Goal: Find contact information: Obtain details needed to contact an individual or organization

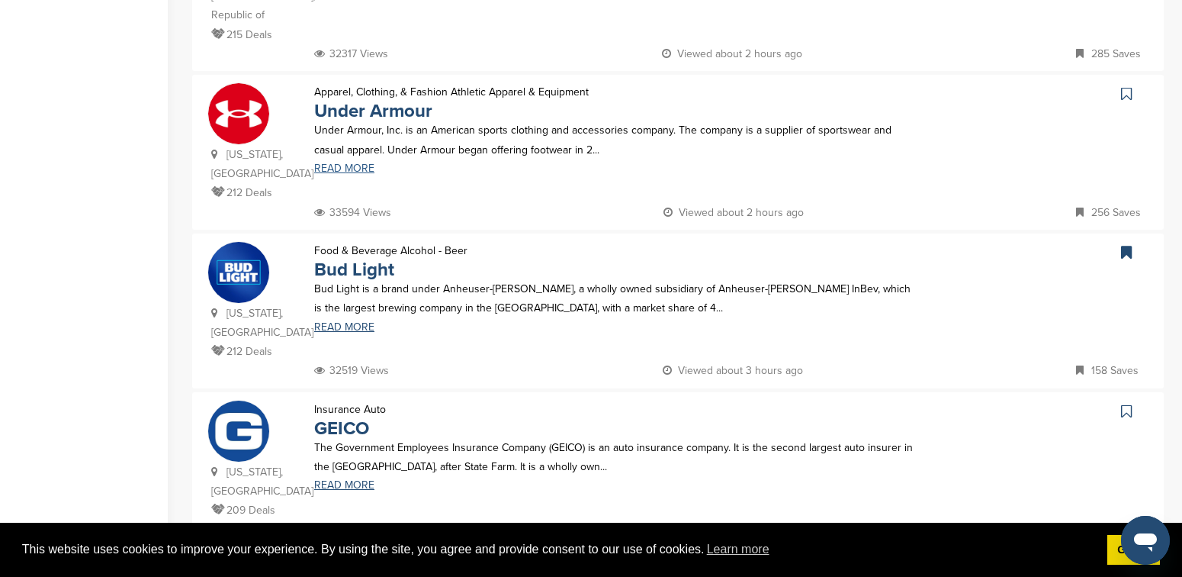
click at [343, 163] on link "READ MORE" at bounding box center [617, 168] width 607 height 11
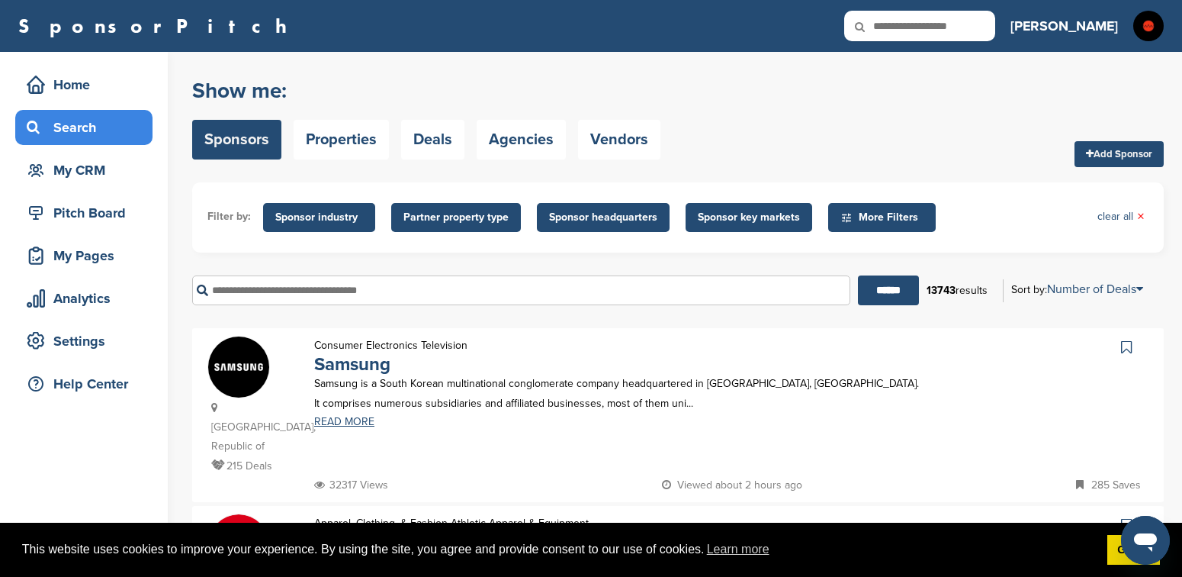
click at [870, 214] on span "More Filters" at bounding box center [884, 217] width 88 height 17
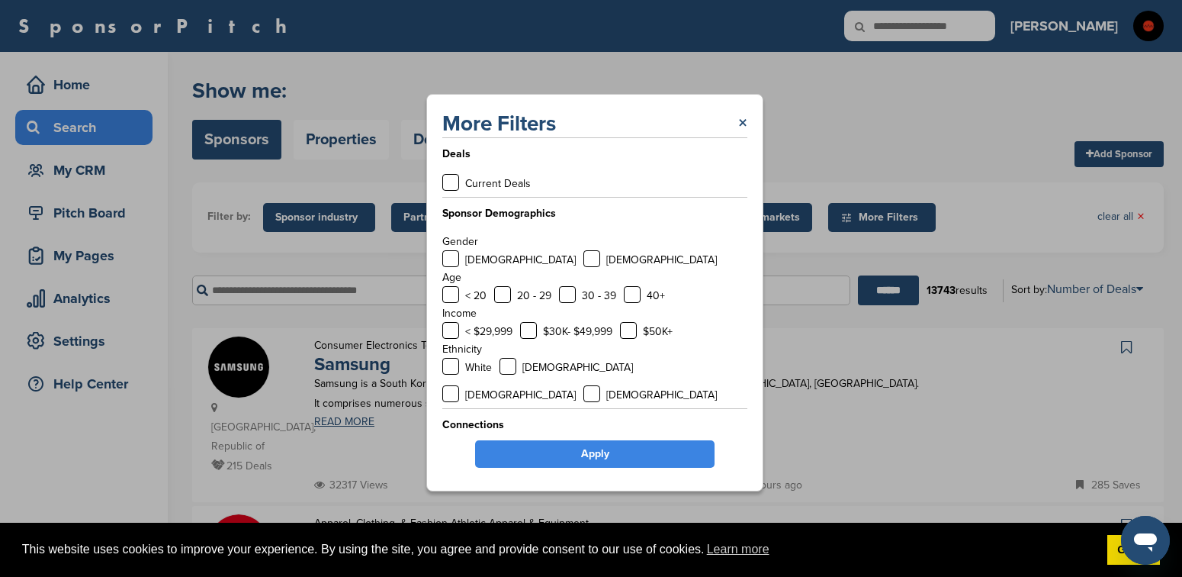
scroll to position [5, 0]
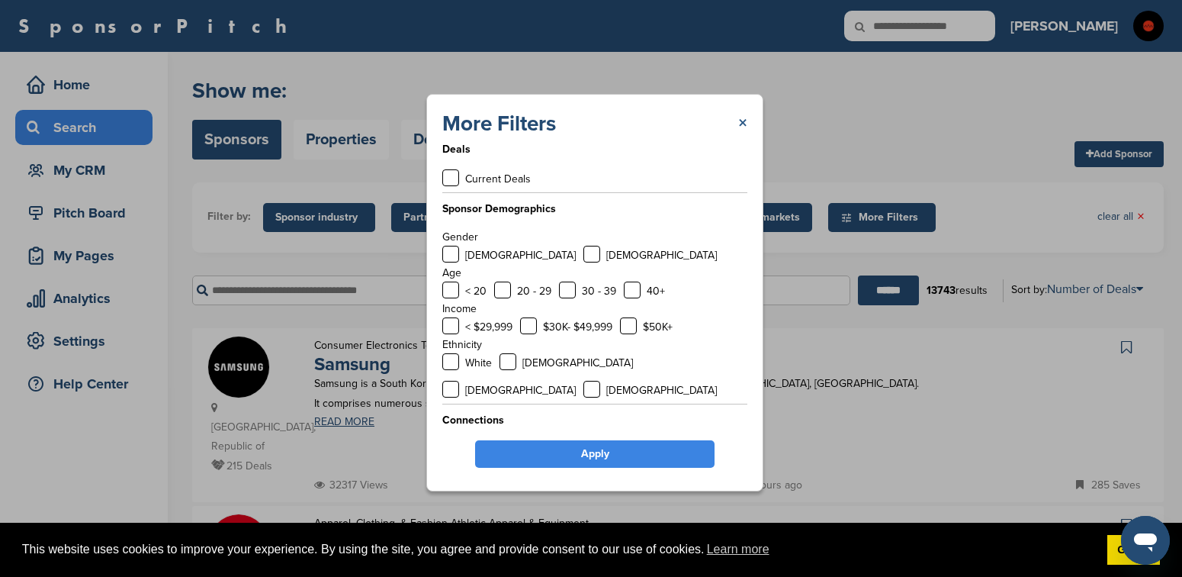
click at [744, 121] on link "×" at bounding box center [742, 123] width 9 height 27
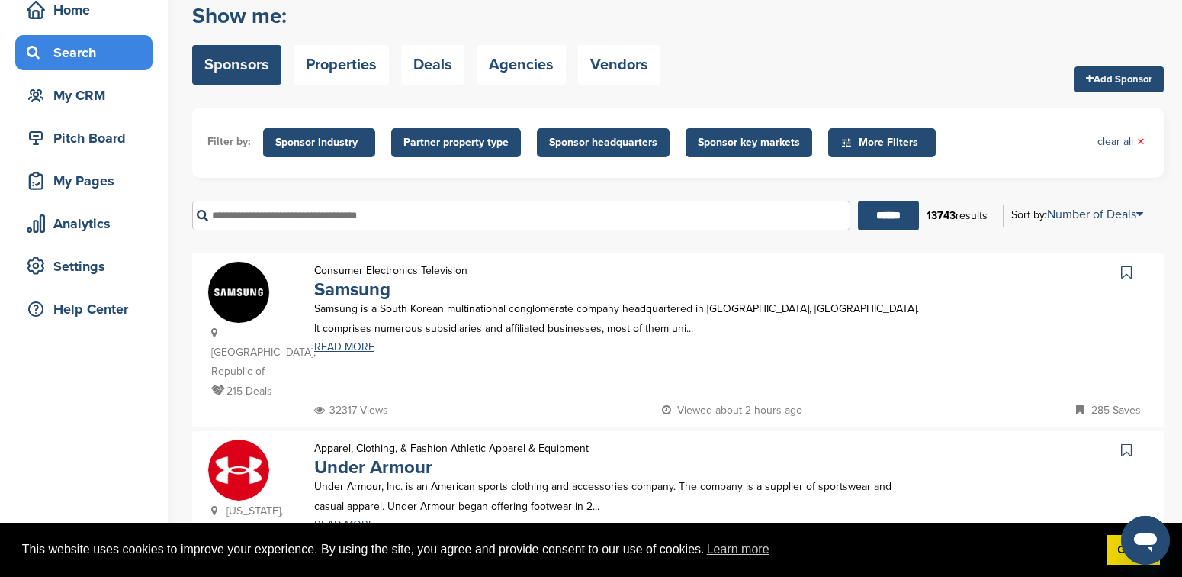
scroll to position [92, 0]
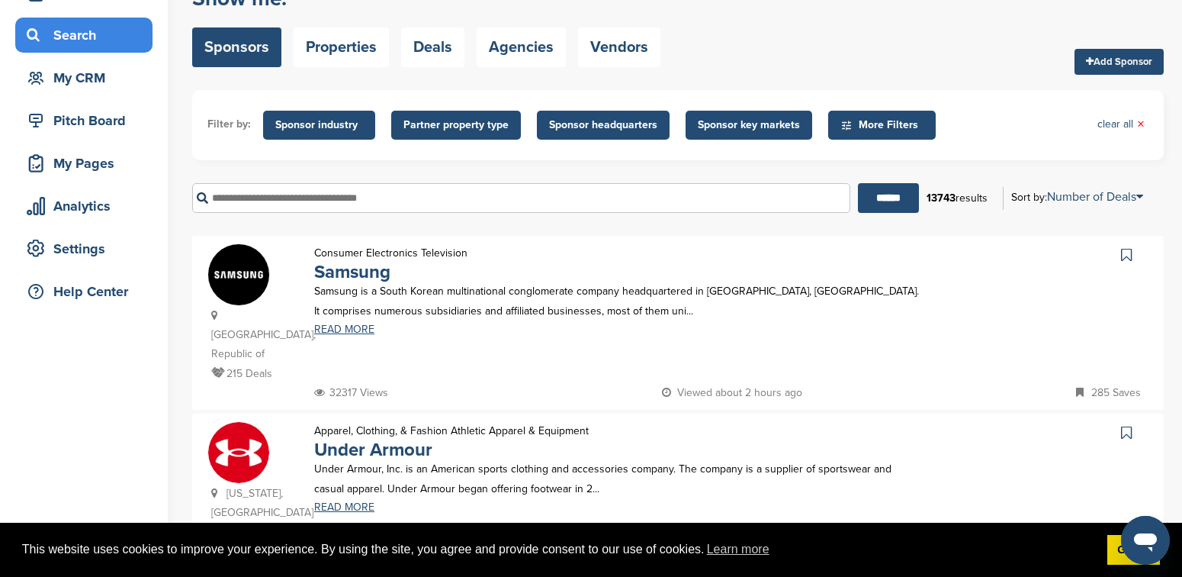
click at [429, 201] on input "text" at bounding box center [521, 198] width 658 height 30
click at [858, 183] on input "******" at bounding box center [888, 198] width 61 height 30
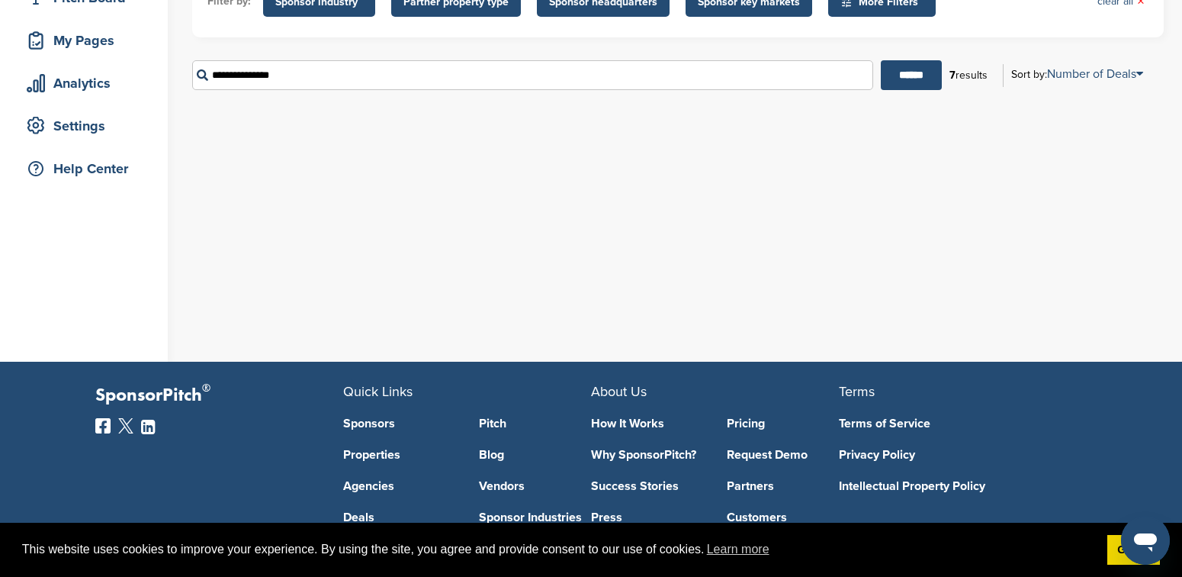
scroll to position [140, 0]
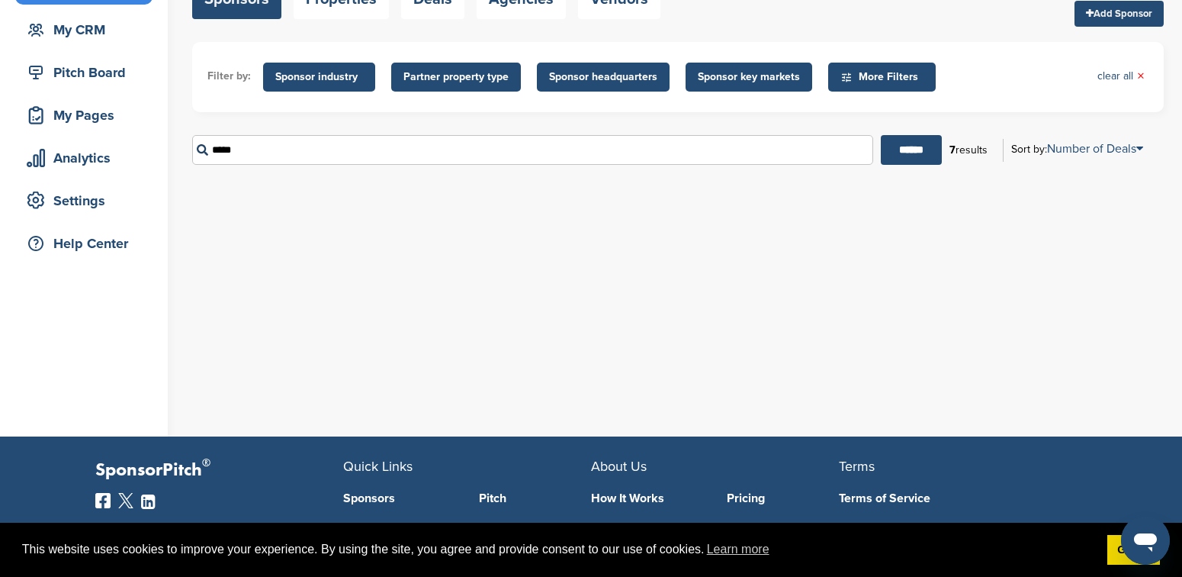
type input "****"
click at [881, 135] on input "******" at bounding box center [911, 150] width 61 height 30
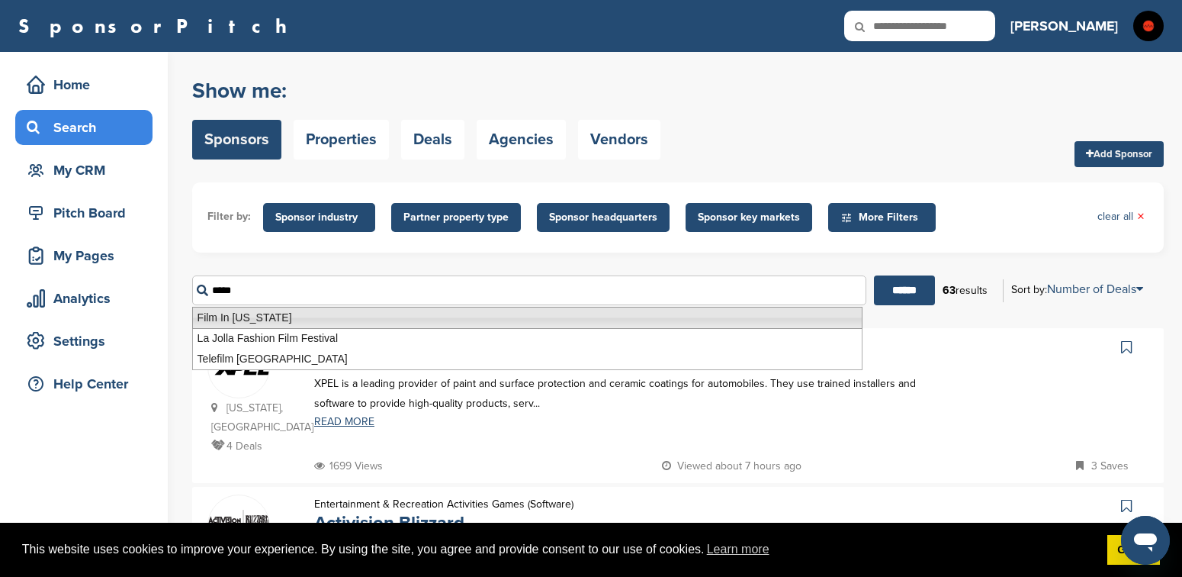
click at [978, 398] on div at bounding box center [1043, 396] width 213 height 120
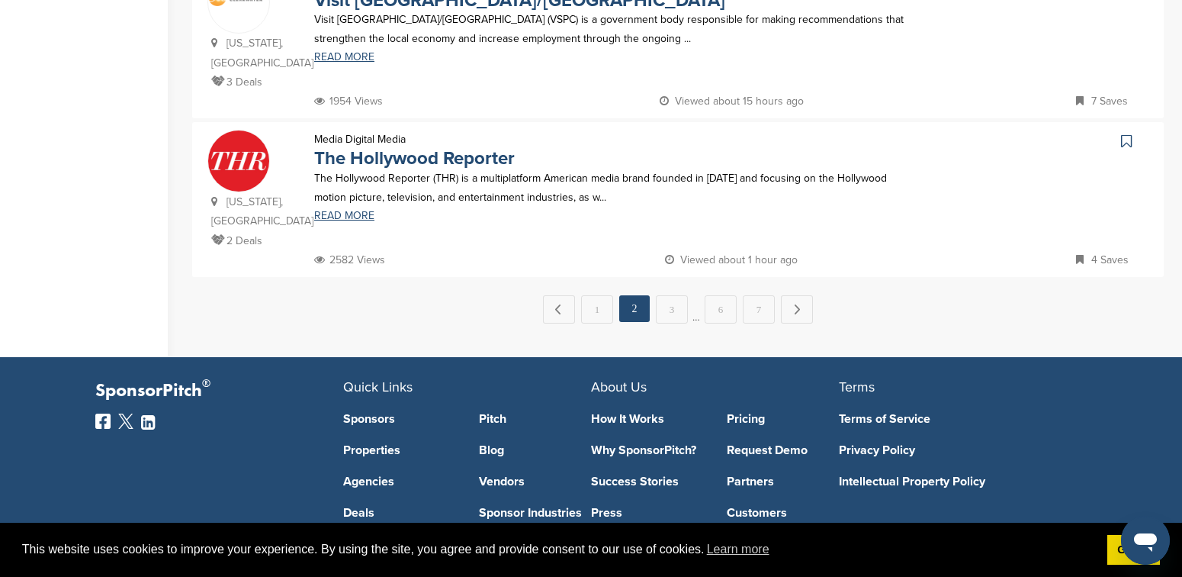
scroll to position [1633, 0]
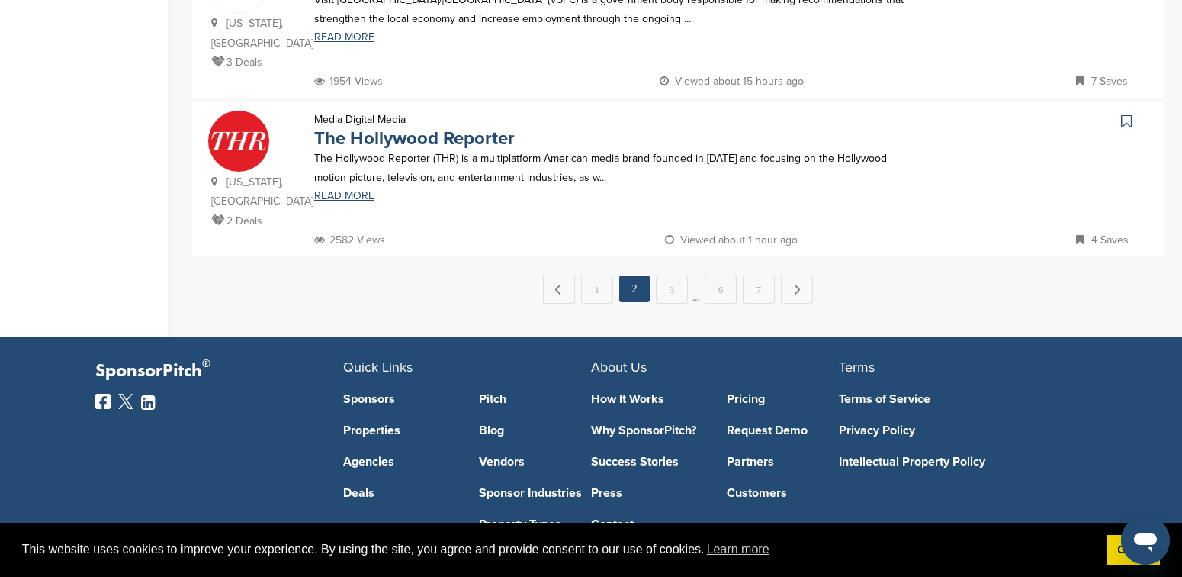
click at [364, 393] on link "Sponsors" at bounding box center [399, 399] width 113 height 12
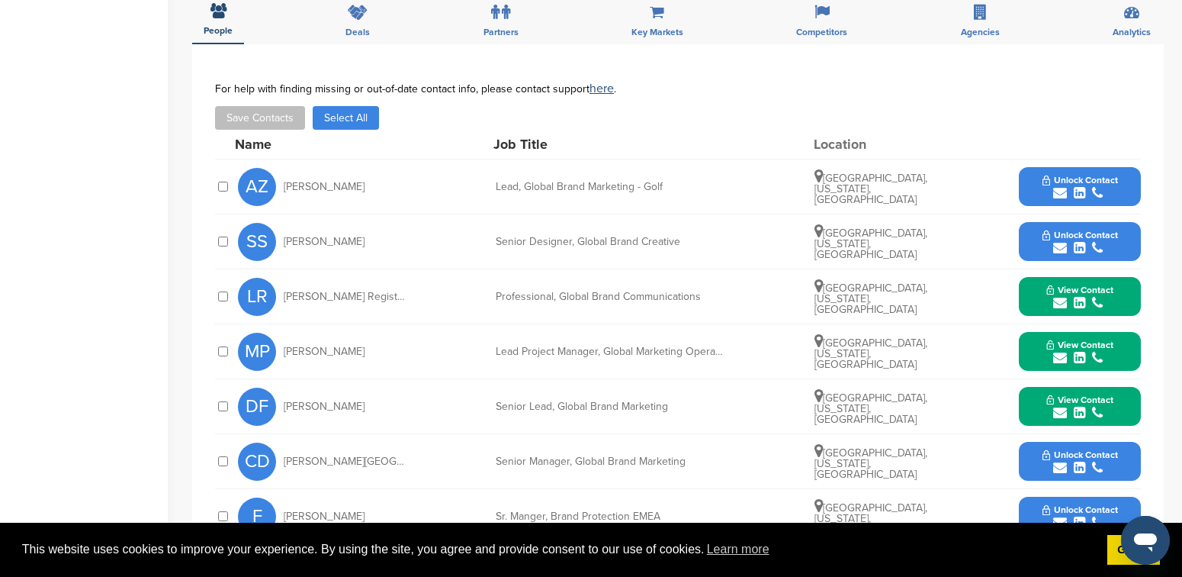
scroll to position [480, 0]
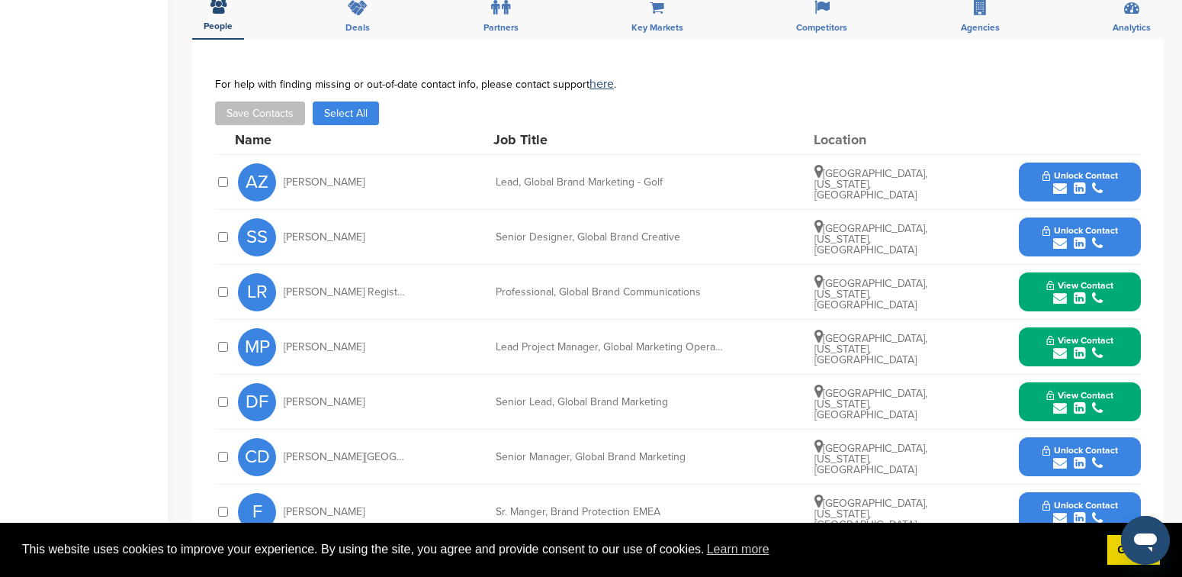
click at [1063, 185] on icon "submit" at bounding box center [1060, 189] width 14 height 14
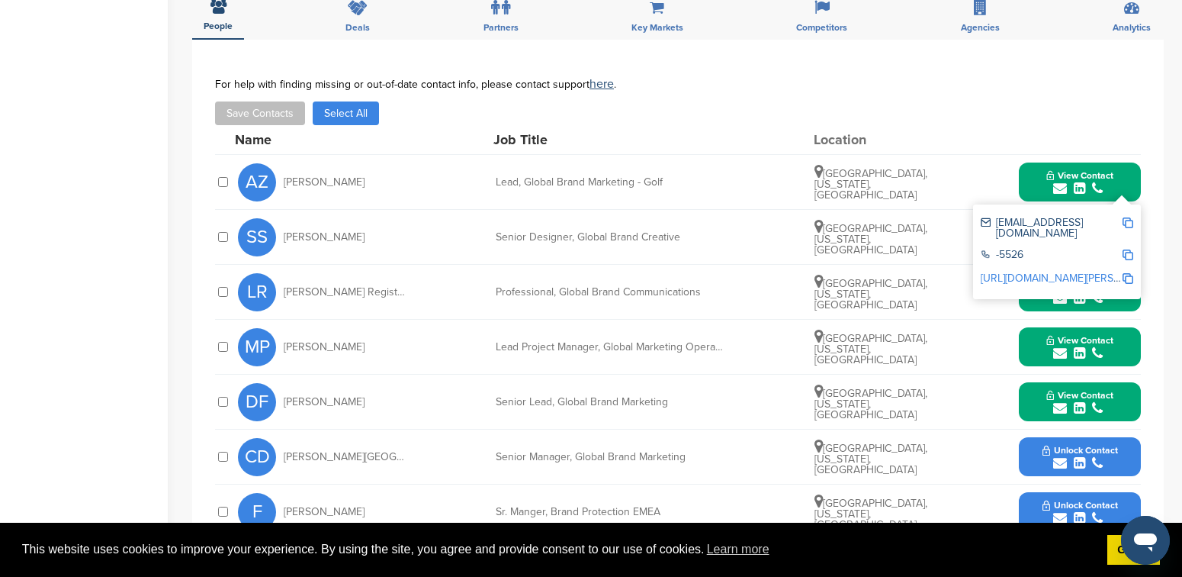
click at [1155, 157] on div "**********" at bounding box center [678, 397] width 972 height 714
click at [1169, 195] on div "You have reached your monthly limit. Please upgrade to access more. Upgrade on …" at bounding box center [687, 230] width 990 height 1319
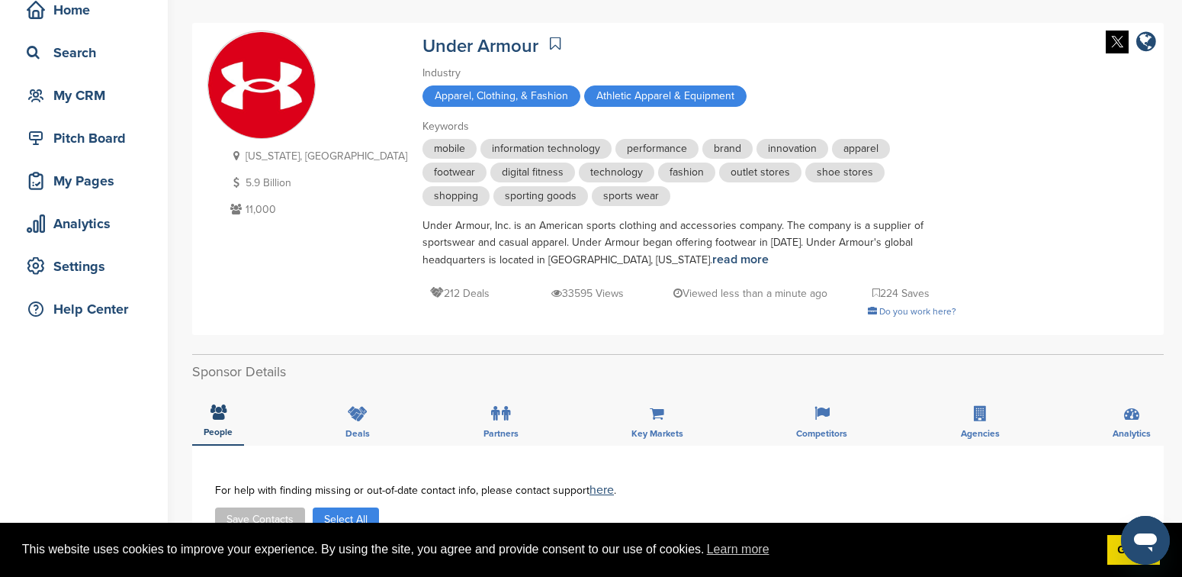
scroll to position [0, 0]
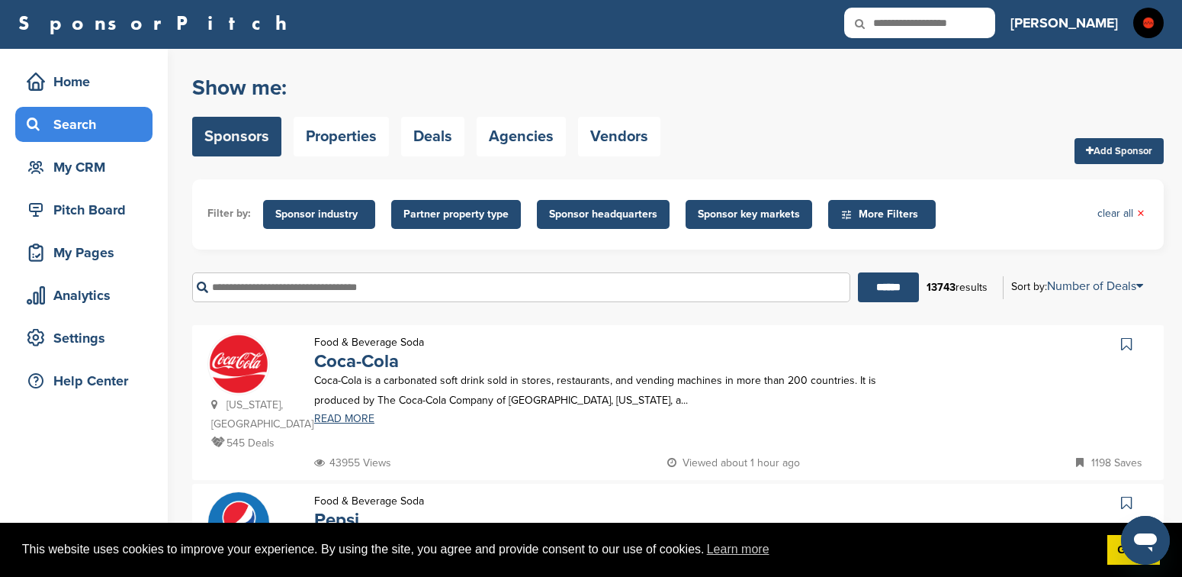
scroll to position [7, 0]
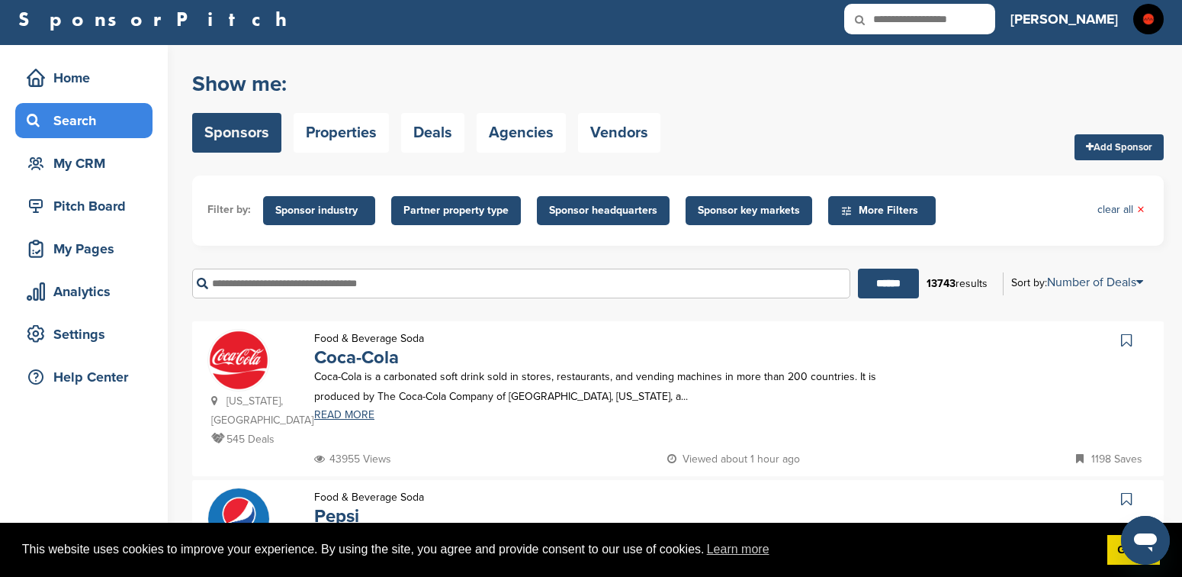
click at [316, 207] on span "Sponsor industry" at bounding box center [319, 210] width 88 height 17
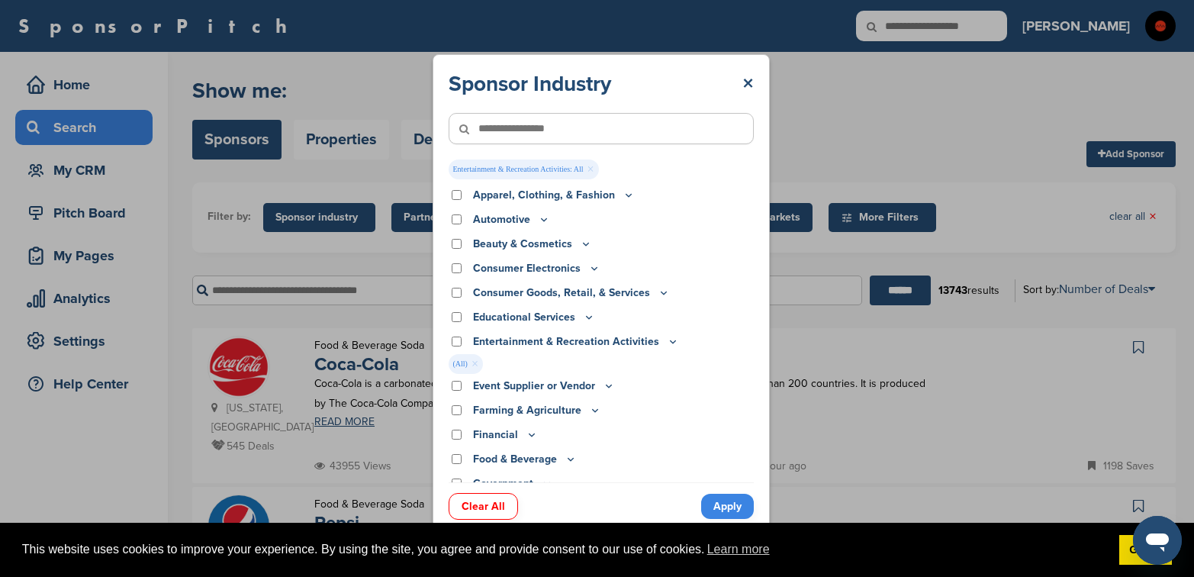
click at [724, 506] on link "Apply" at bounding box center [727, 505] width 53 height 25
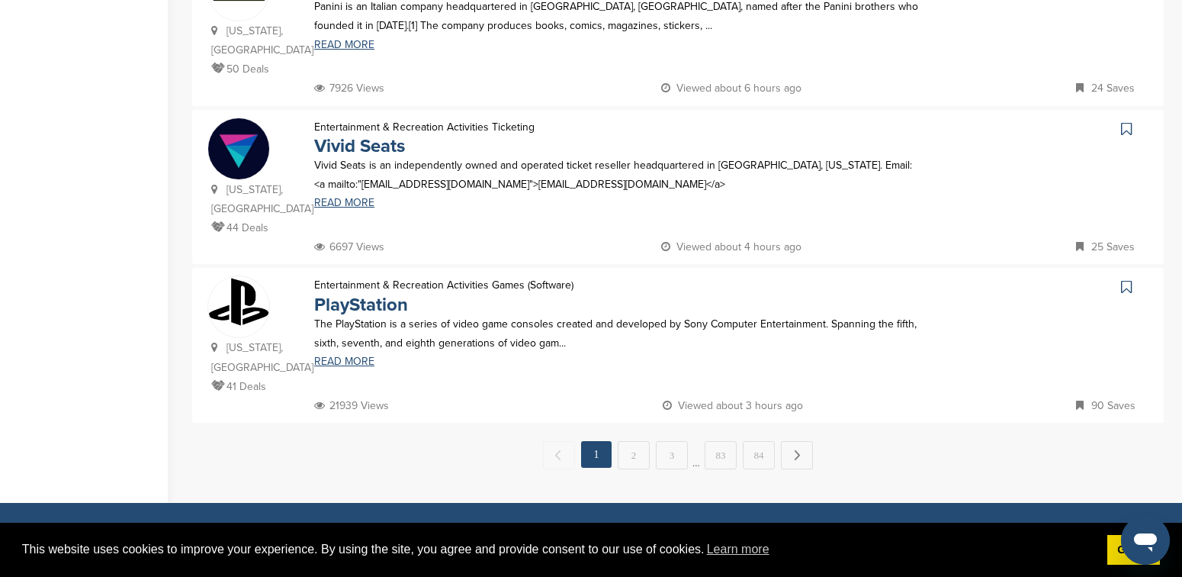
scroll to position [1607, 0]
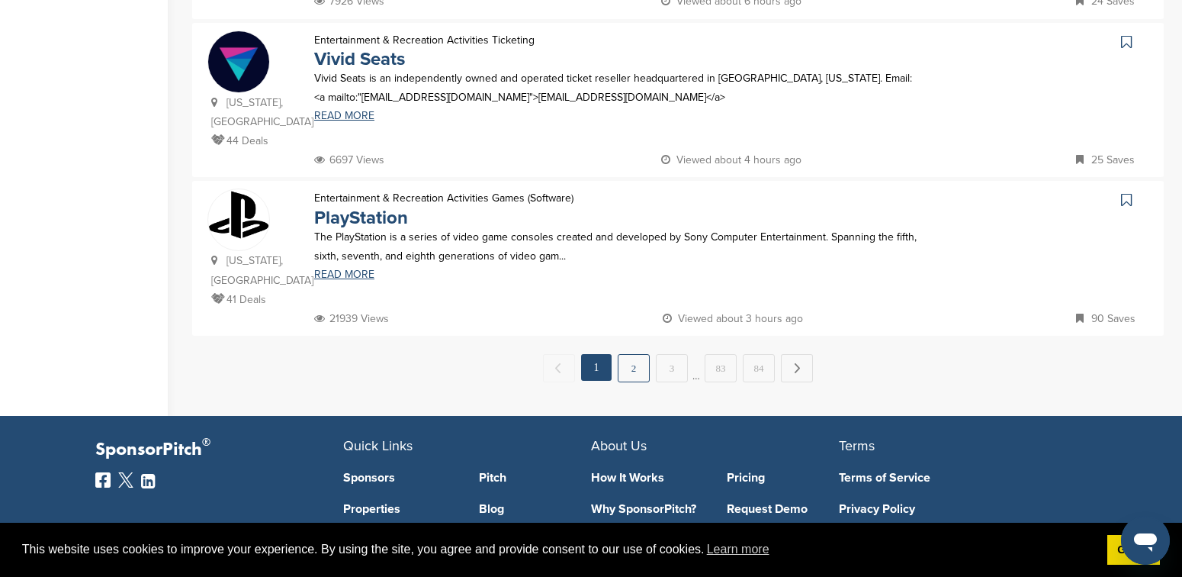
click at [631, 354] on link "2" at bounding box center [634, 368] width 32 height 28
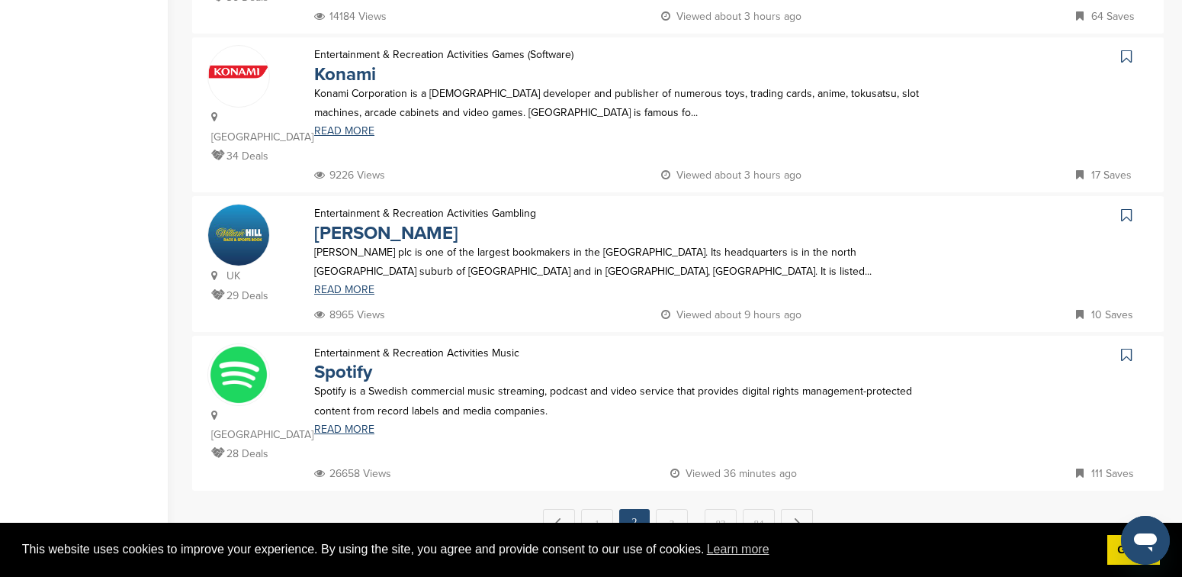
scroll to position [1419, 0]
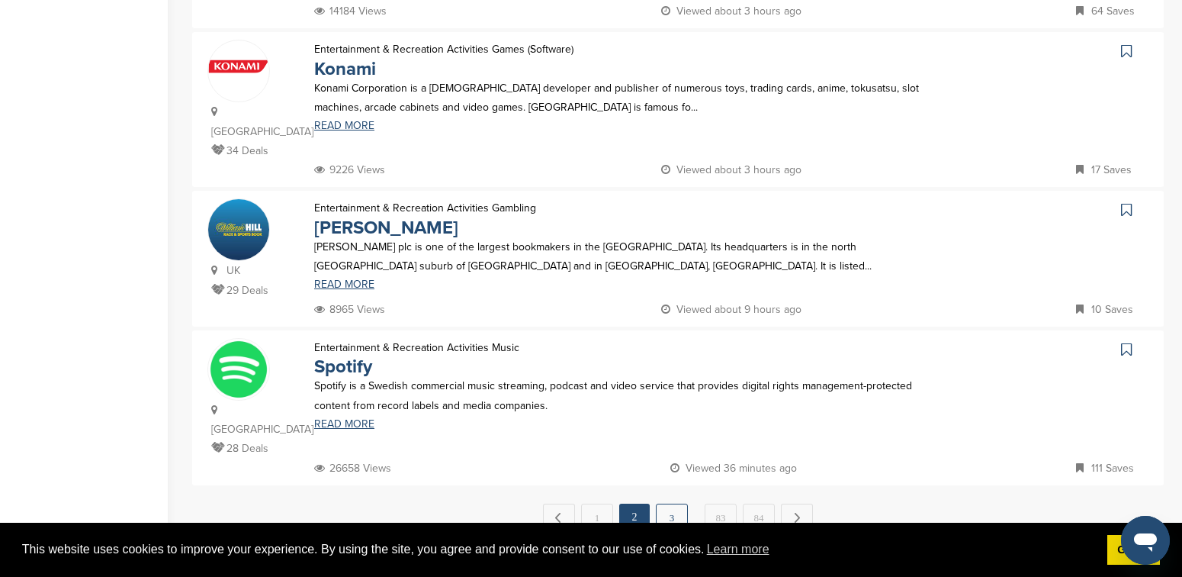
click at [675, 503] on link "3" at bounding box center [672, 517] width 32 height 28
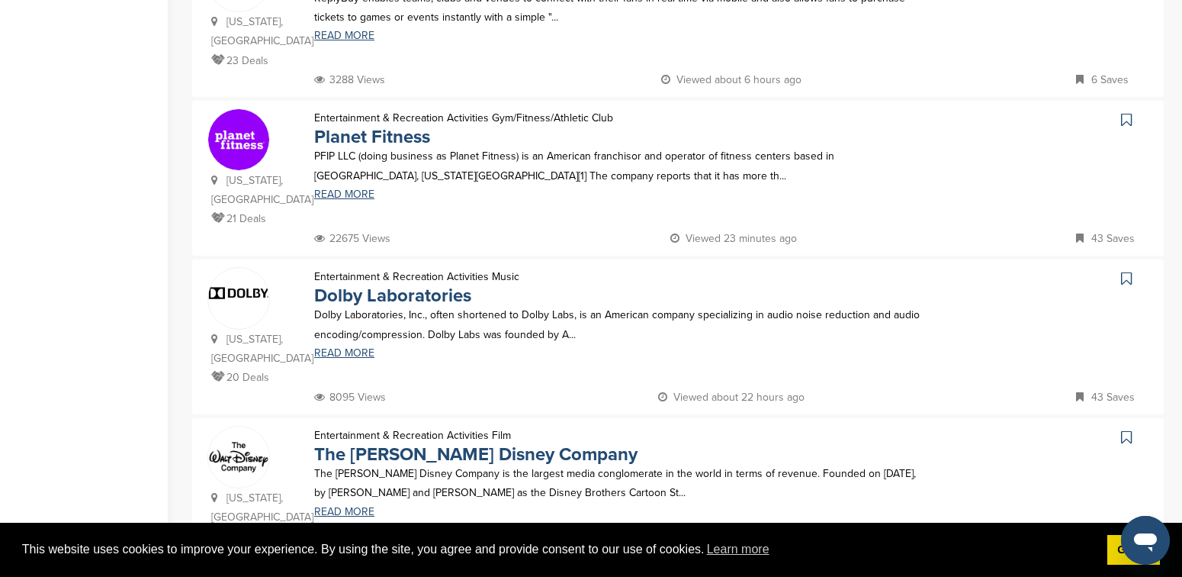
scroll to position [1250, 0]
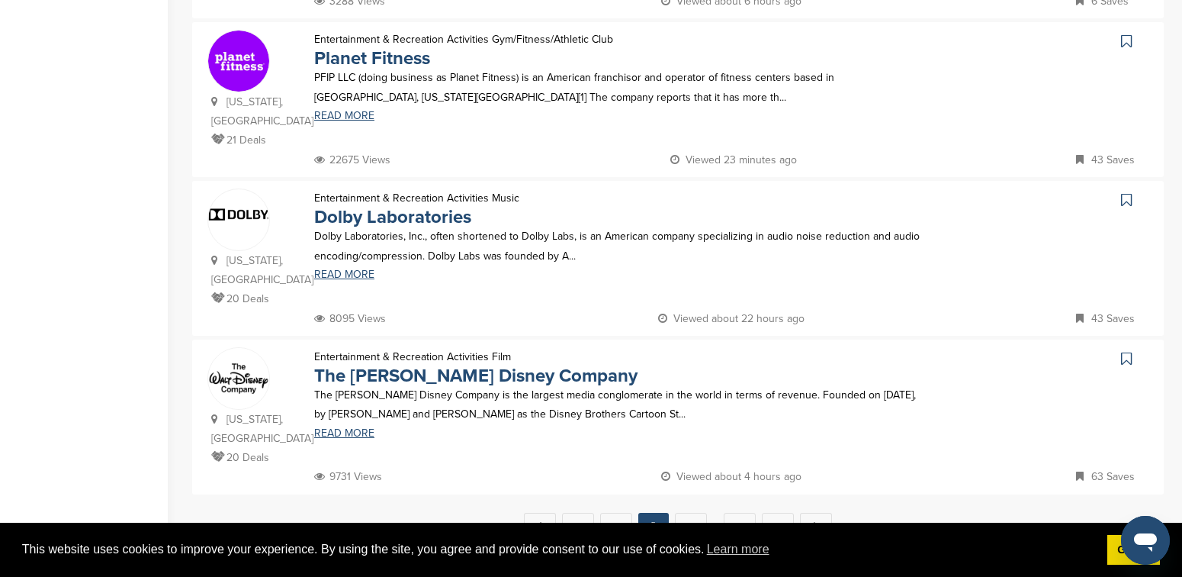
scroll to position [1435, 0]
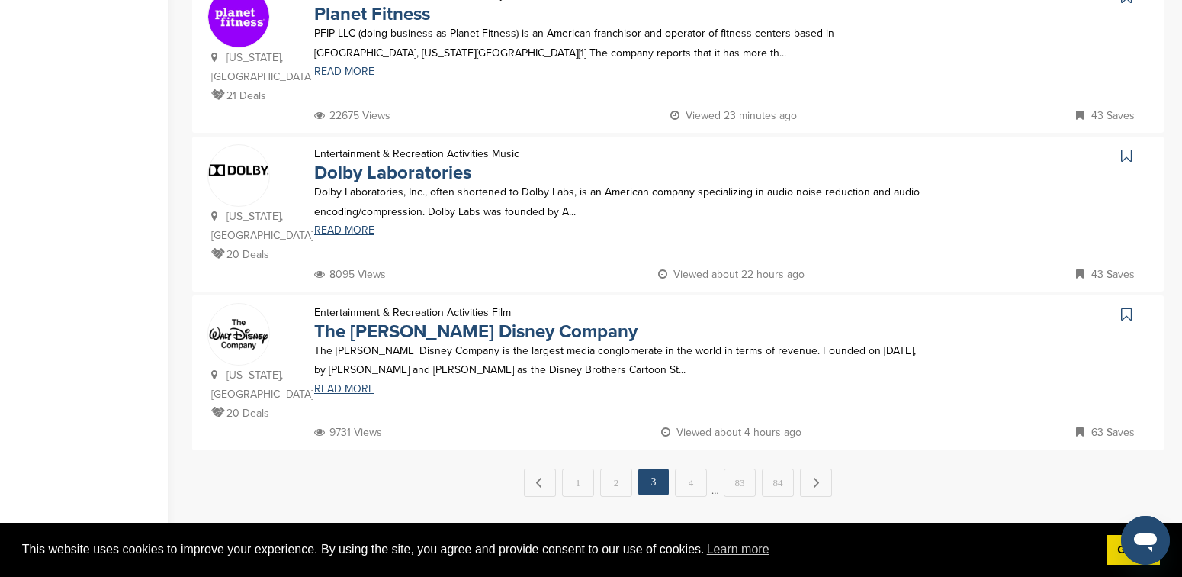
click at [888, 205] on div "Entertainment & Recreation Activities Music Dolby Laboratories Dolby Laboratori…" at bounding box center [618, 204] width 638 height 120
click at [338, 225] on link "READ MORE" at bounding box center [617, 230] width 607 height 11
click at [692, 468] on link "4" at bounding box center [691, 482] width 32 height 28
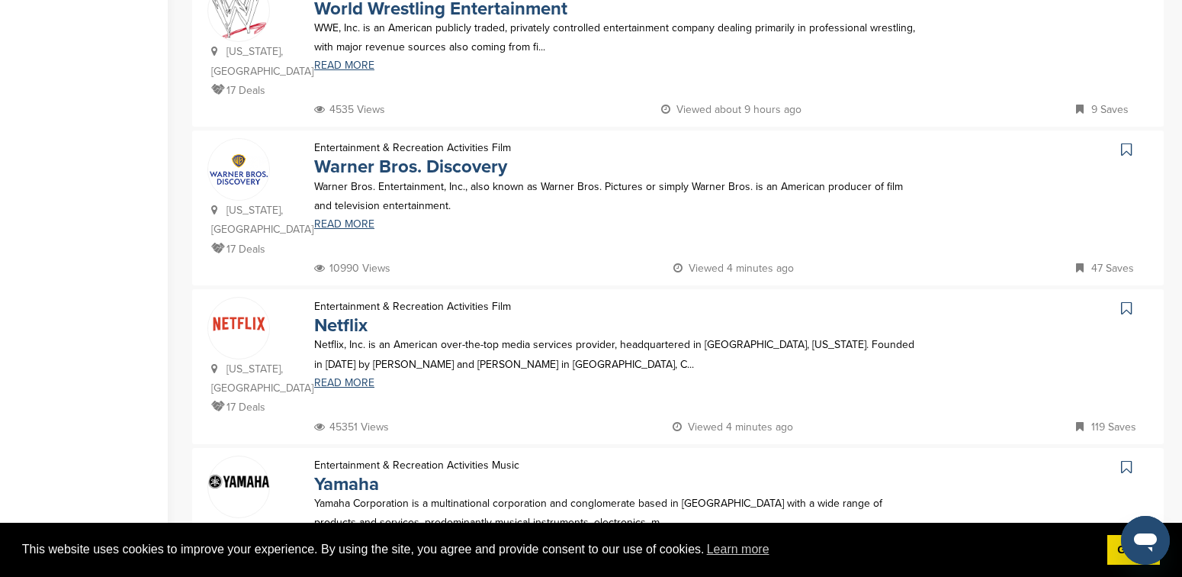
scroll to position [885, 0]
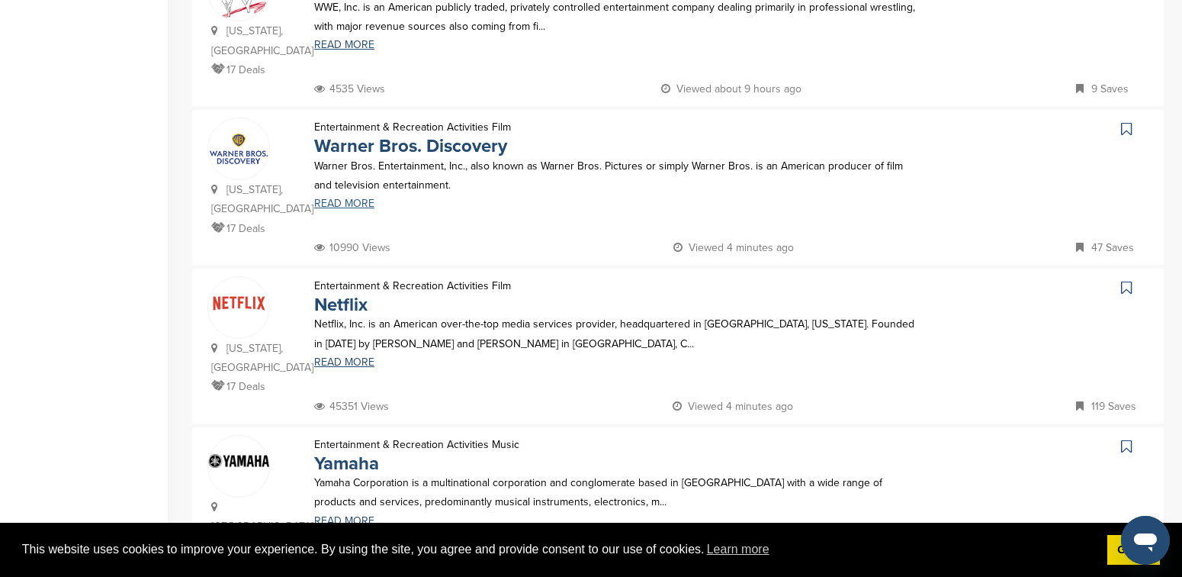
click at [363, 207] on link "READ MORE" at bounding box center [617, 203] width 607 height 11
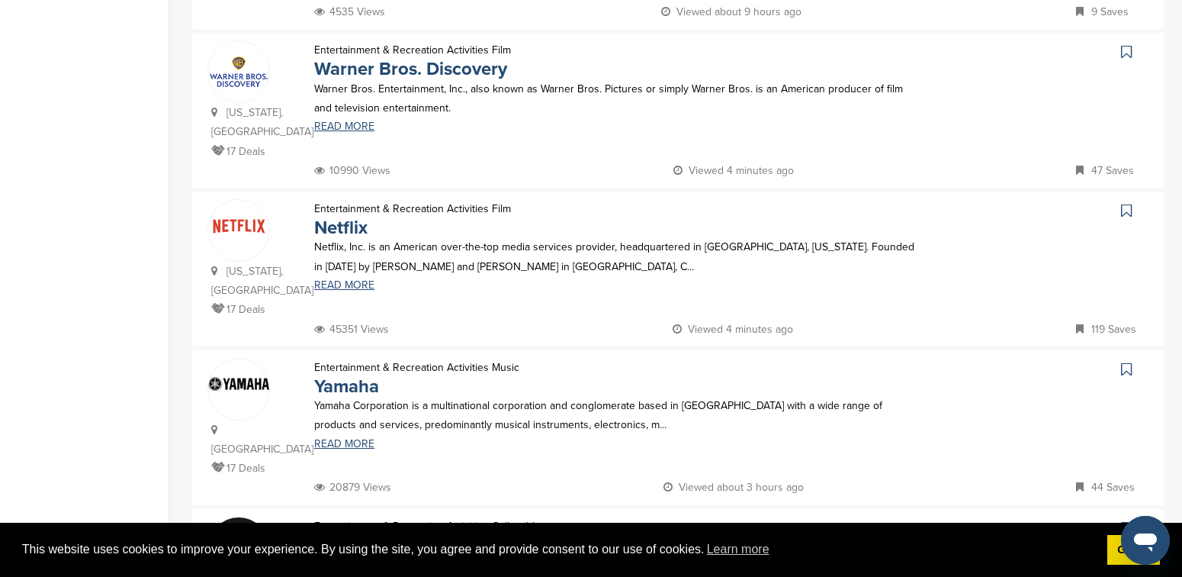
scroll to position [966, 0]
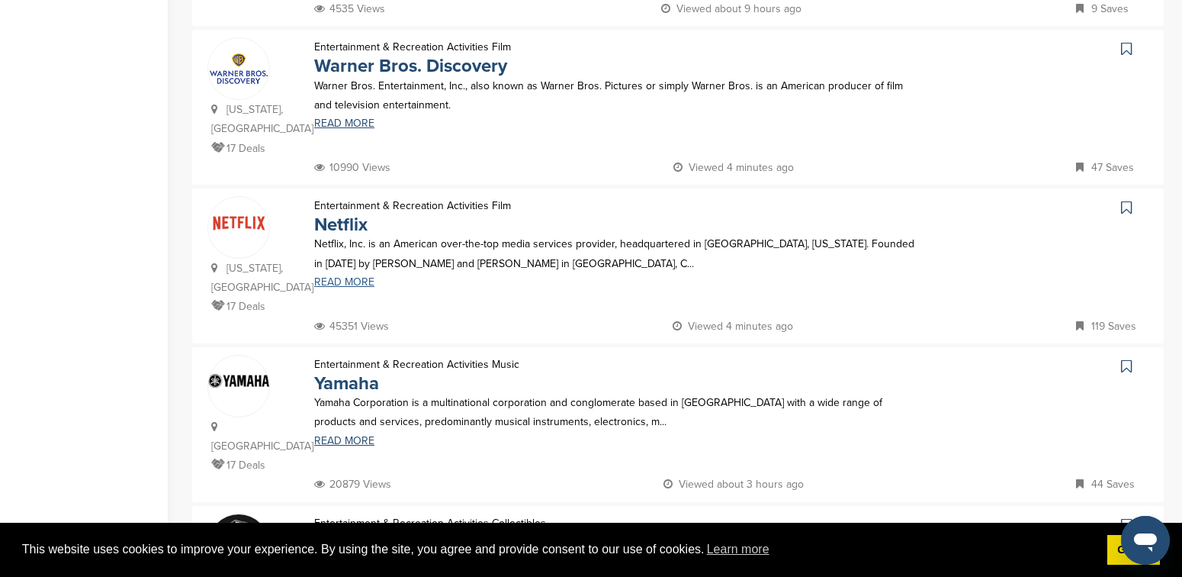
click at [356, 282] on link "READ MORE" at bounding box center [617, 282] width 607 height 11
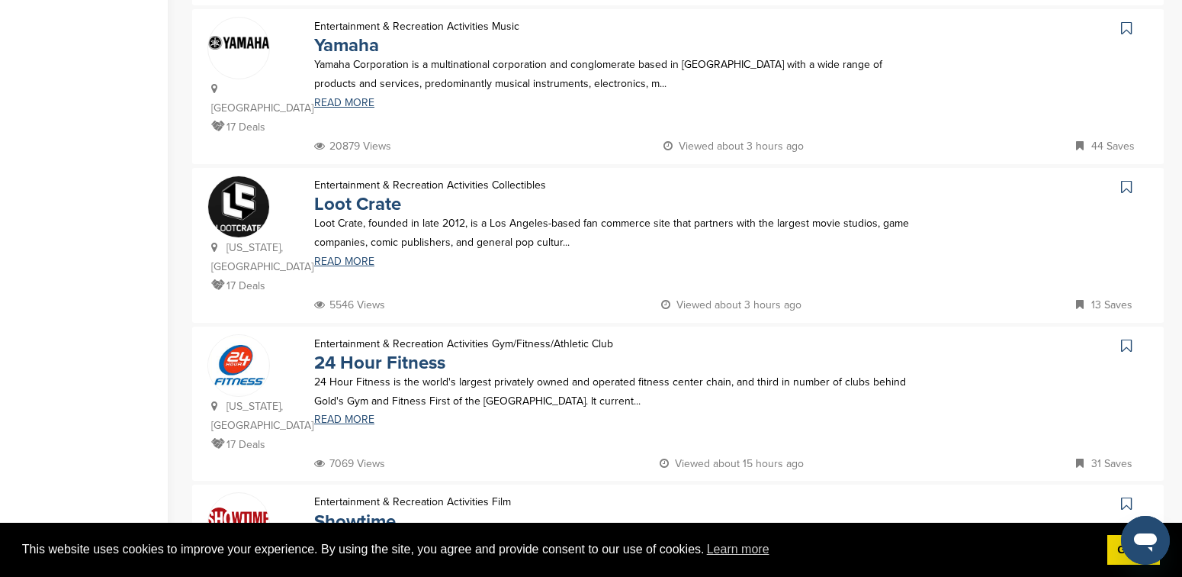
scroll to position [1313, 0]
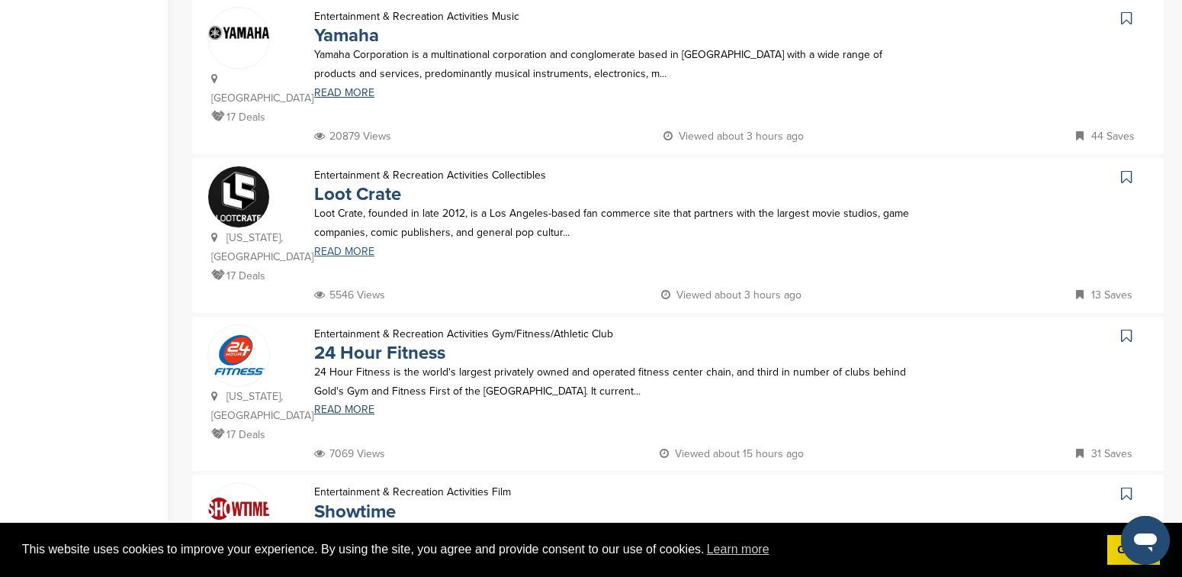
click at [355, 246] on link "READ MORE" at bounding box center [617, 251] width 607 height 11
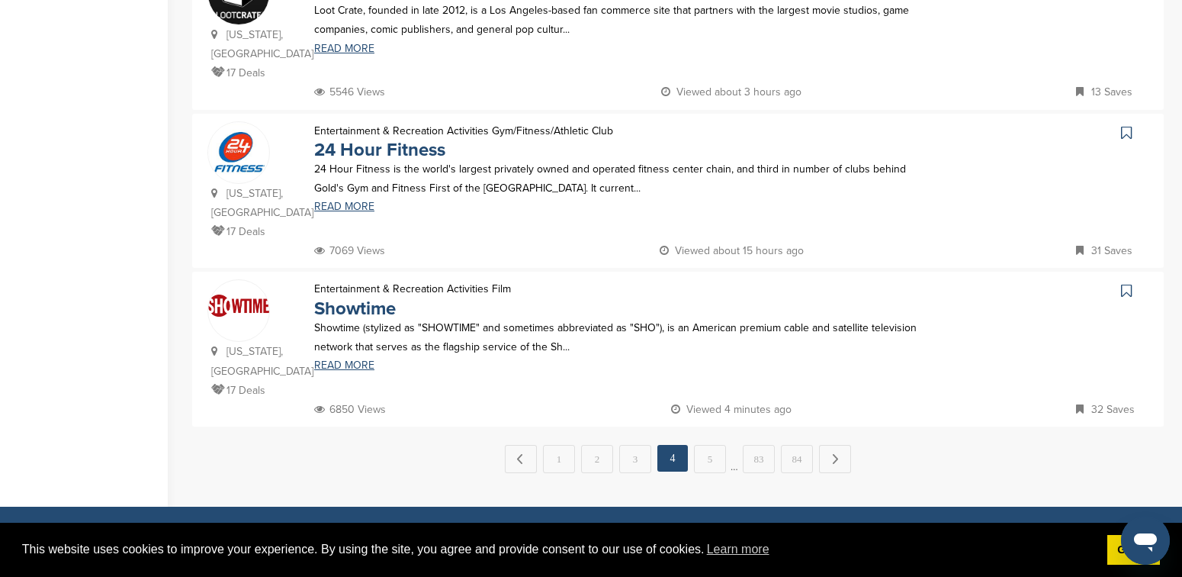
scroll to position [1544, 0]
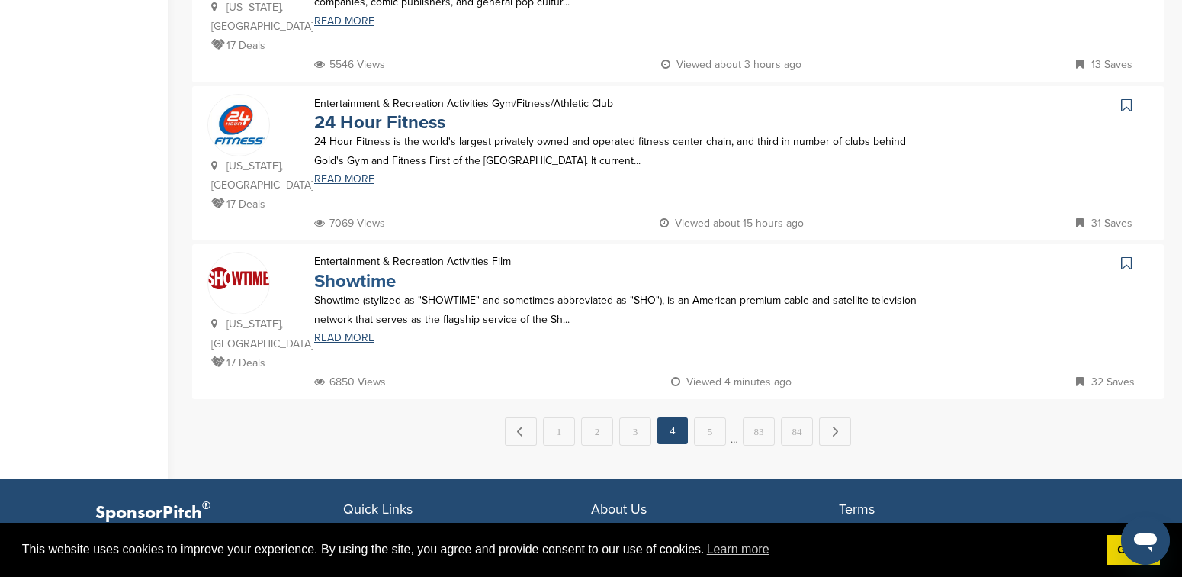
click at [347, 270] on link "Showtime" at bounding box center [355, 281] width 82 height 22
click at [707, 417] on link "5" at bounding box center [710, 431] width 32 height 28
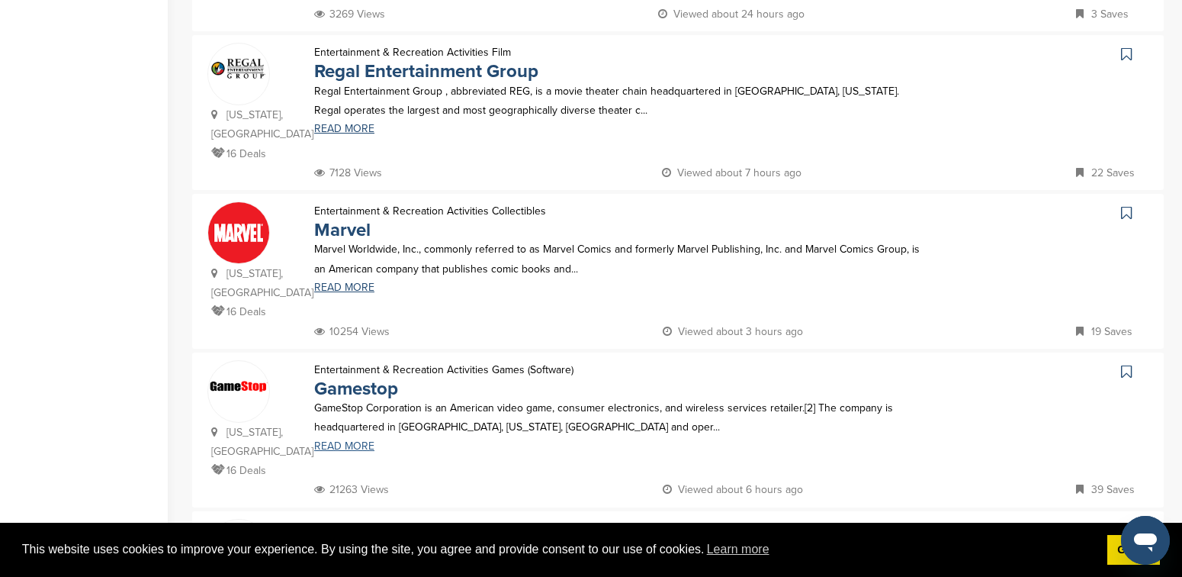
scroll to position [711, 0]
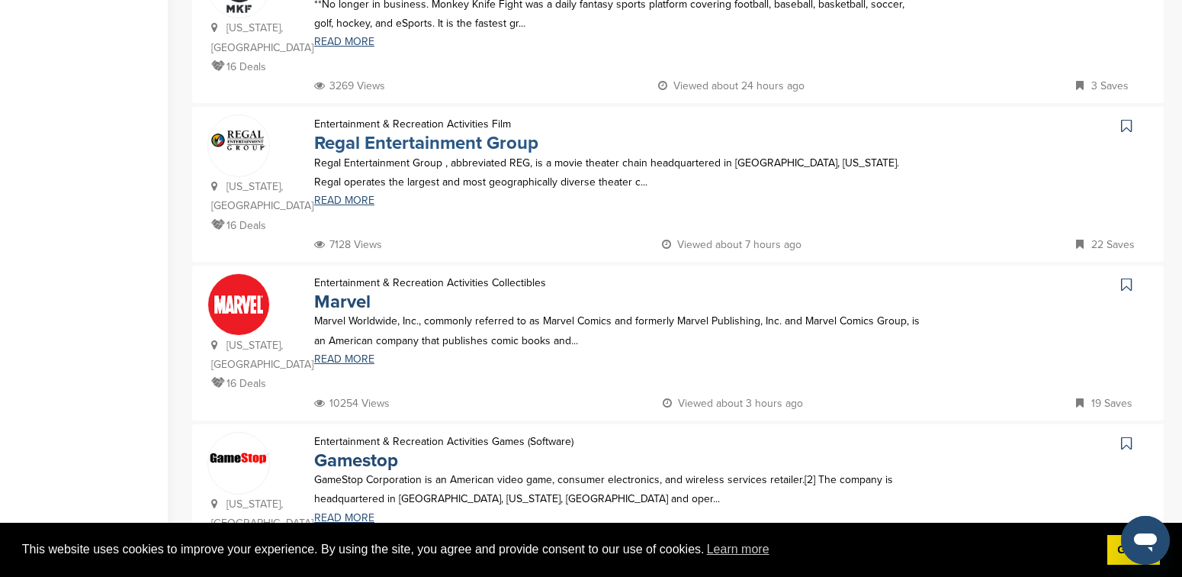
click at [463, 145] on link "Regal Entertainment Group" at bounding box center [426, 143] width 224 height 22
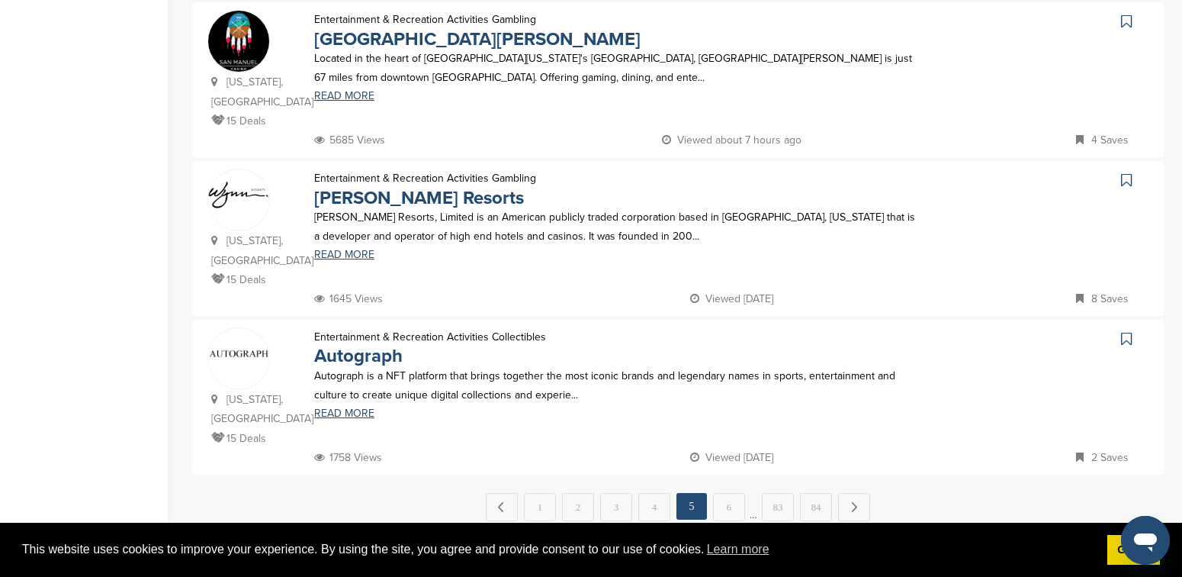
scroll to position [1528, 0]
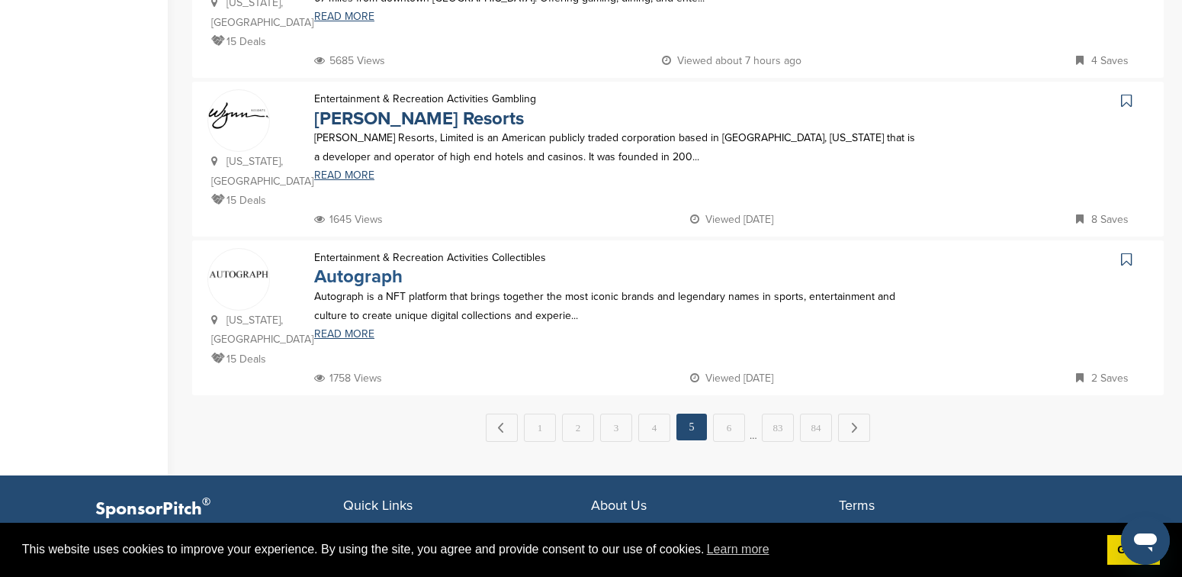
click at [352, 265] on link "Autograph" at bounding box center [358, 276] width 88 height 22
click at [731, 413] on link "6" at bounding box center [729, 427] width 32 height 28
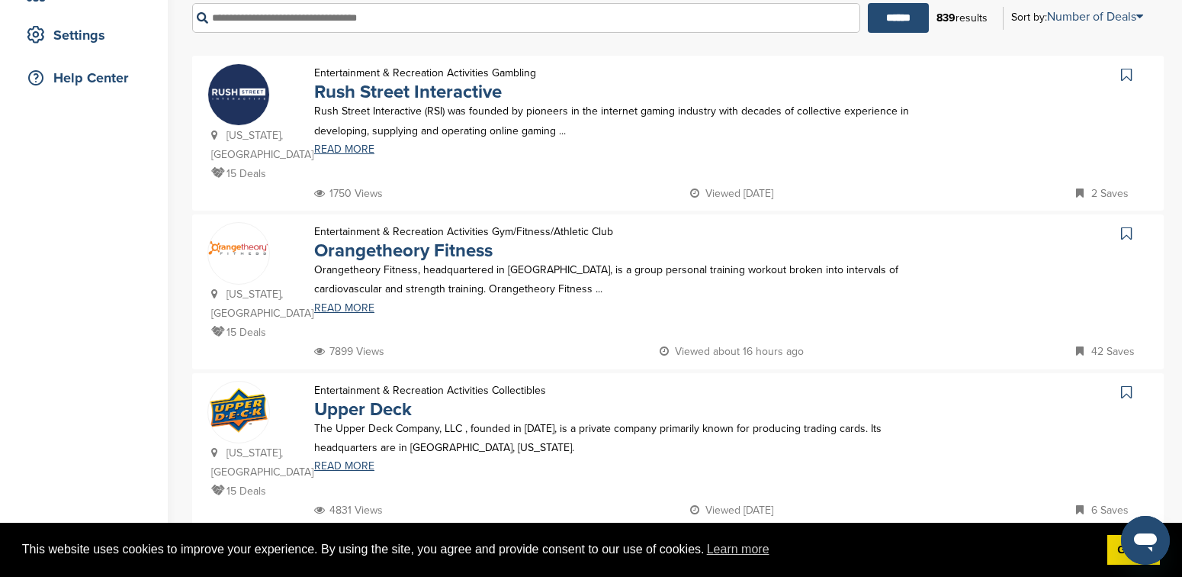
scroll to position [320, 0]
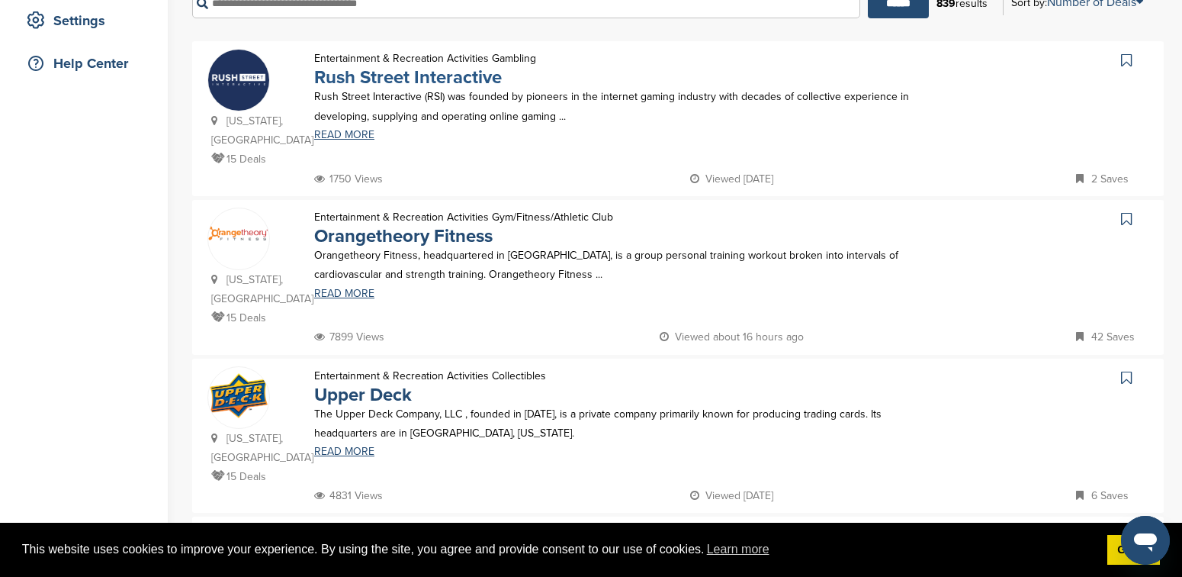
click at [355, 82] on link "Rush Street Interactive" at bounding box center [408, 77] width 188 height 22
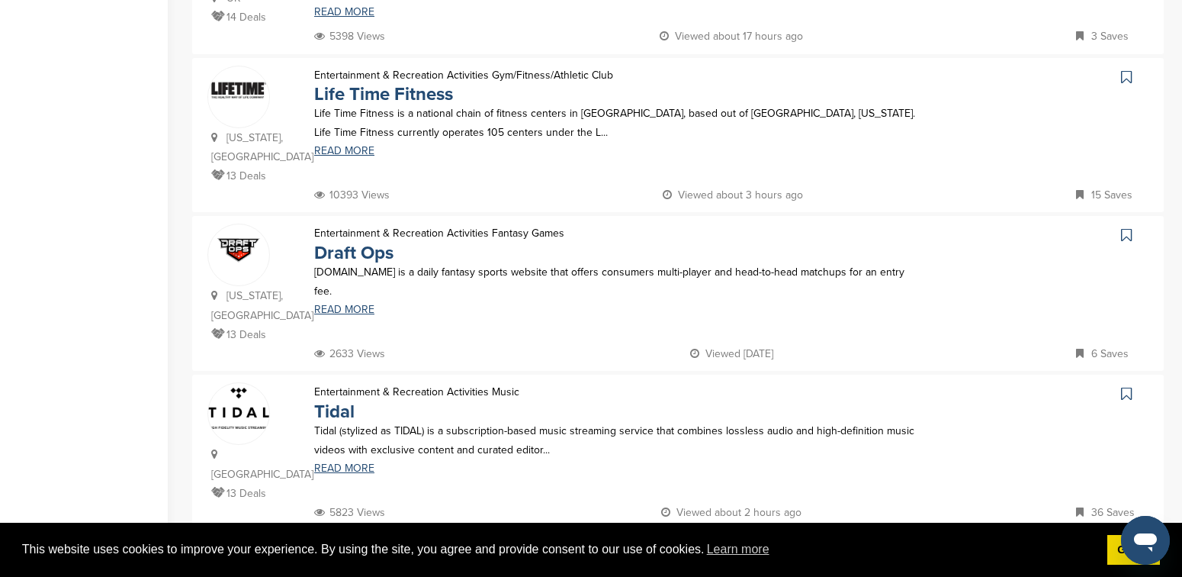
scroll to position [1382, 0]
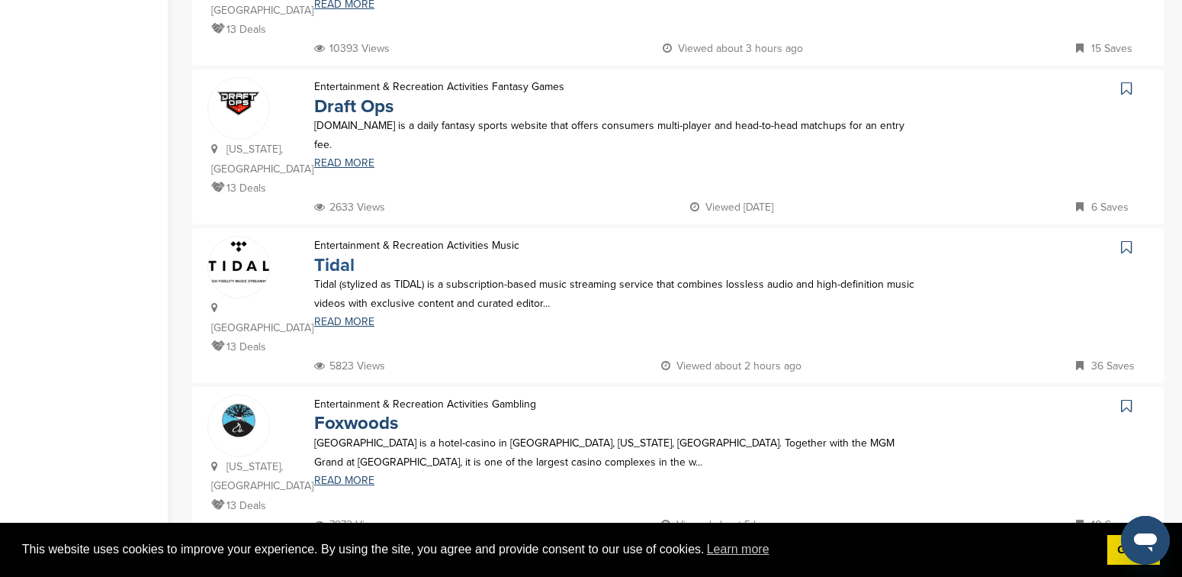
click at [332, 254] on link "Tidal" at bounding box center [334, 265] width 40 height 22
click at [716, 560] on link "7" at bounding box center [715, 574] width 32 height 28
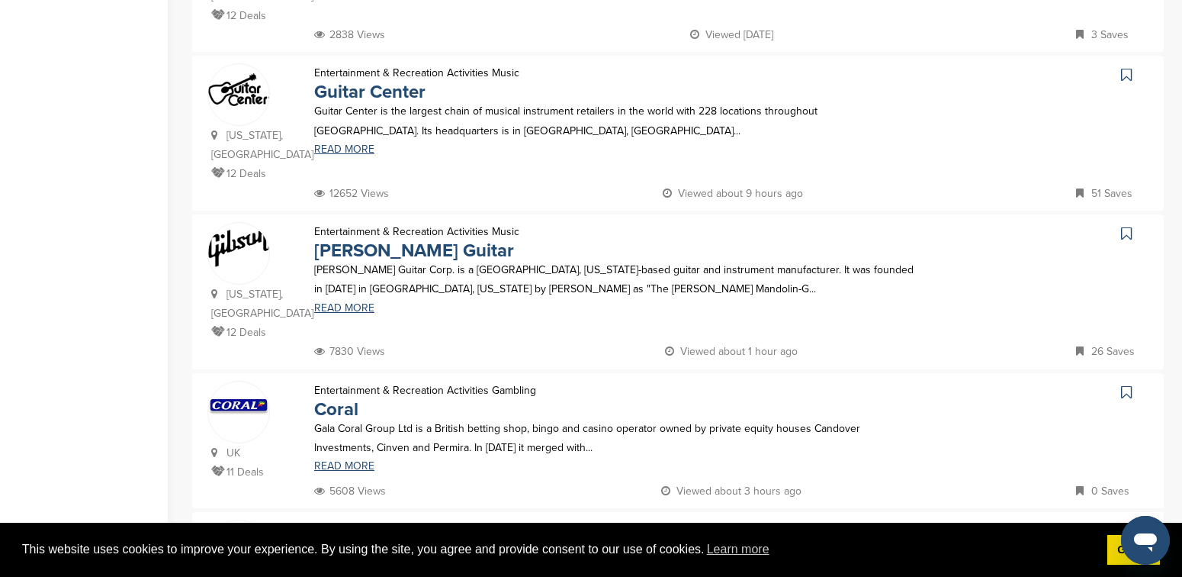
scroll to position [922, 0]
click at [375, 91] on link "Guitar Center" at bounding box center [369, 90] width 111 height 22
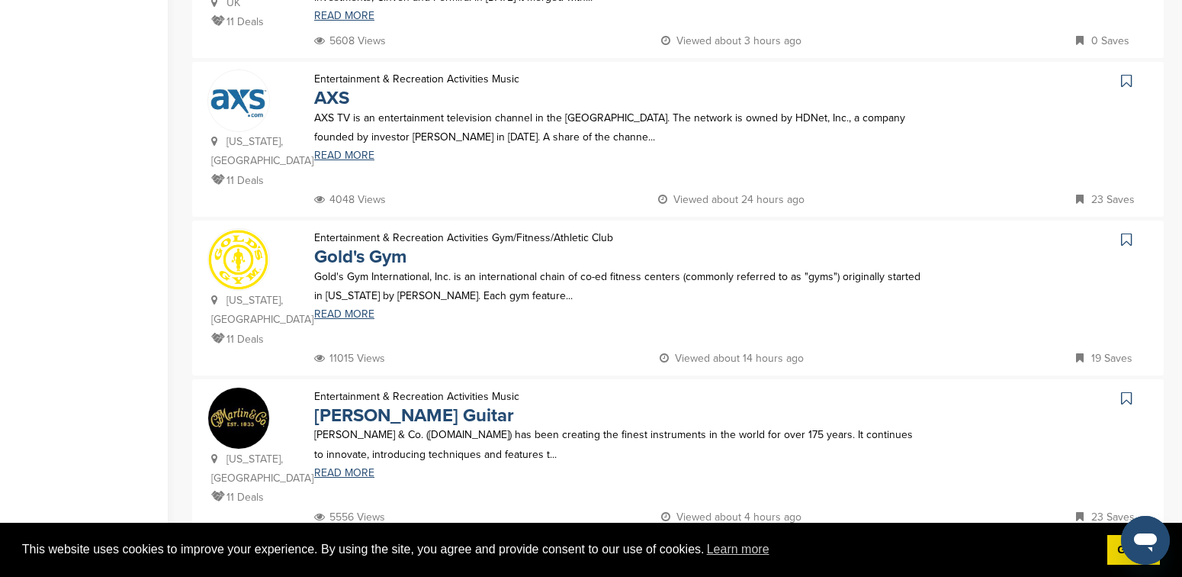
scroll to position [1373, 0]
click at [327, 95] on link "AXS" at bounding box center [331, 96] width 35 height 22
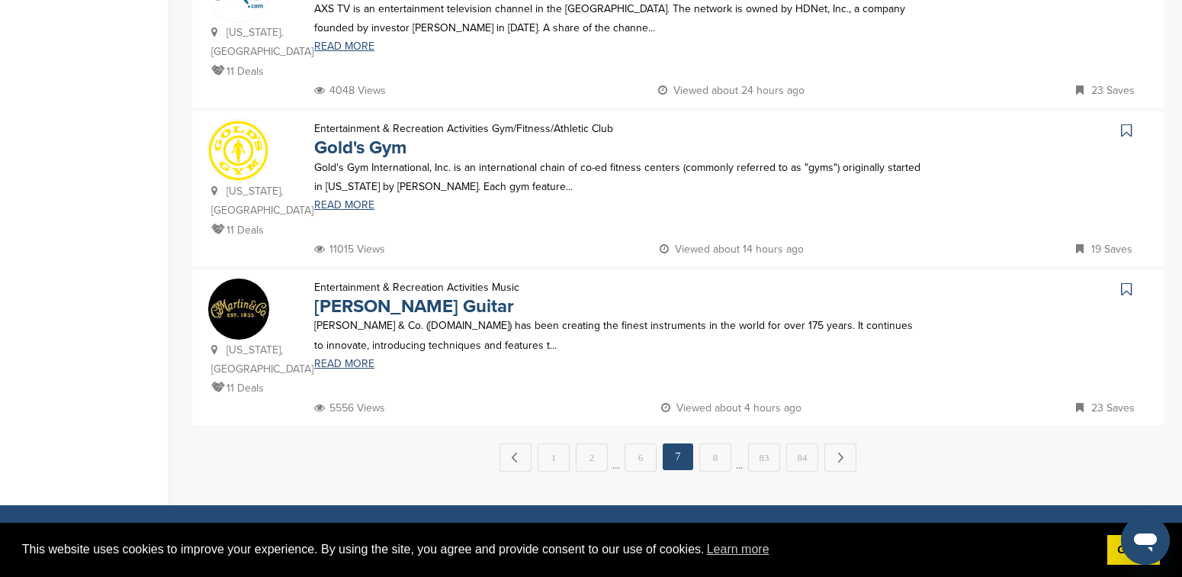
scroll to position [1482, 0]
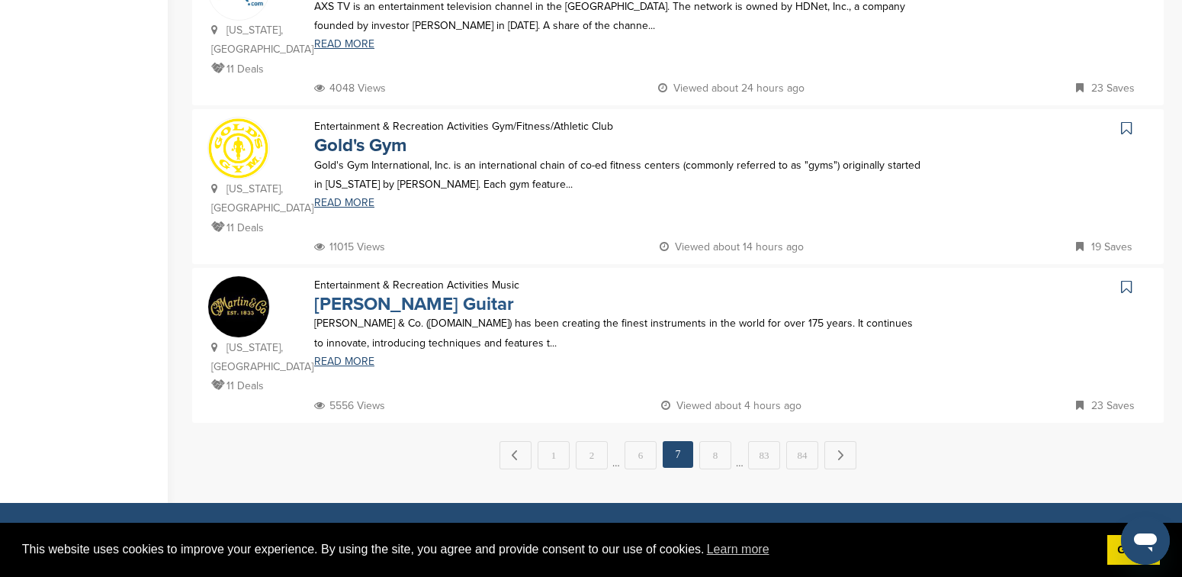
click at [353, 293] on link "[PERSON_NAME] Guitar" at bounding box center [414, 304] width 200 height 22
click at [718, 441] on link "8" at bounding box center [715, 455] width 32 height 28
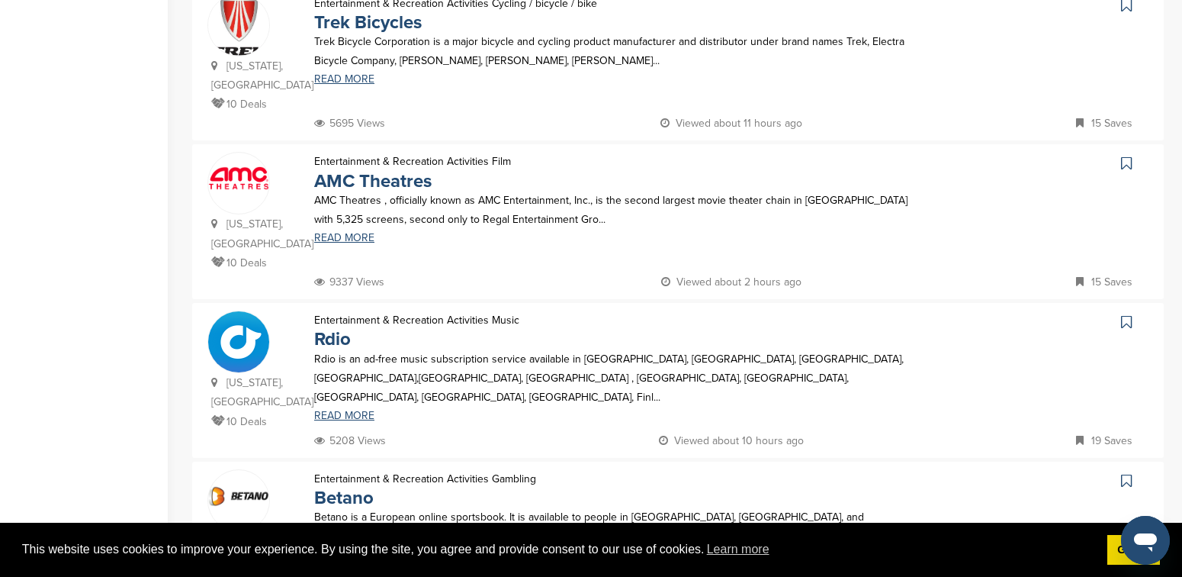
scroll to position [612, 0]
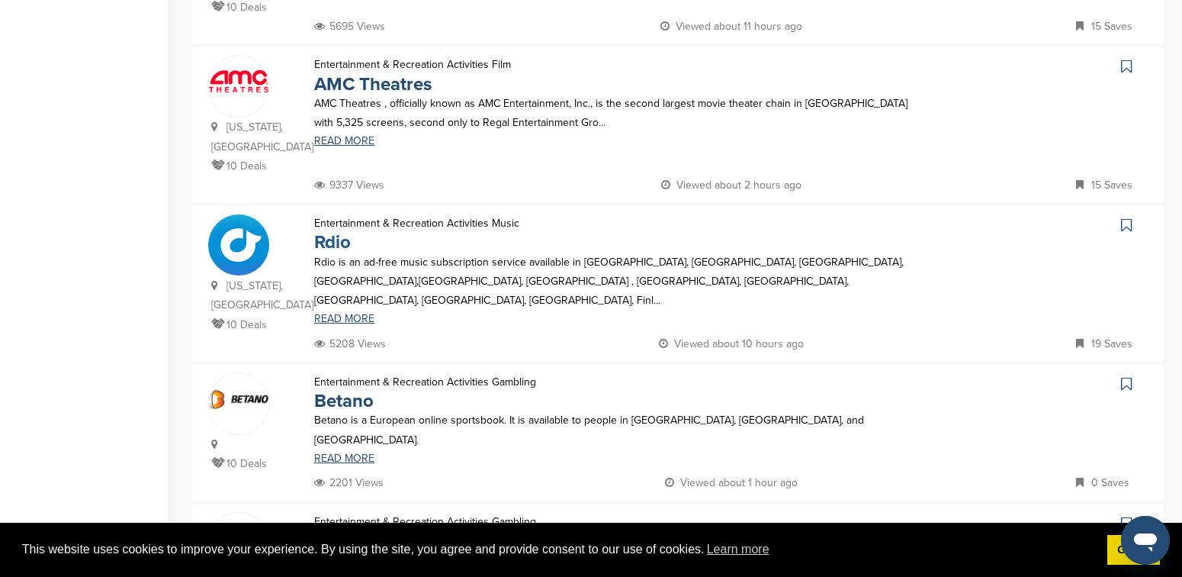
click at [333, 231] on link "Rdio" at bounding box center [332, 242] width 37 height 22
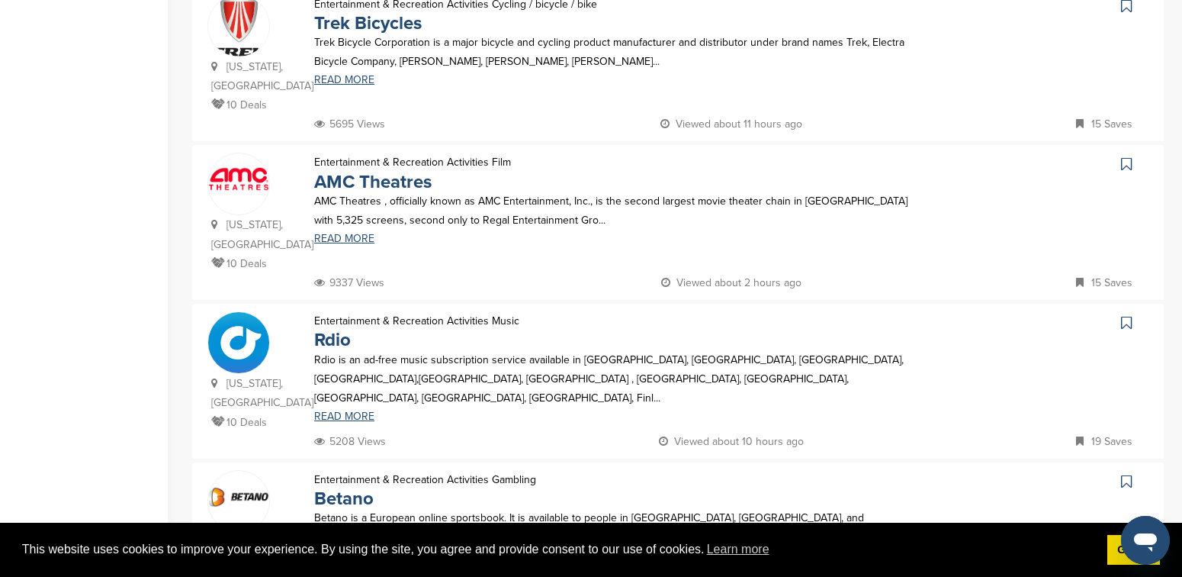
scroll to position [513, 0]
click at [352, 185] on link "AMC Theatres" at bounding box center [372, 183] width 117 height 22
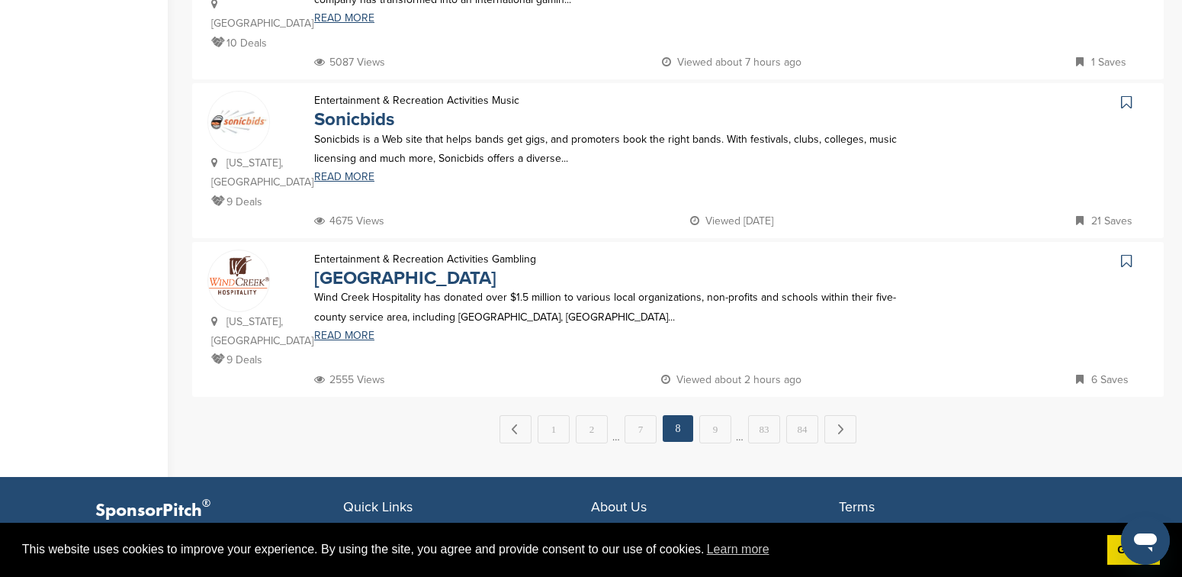
scroll to position [1512, 0]
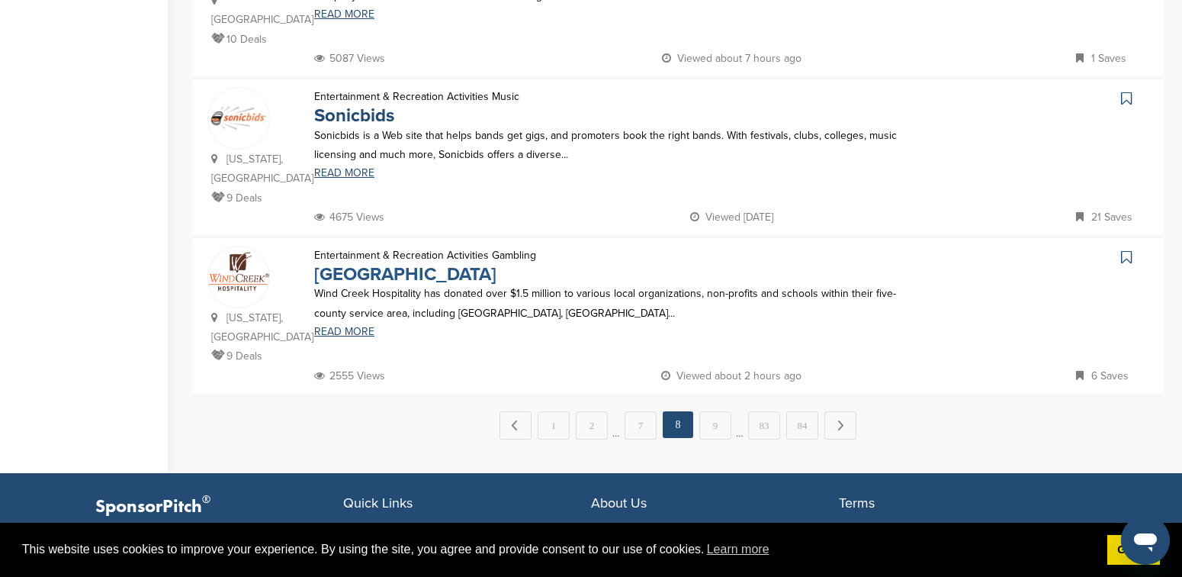
click at [404, 263] on link "Wind Creek Hospitality" at bounding box center [405, 274] width 182 height 22
click at [725, 411] on link "9" at bounding box center [715, 425] width 32 height 28
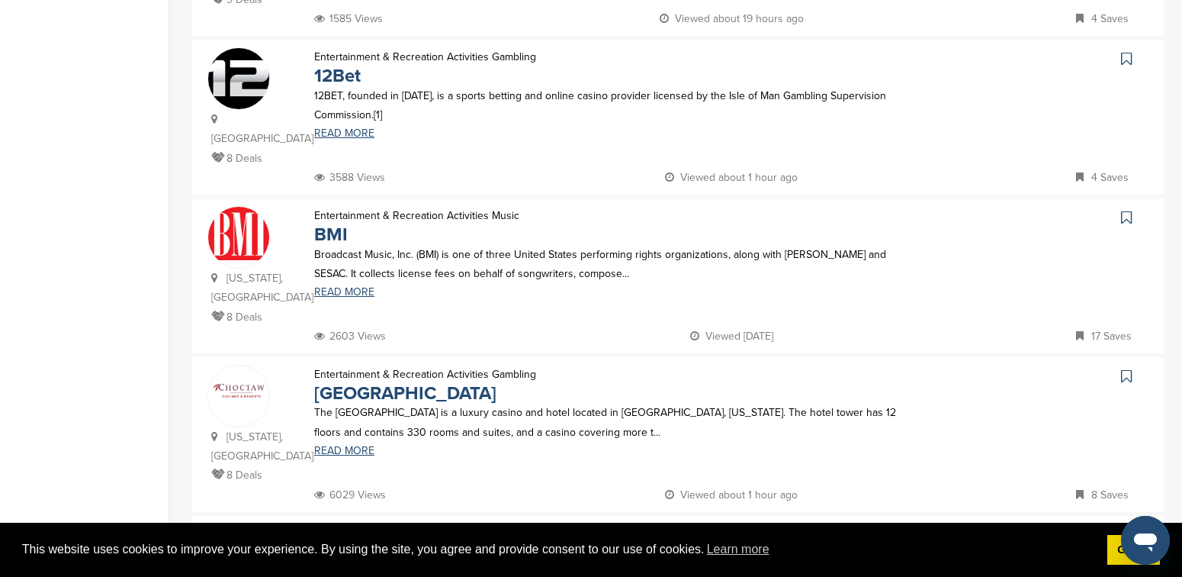
scroll to position [1285, 0]
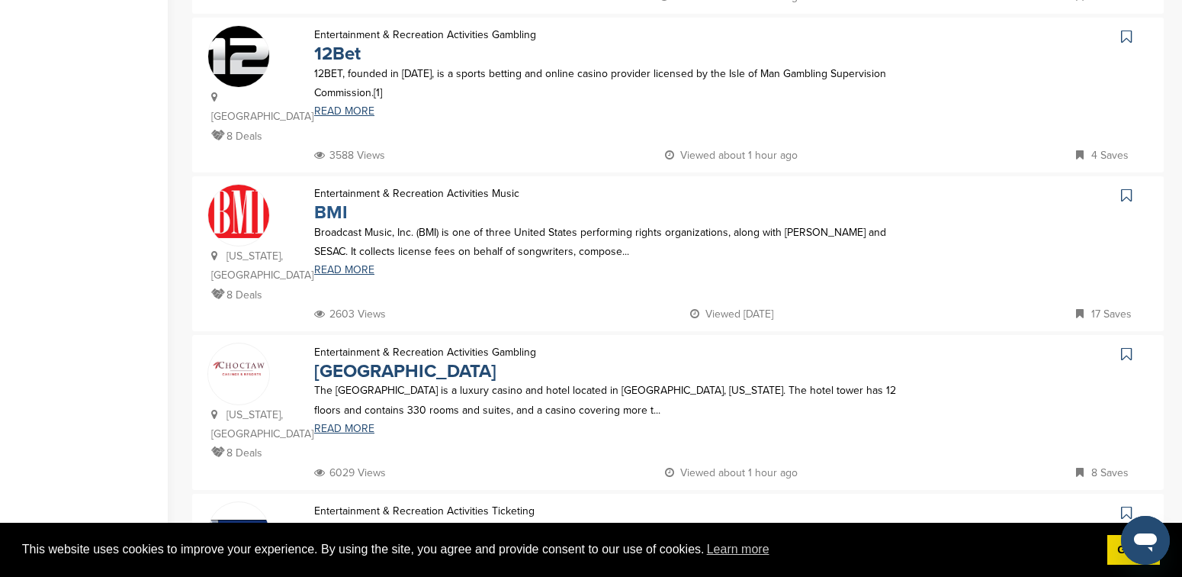
click at [327, 201] on link "BMI" at bounding box center [331, 212] width 34 height 22
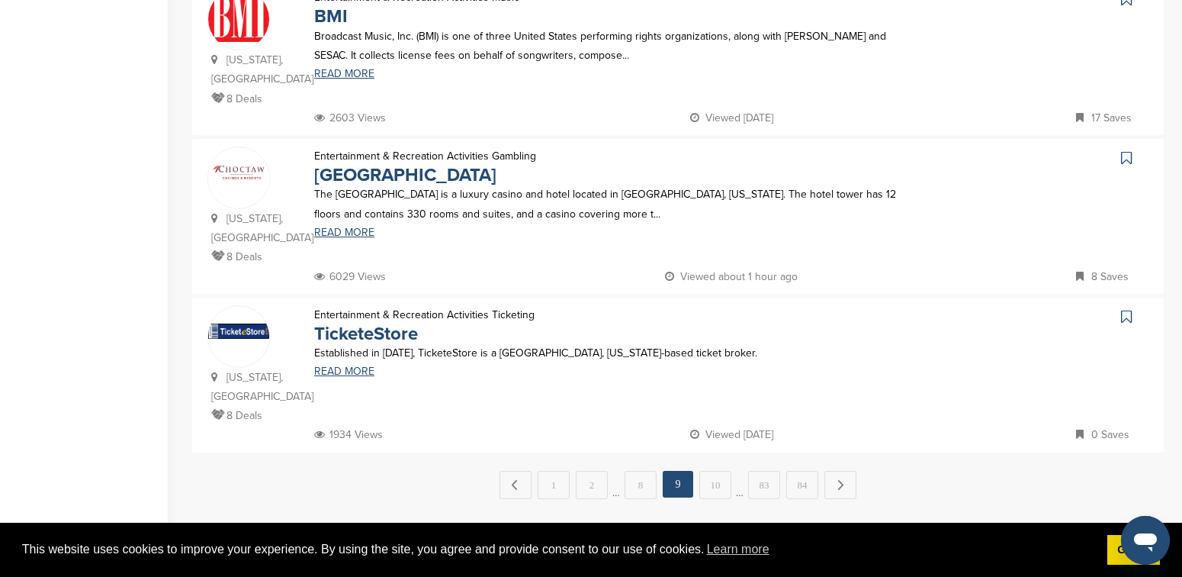
scroll to position [1523, 0]
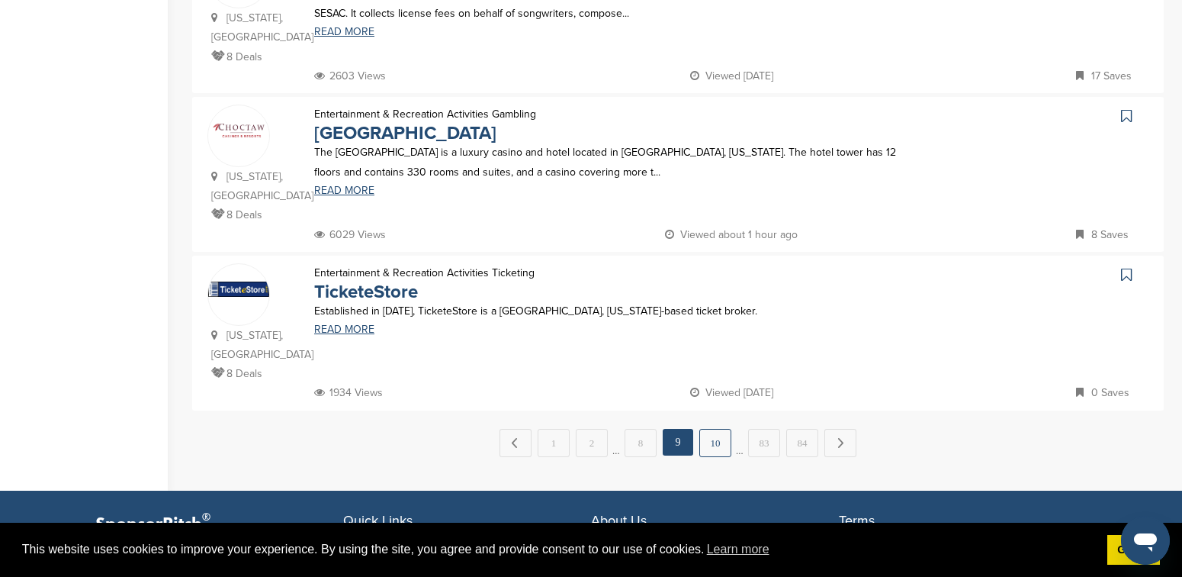
click at [709, 429] on link "10" at bounding box center [715, 443] width 32 height 28
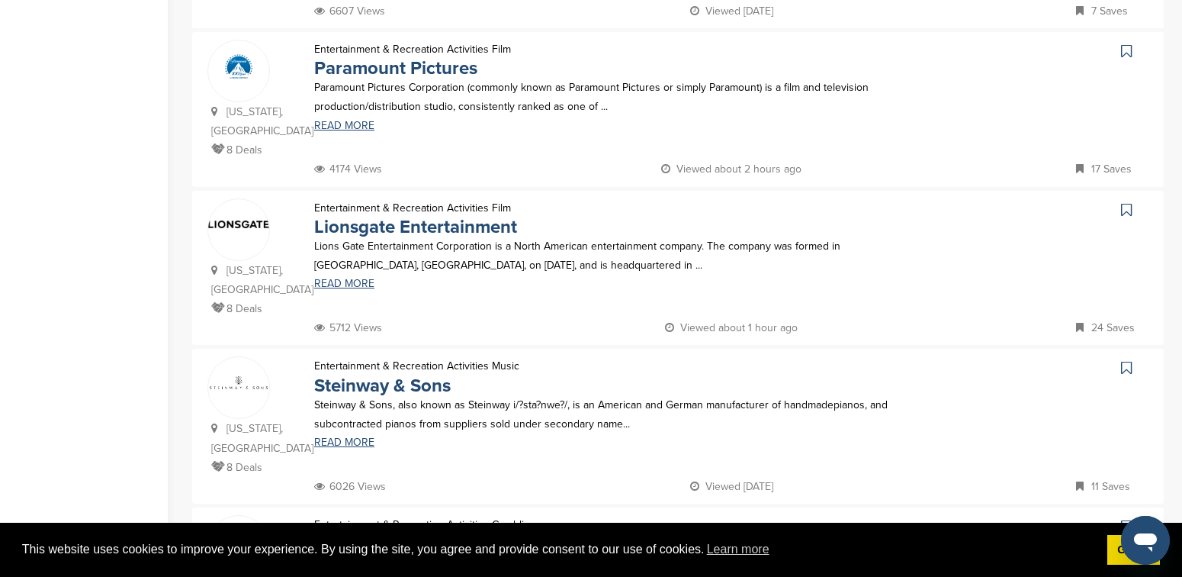
scroll to position [489, 0]
click at [461, 227] on link "Lionsgate Entertainment" at bounding box center [415, 226] width 203 height 22
click at [423, 63] on link "Paramount Pictures" at bounding box center [395, 67] width 163 height 22
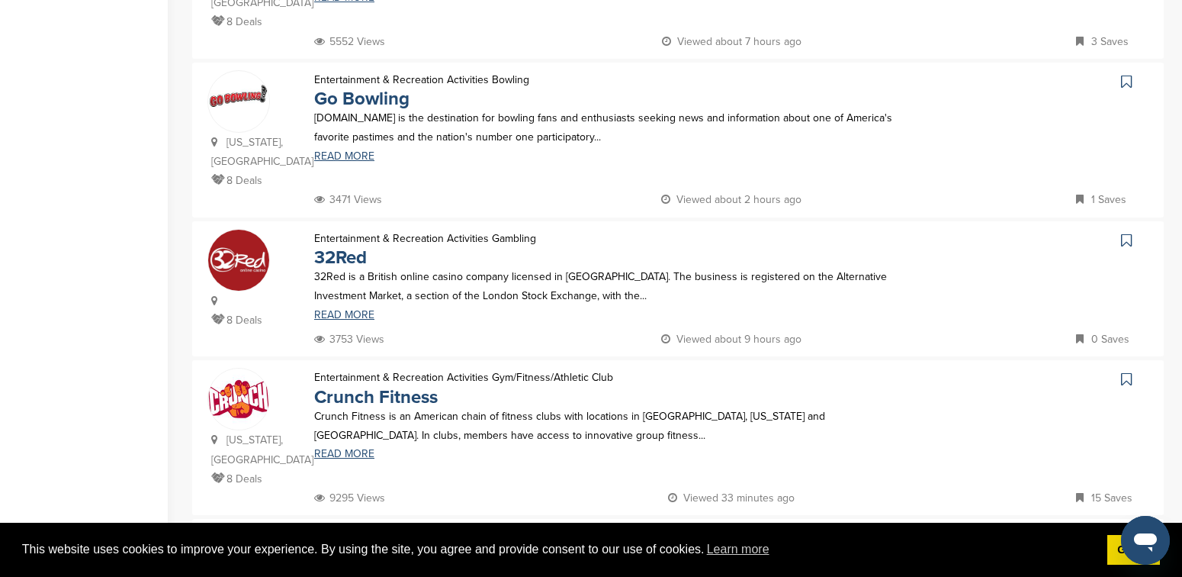
scroll to position [1298, 0]
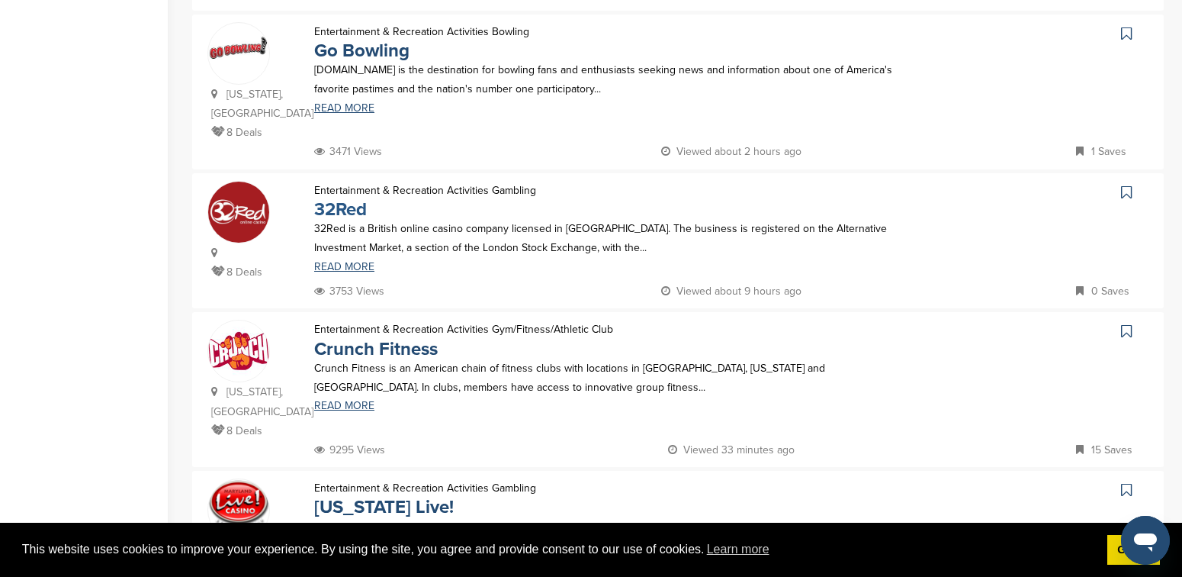
click at [332, 198] on link "32Red" at bounding box center [340, 209] width 53 height 22
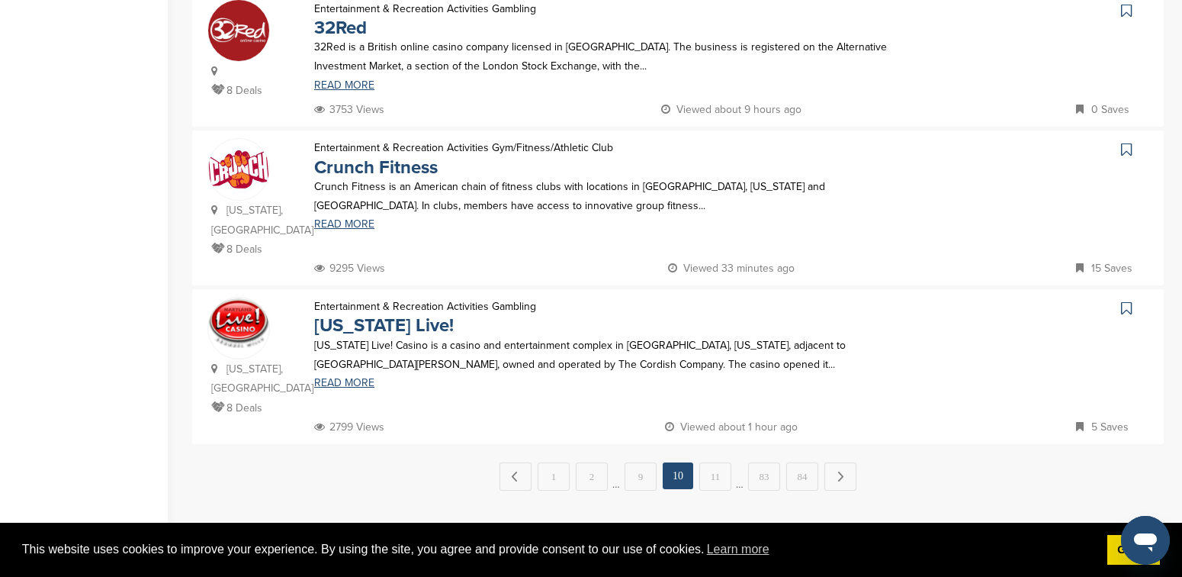
scroll to position [1483, 0]
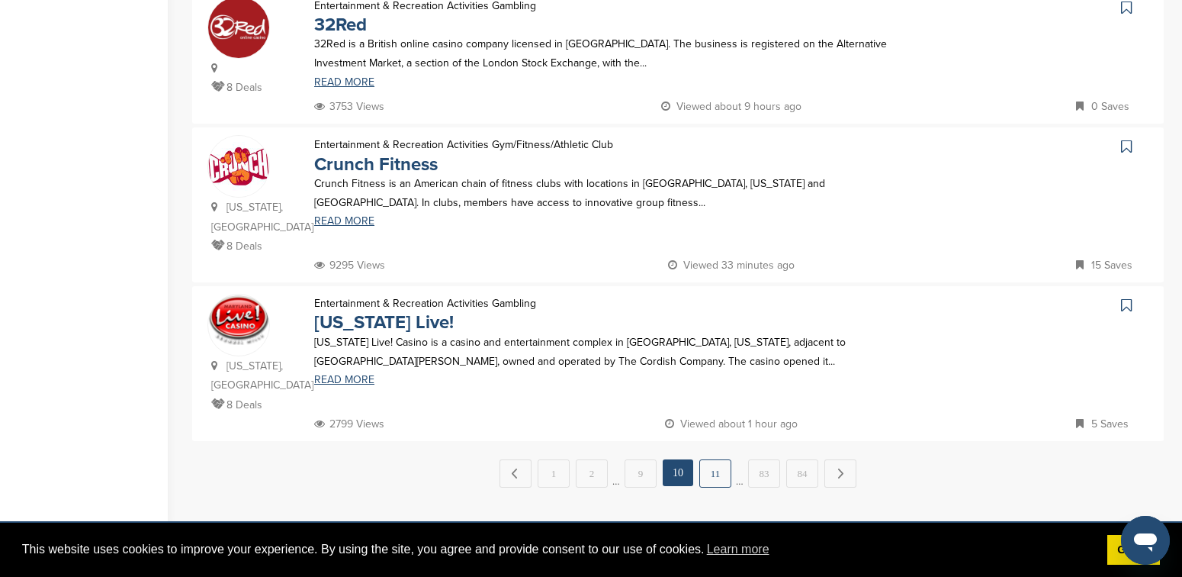
click at [722, 459] on link "11" at bounding box center [715, 473] width 32 height 28
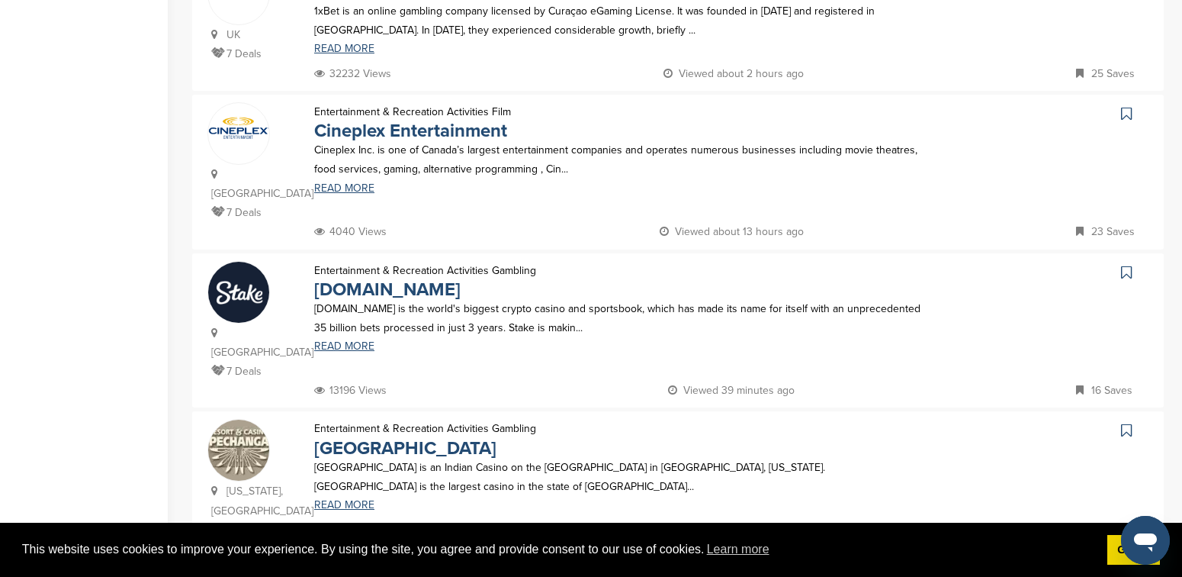
scroll to position [1045, 0]
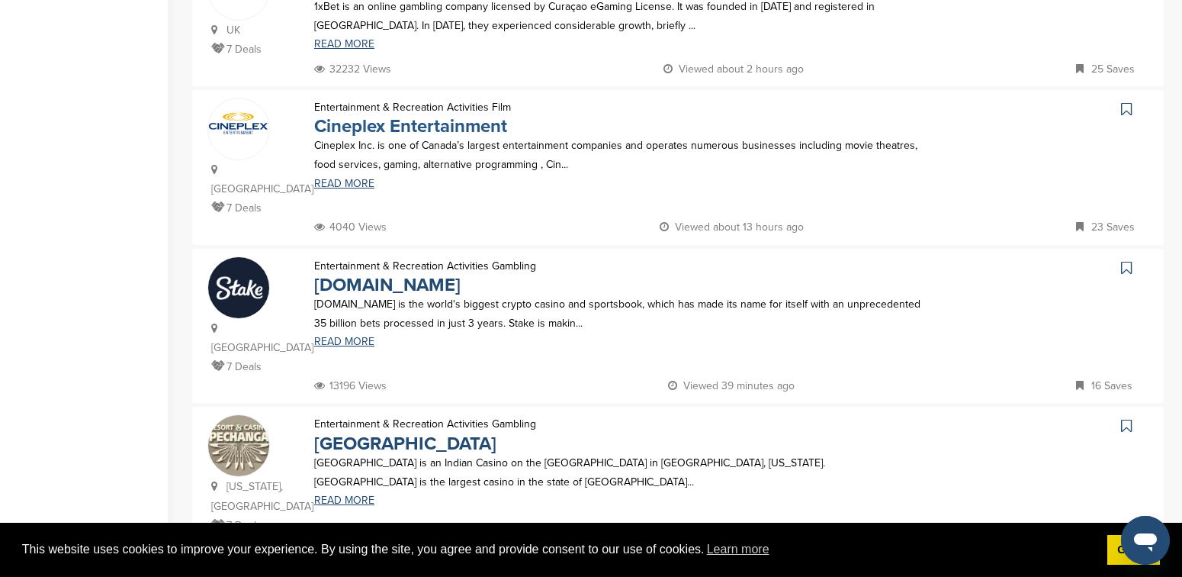
click at [440, 115] on link "Cineplex Entertainment" at bounding box center [410, 126] width 193 height 22
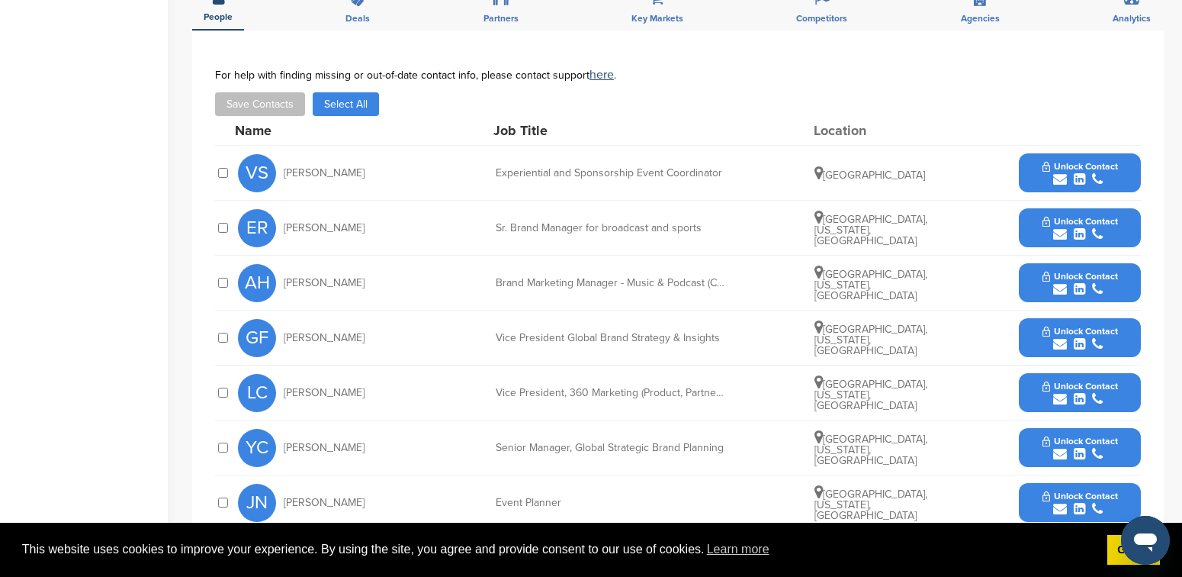
scroll to position [510, 0]
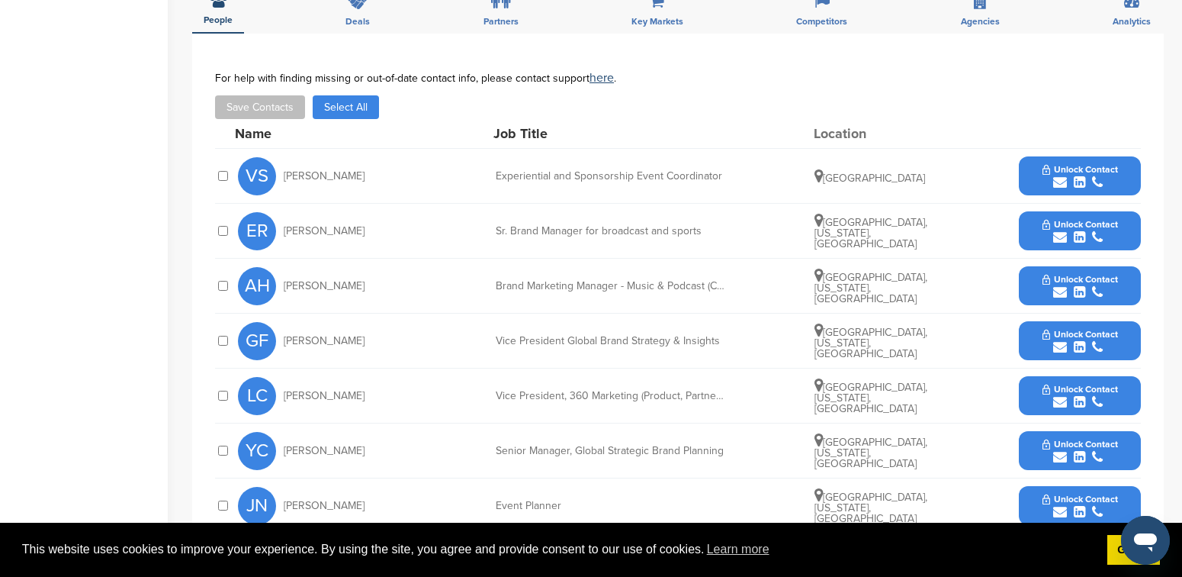
click at [1081, 164] on span "Unlock Contact" at bounding box center [1081, 169] width 76 height 11
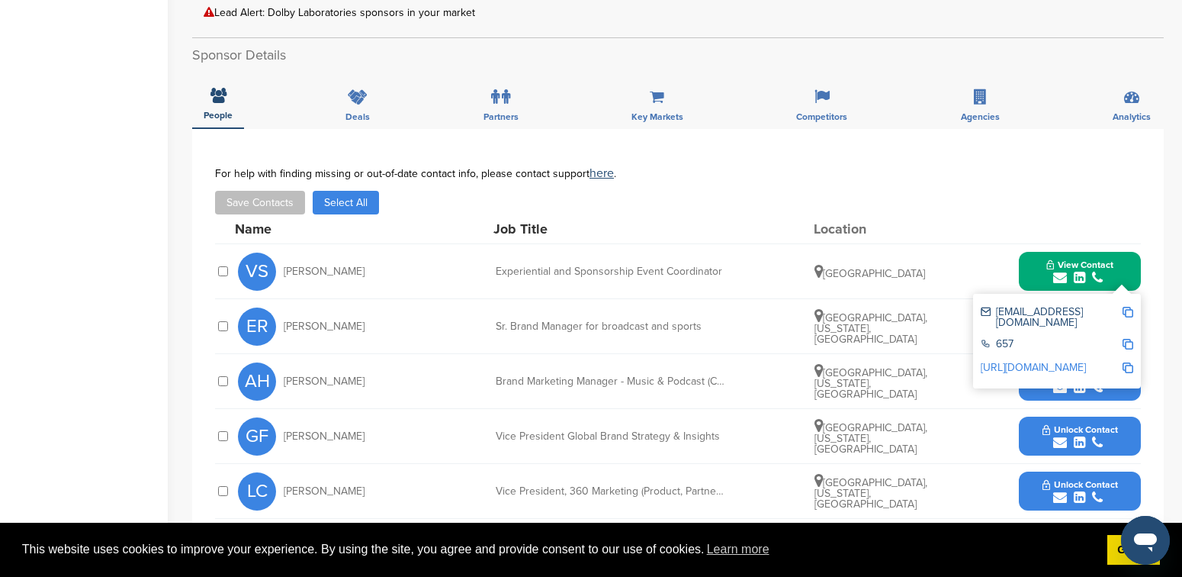
scroll to position [589, 0]
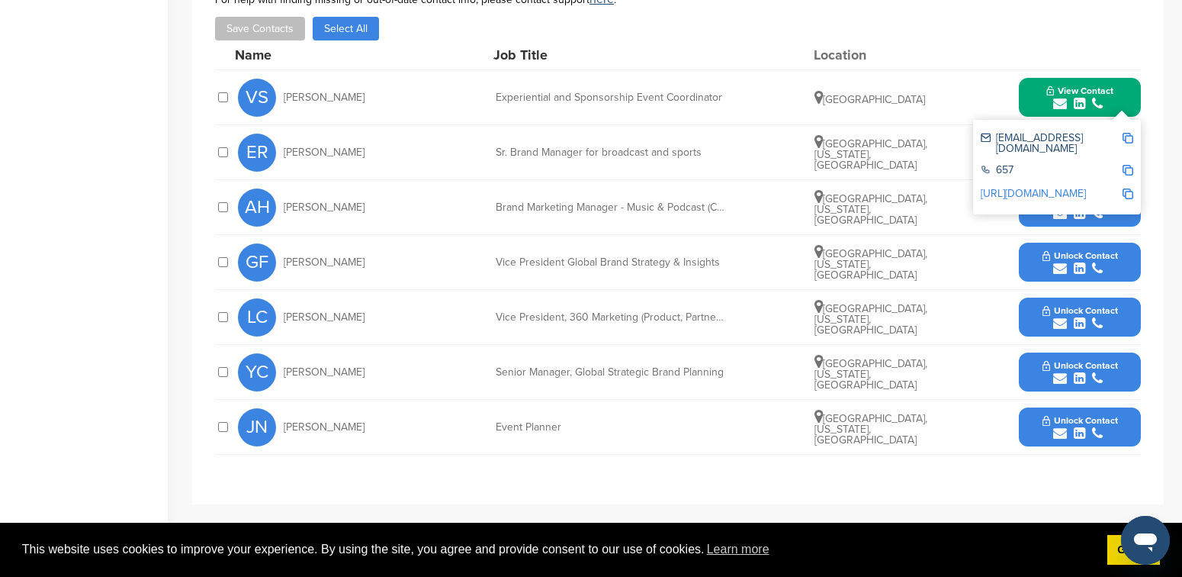
click at [526, 312] on div "Vice President, 360 Marketing (Product, Partner & Brand)" at bounding box center [610, 317] width 229 height 11
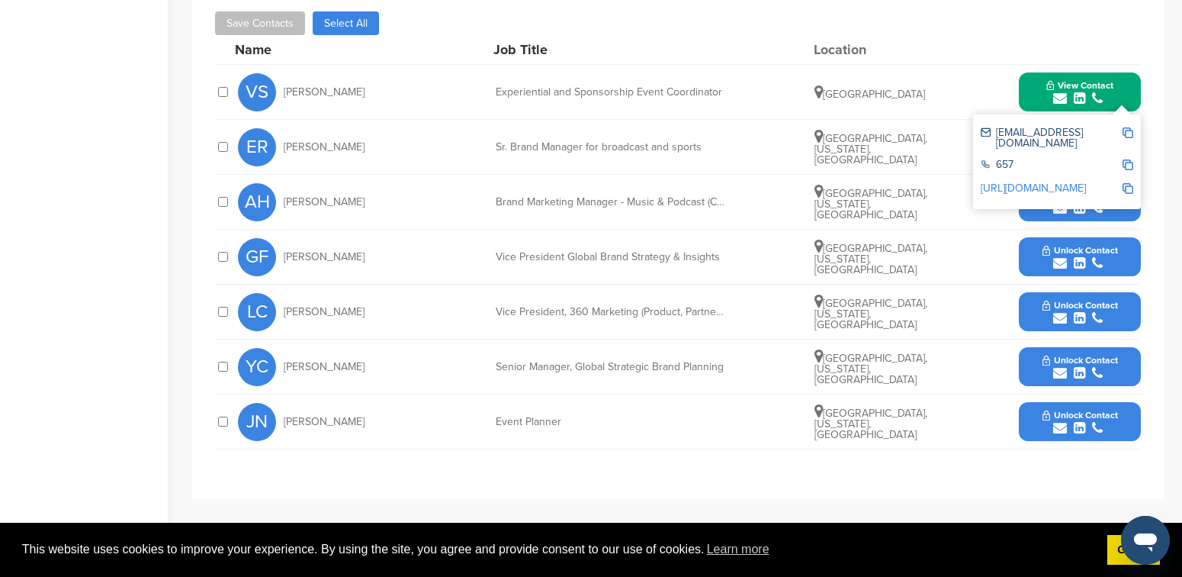
scroll to position [599, 0]
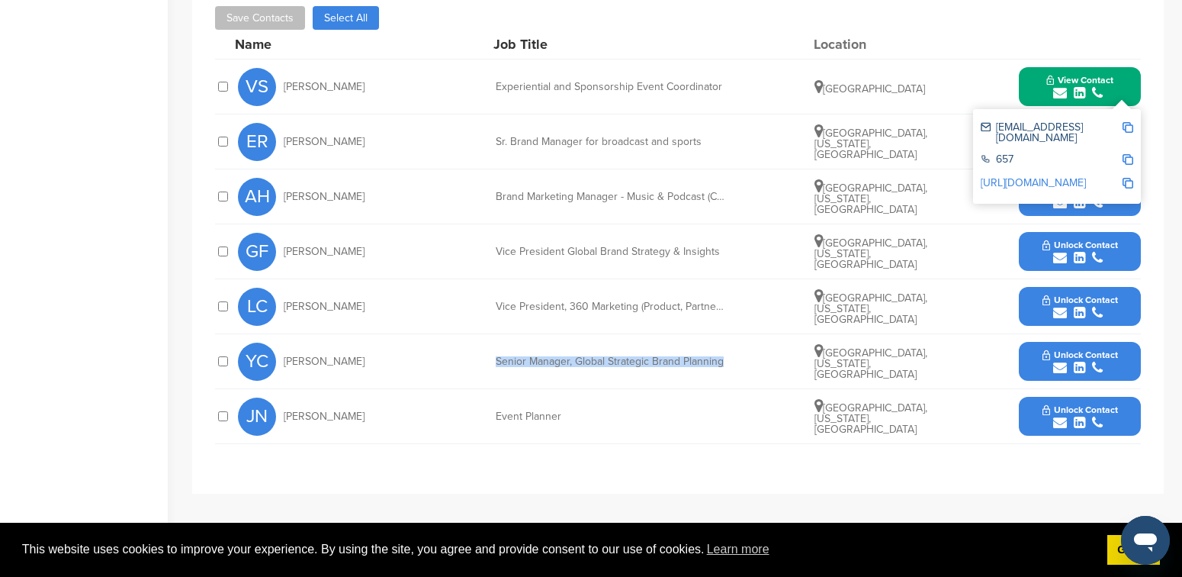
drag, startPoint x: 723, startPoint y: 343, endPoint x: 494, endPoint y: 342, distance: 228.8
click at [494, 342] on div "YC Yuhan Chiueh Senior Manager, Global Strategic Brand Planning San Francisco, …" at bounding box center [689, 361] width 903 height 54
copy div "Senior Manager, Global Strategic Brand Planning"
drag, startPoint x: 355, startPoint y: 345, endPoint x: 283, endPoint y: 343, distance: 72.5
click at [283, 343] on div "YC Yuhan Chiueh" at bounding box center [322, 361] width 168 height 38
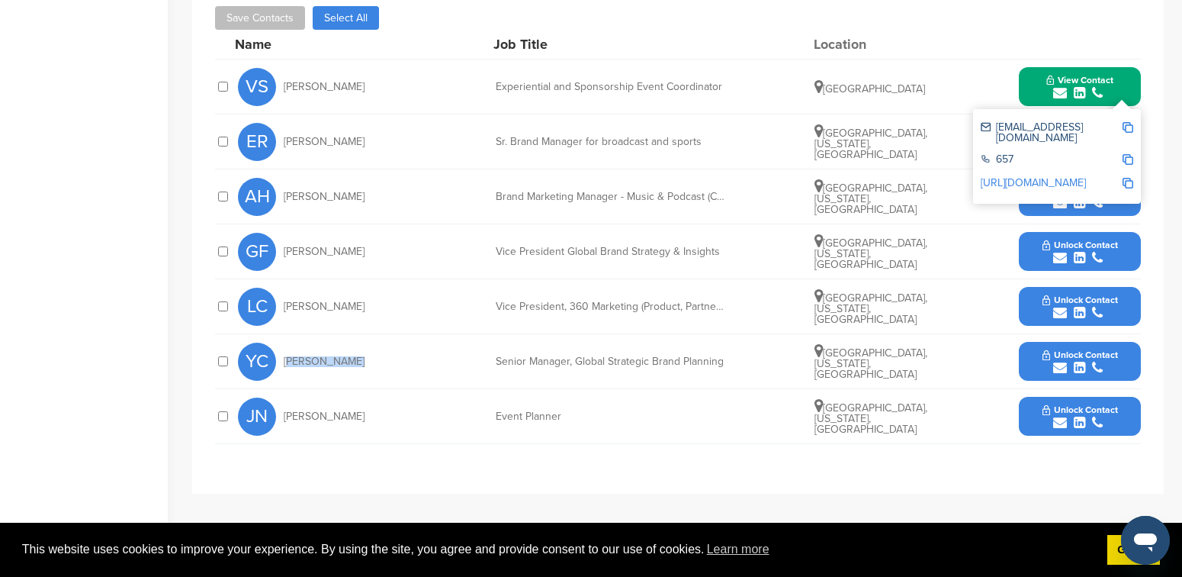
copy span "Yuhan Chiueh"
click at [1057, 349] on span "Unlock Contact" at bounding box center [1081, 354] width 76 height 11
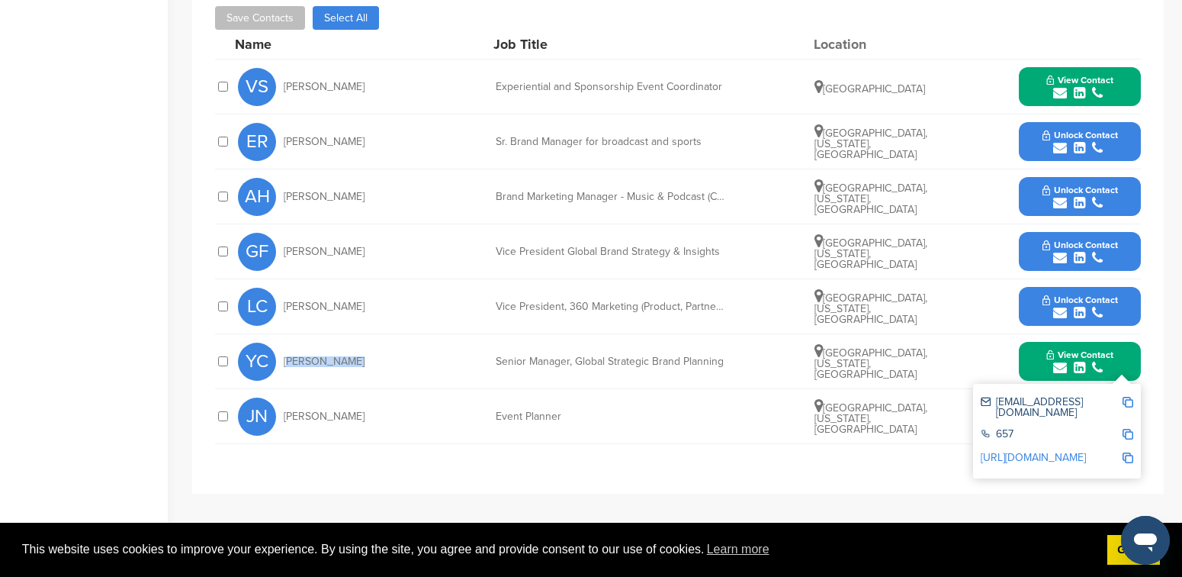
click at [1128, 397] on img at bounding box center [1128, 402] width 11 height 11
copy span "Yuhan Chiueh"
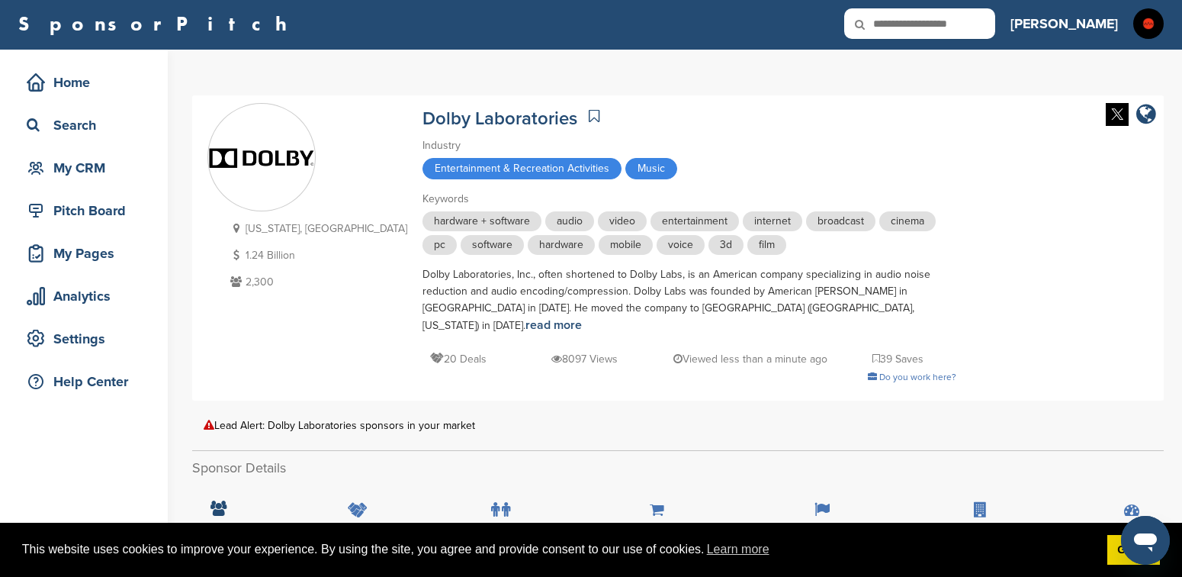
scroll to position [0, 0]
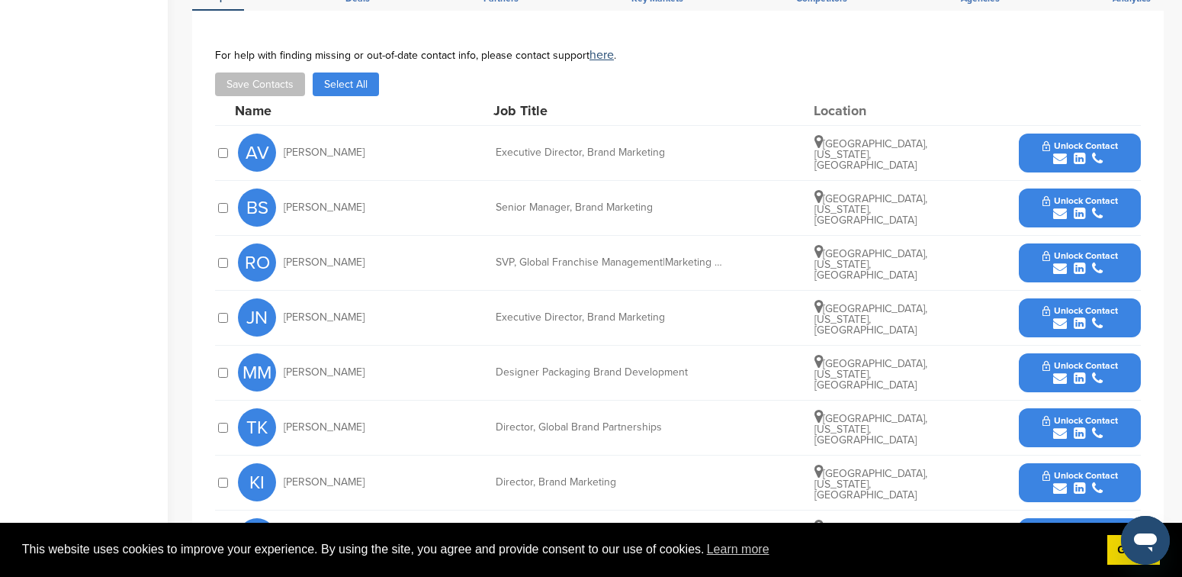
scroll to position [435, 0]
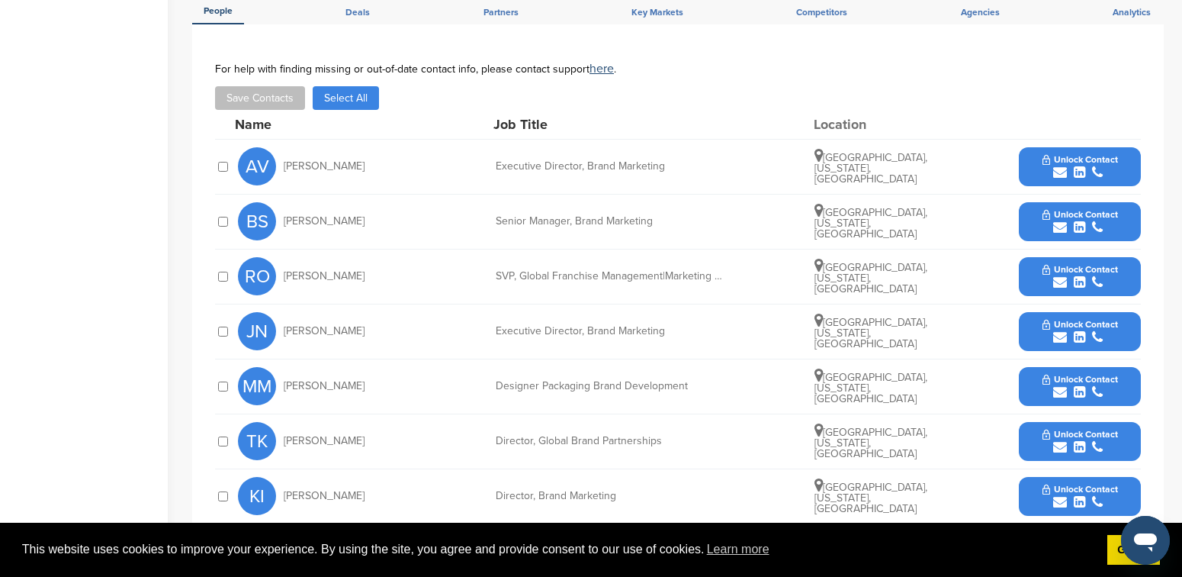
click at [1072, 222] on div "submit" at bounding box center [1081, 227] width 76 height 14
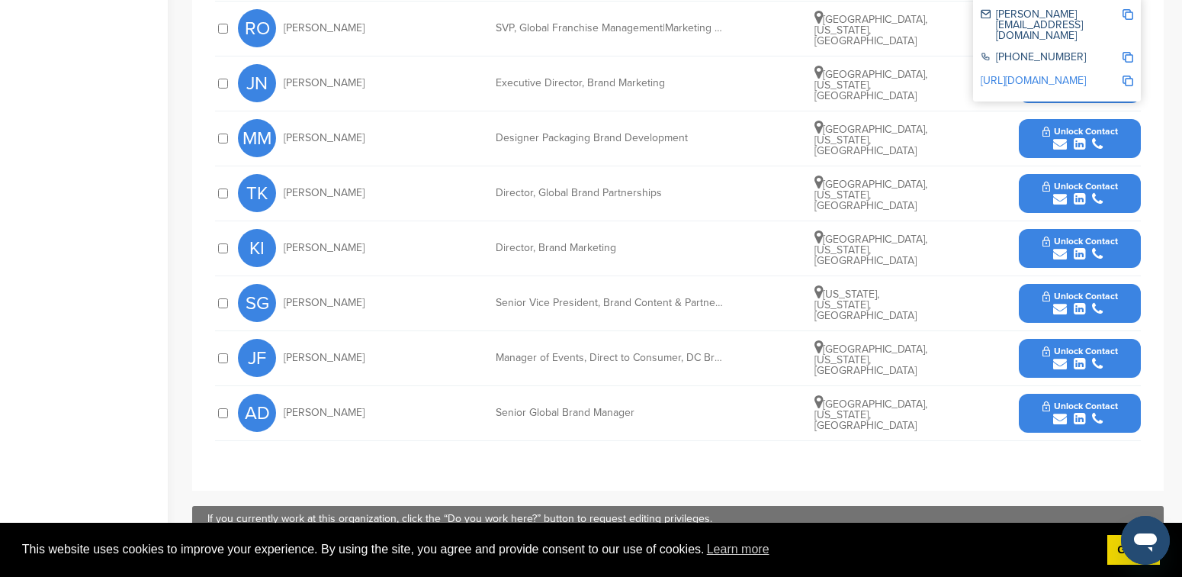
scroll to position [684, 0]
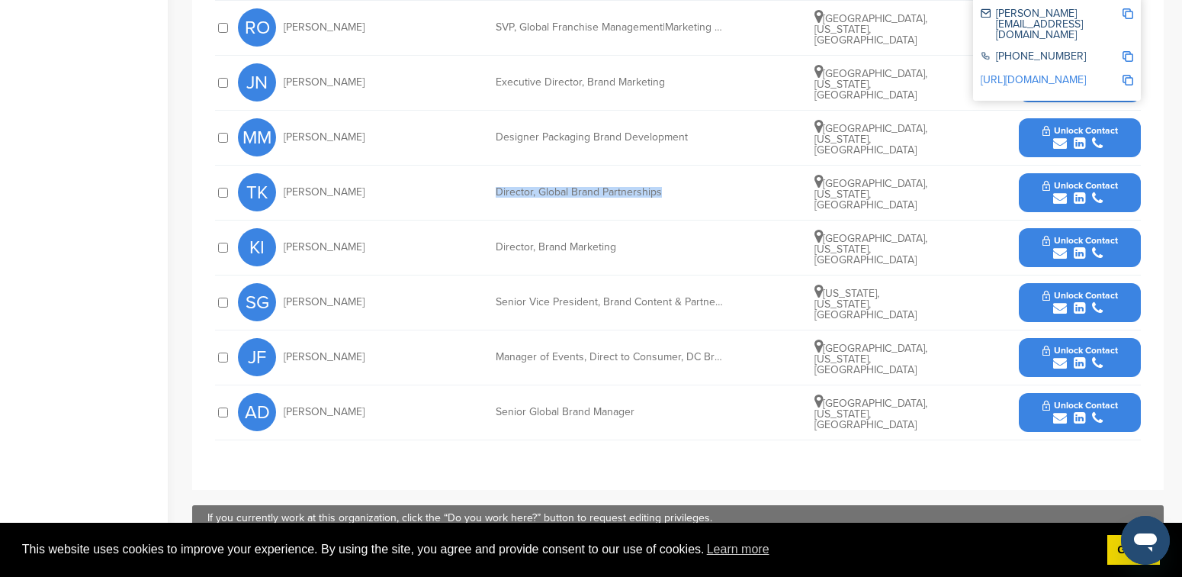
drag, startPoint x: 661, startPoint y: 189, endPoint x: 490, endPoint y: 194, distance: 170.9
click at [490, 194] on div "TK Talar Kivork Director, Global Brand Partnerships Los Angeles, California, Un…" at bounding box center [689, 192] width 903 height 54
copy div "Director, Global Brand Partnerships"
drag, startPoint x: 342, startPoint y: 192, endPoint x: 283, endPoint y: 194, distance: 58.8
click at [283, 194] on div "TK Talar Kivork" at bounding box center [322, 192] width 168 height 38
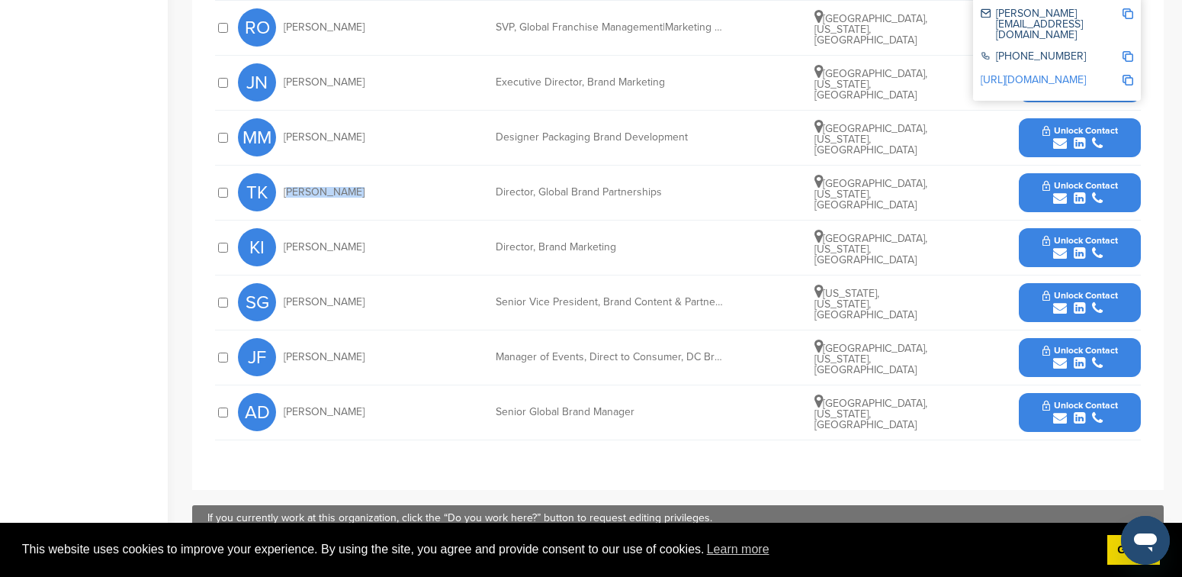
copy span "Talar Kivork"
click at [1061, 192] on icon "submit" at bounding box center [1060, 198] width 14 height 14
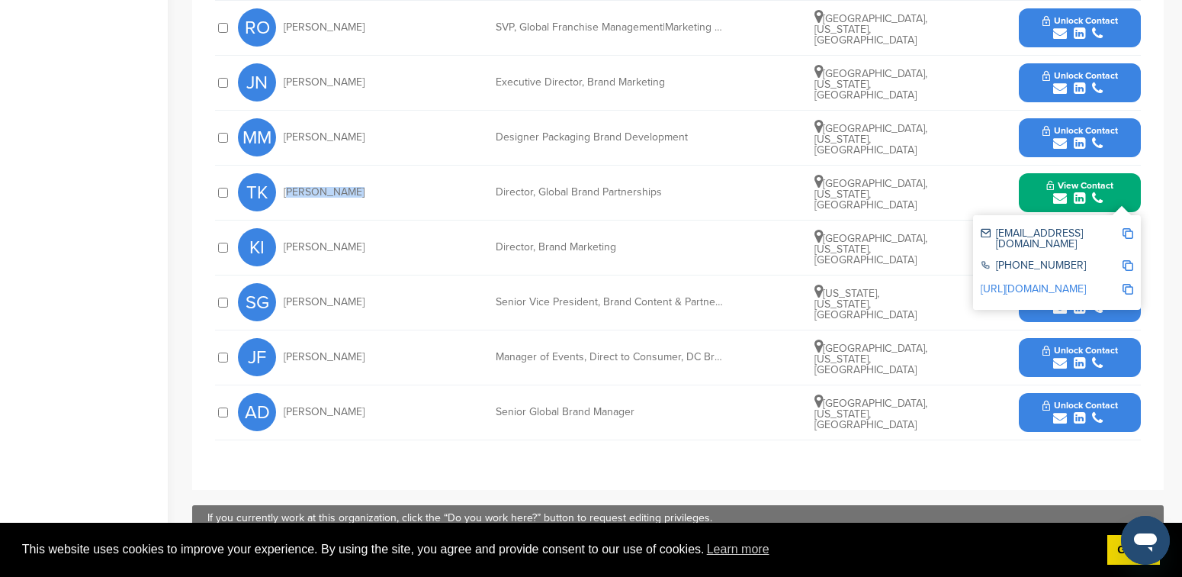
click at [1128, 233] on img at bounding box center [1128, 233] width 11 height 11
copy span "Talar Kivork"
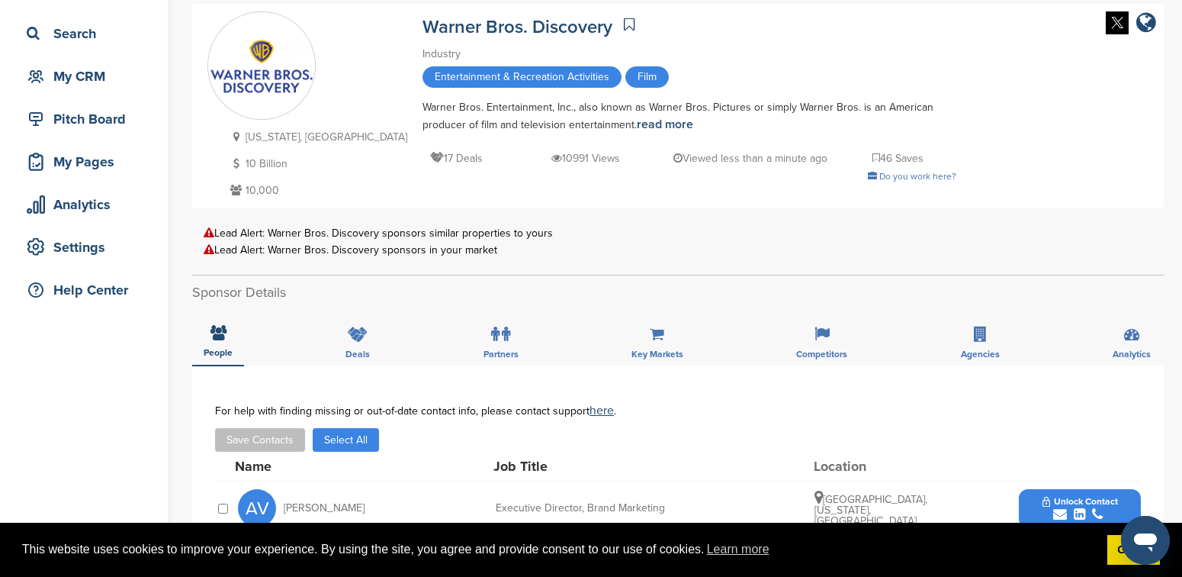
scroll to position [91, 0]
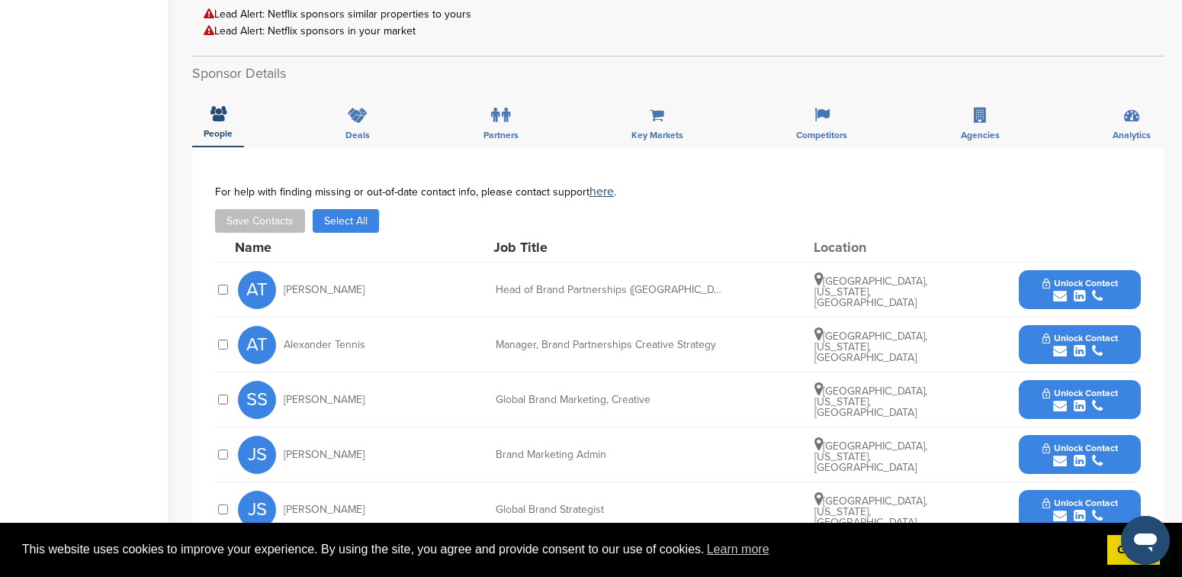
scroll to position [479, 0]
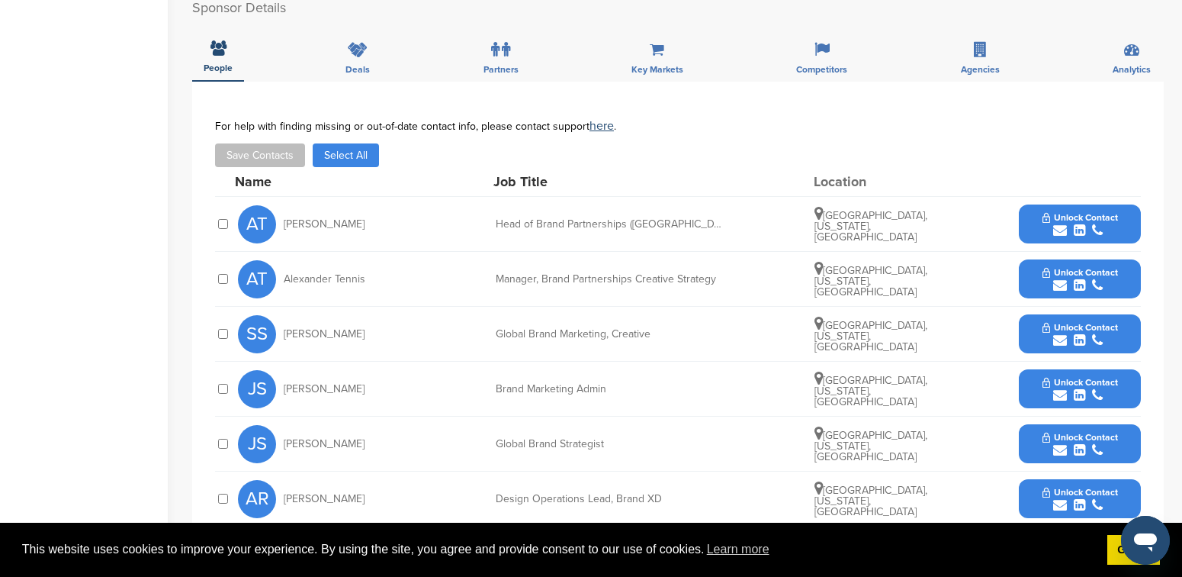
click at [349, 157] on button "Select All" at bounding box center [346, 155] width 66 height 24
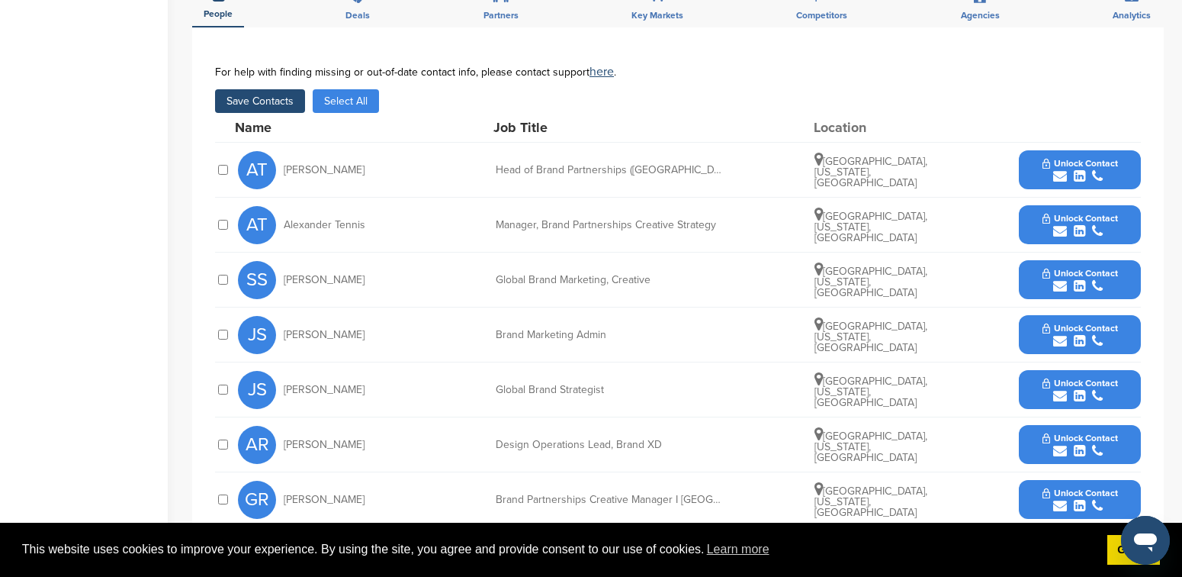
scroll to position [532, 0]
click at [262, 101] on button "Save Contacts" at bounding box center [260, 102] width 90 height 24
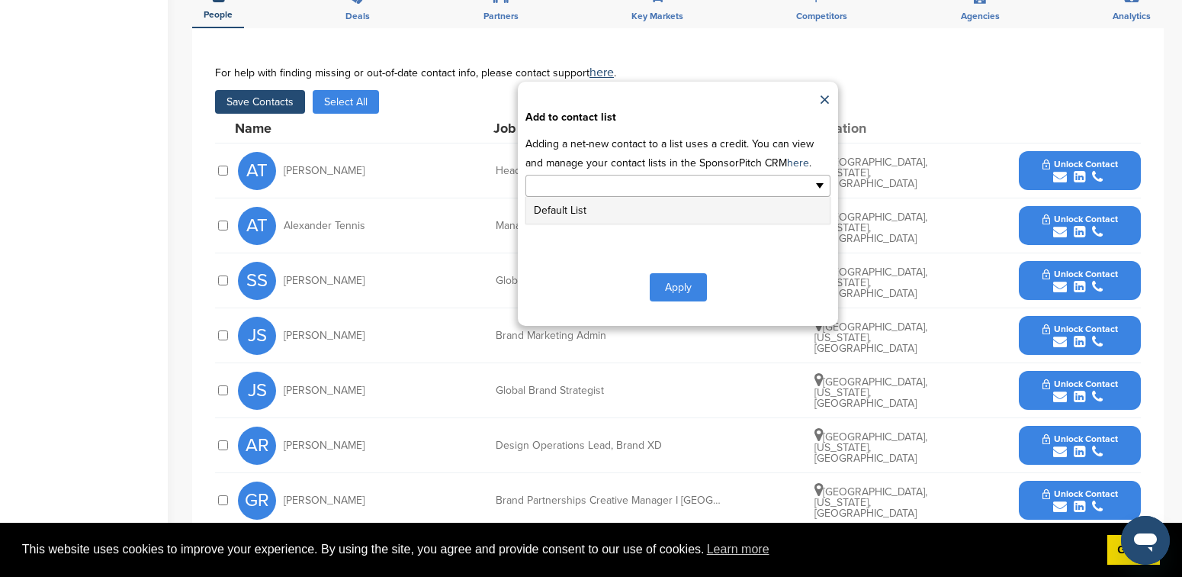
click at [816, 185] on ul at bounding box center [677, 186] width 305 height 22
click at [829, 97] on link "×" at bounding box center [824, 100] width 11 height 23
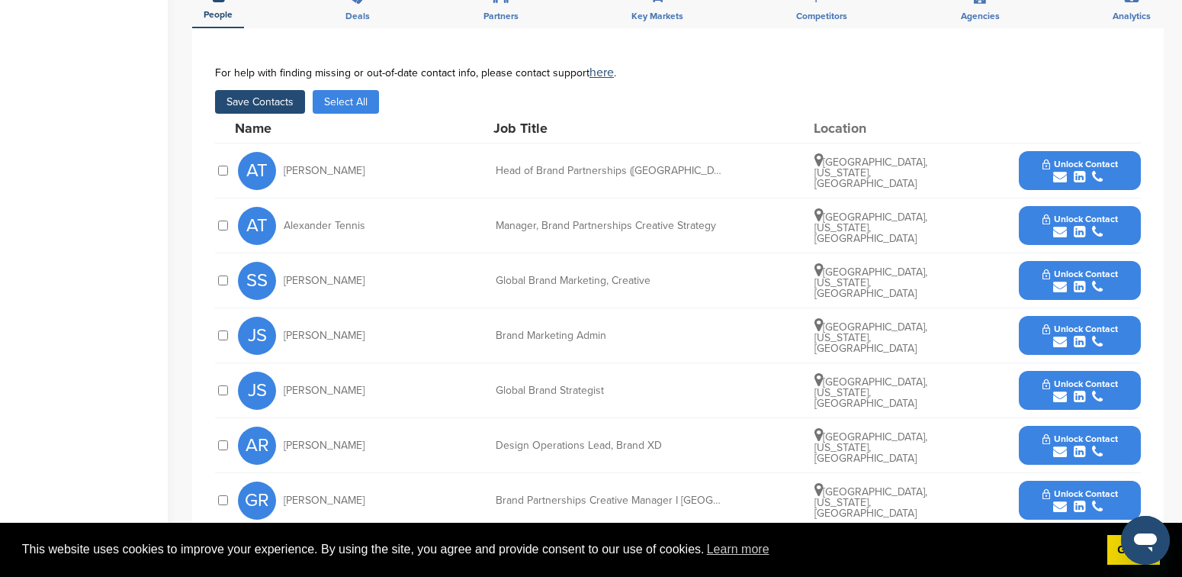
click at [354, 102] on button "Select All" at bounding box center [346, 102] width 66 height 24
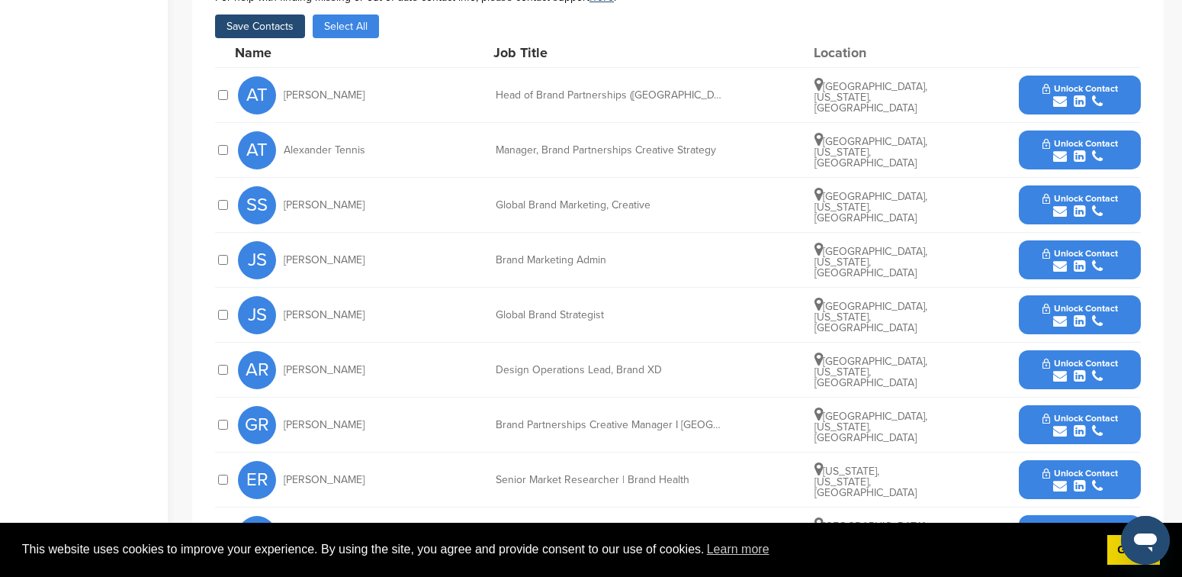
scroll to position [605, 0]
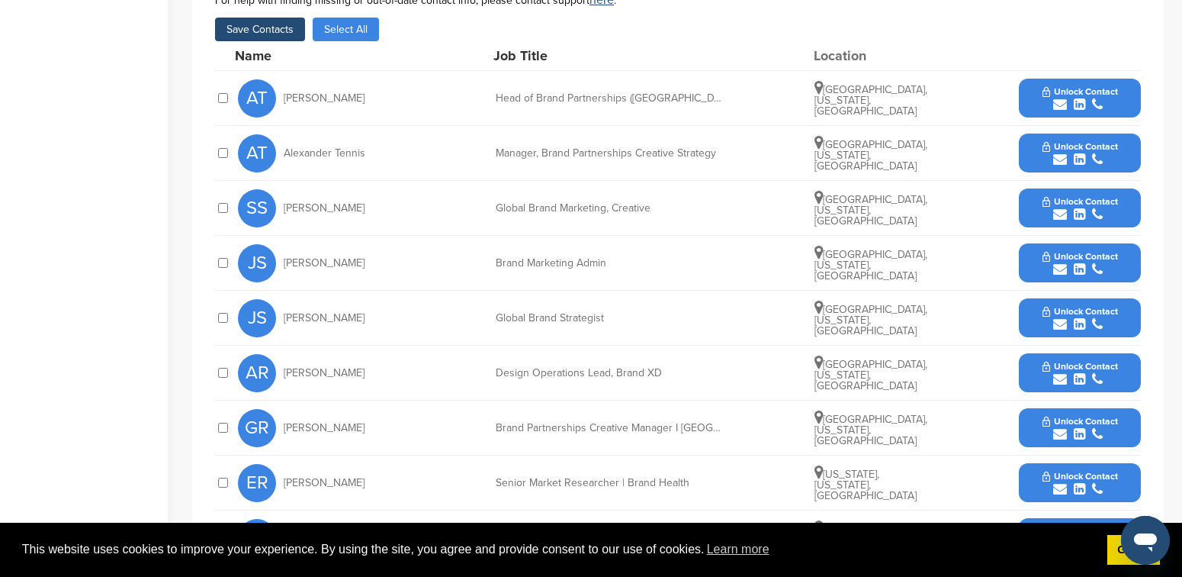
click at [1085, 93] on span "Unlock Contact" at bounding box center [1081, 91] width 76 height 11
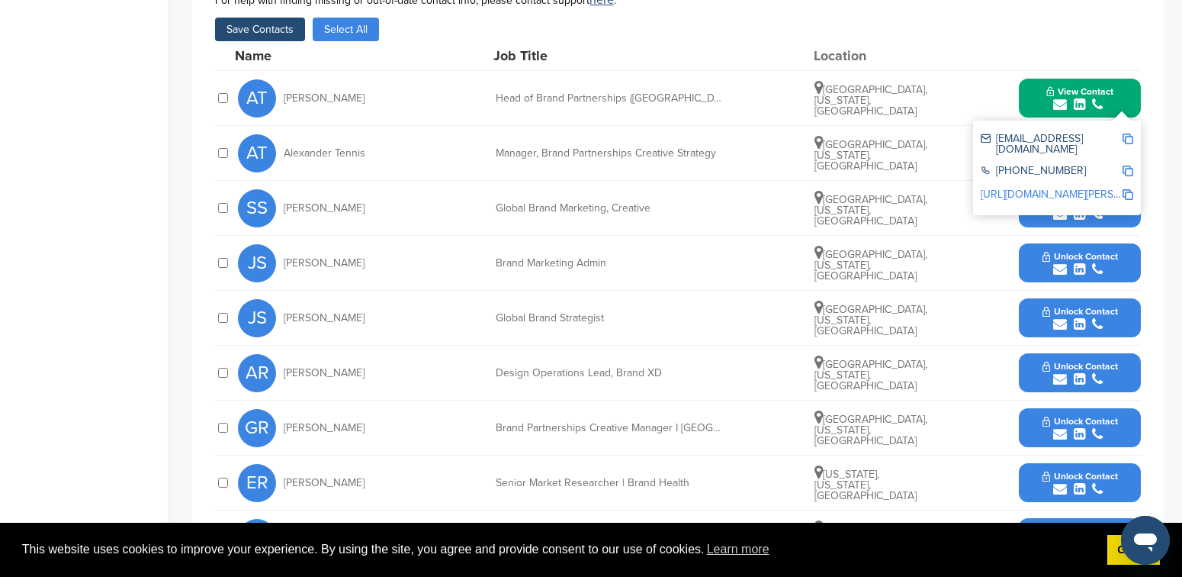
drag, startPoint x: 365, startPoint y: 98, endPoint x: 283, endPoint y: 100, distance: 81.6
click at [283, 100] on div "AT Aarti Thiagarajan" at bounding box center [322, 98] width 168 height 38
copy span "Aarti Thiagarajan"
drag, startPoint x: 658, startPoint y: 98, endPoint x: 492, endPoint y: 94, distance: 166.3
click at [492, 94] on div "AT Aarti Thiagarajan Head of Brand Partnerships (US) Los Angeles, California, U…" at bounding box center [689, 98] width 903 height 54
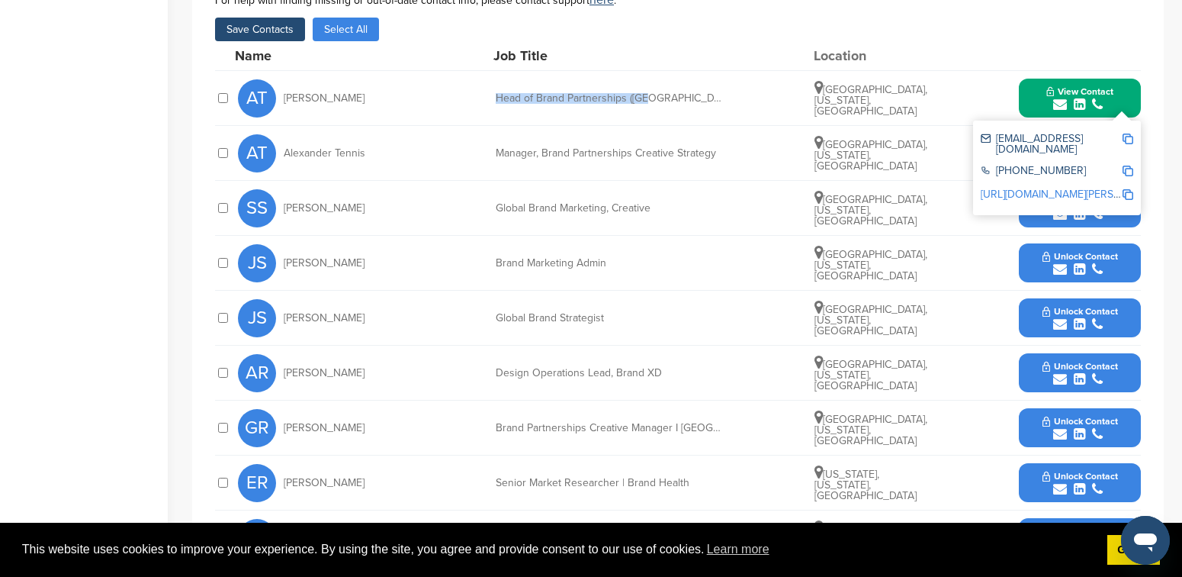
copy div "Head of Brand Partnerships (US)"
click at [1129, 139] on img at bounding box center [1128, 138] width 11 height 11
copy div "Head of Brand Partnerships (US)"
click at [1128, 165] on img at bounding box center [1128, 170] width 11 height 11
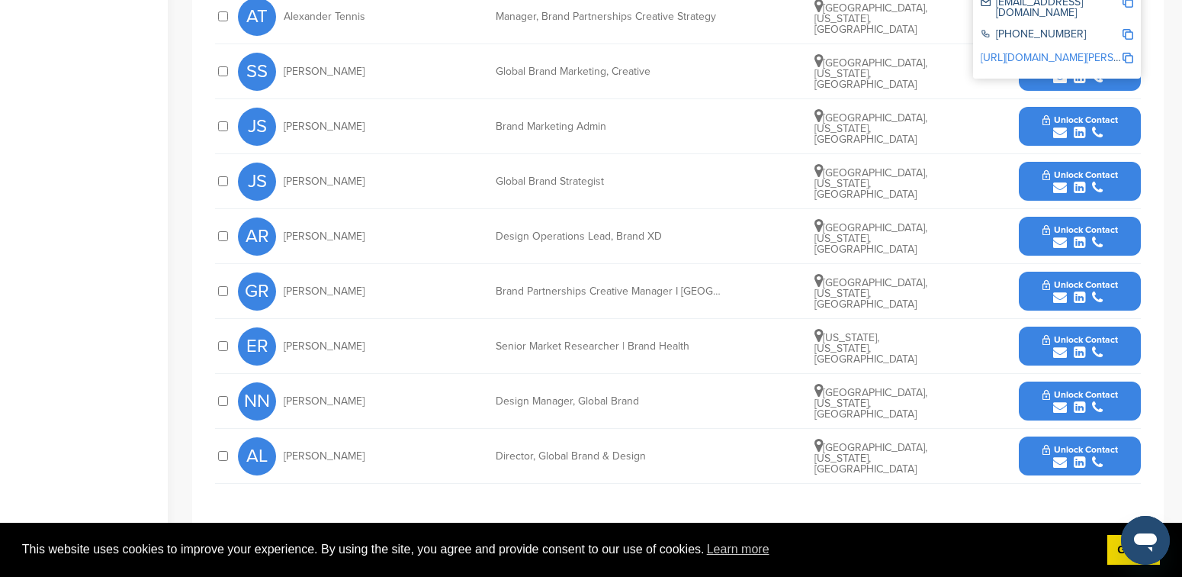
scroll to position [667, 0]
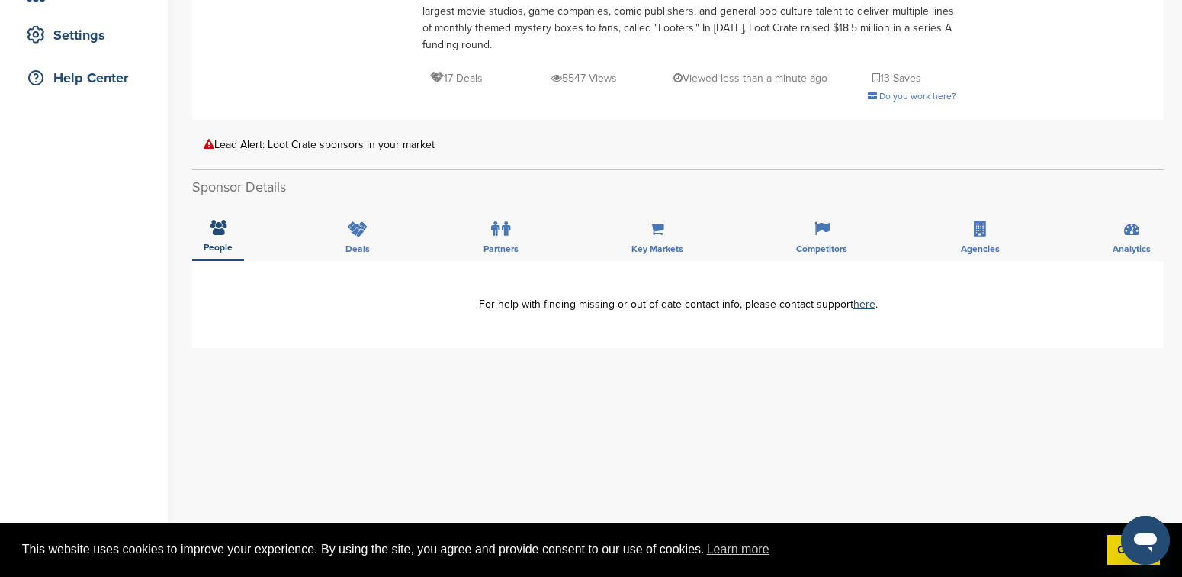
scroll to position [30, 0]
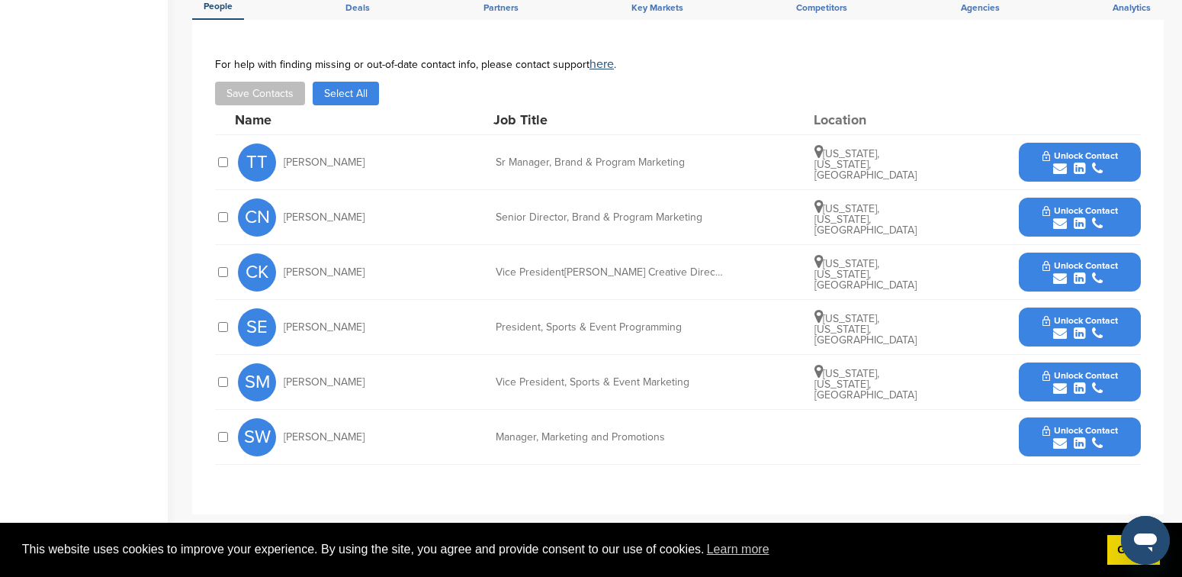
scroll to position [471, 0]
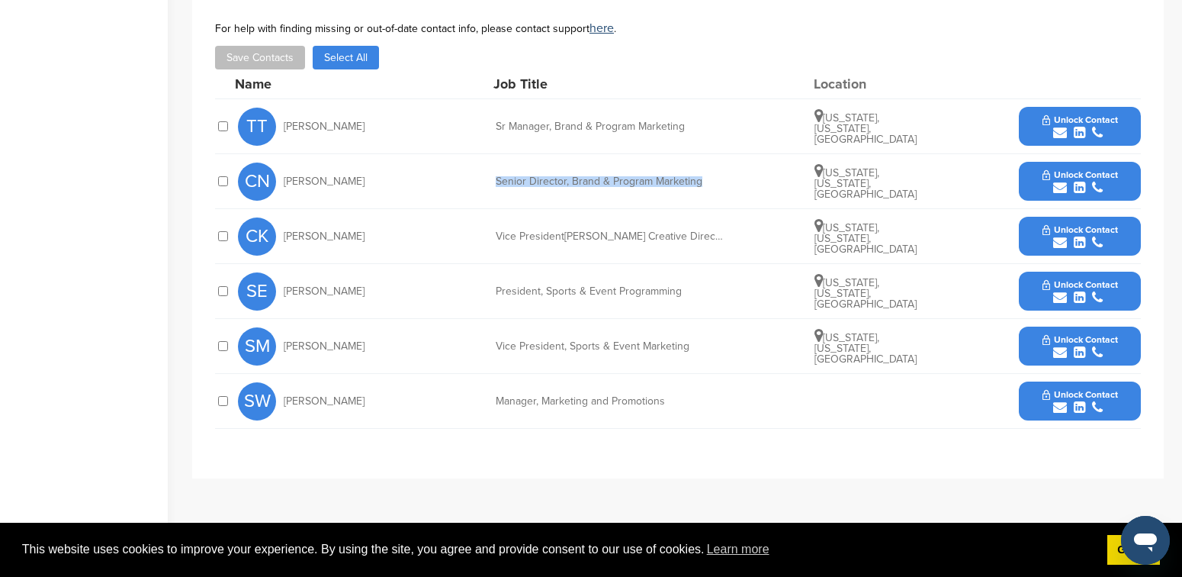
drag, startPoint x: 701, startPoint y: 182, endPoint x: 490, endPoint y: 175, distance: 211.3
click at [490, 175] on div "CN [PERSON_NAME] Senior Director, Brand & Program Marketing [US_STATE], [US_STA…" at bounding box center [689, 181] width 903 height 54
copy div "Senior Director, Brand & Program Marketing"
drag, startPoint x: 345, startPoint y: 179, endPoint x: 281, endPoint y: 181, distance: 63.3
click at [281, 181] on div "CN [PERSON_NAME]" at bounding box center [322, 181] width 168 height 38
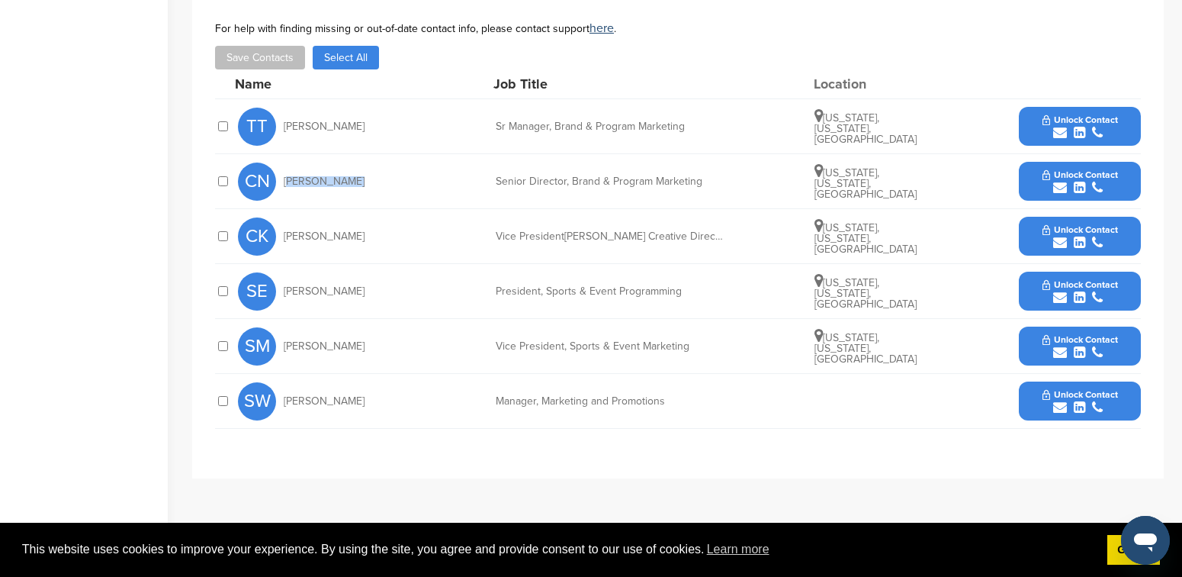
copy span "[PERSON_NAME]"
click at [1088, 182] on div "submit" at bounding box center [1081, 188] width 76 height 14
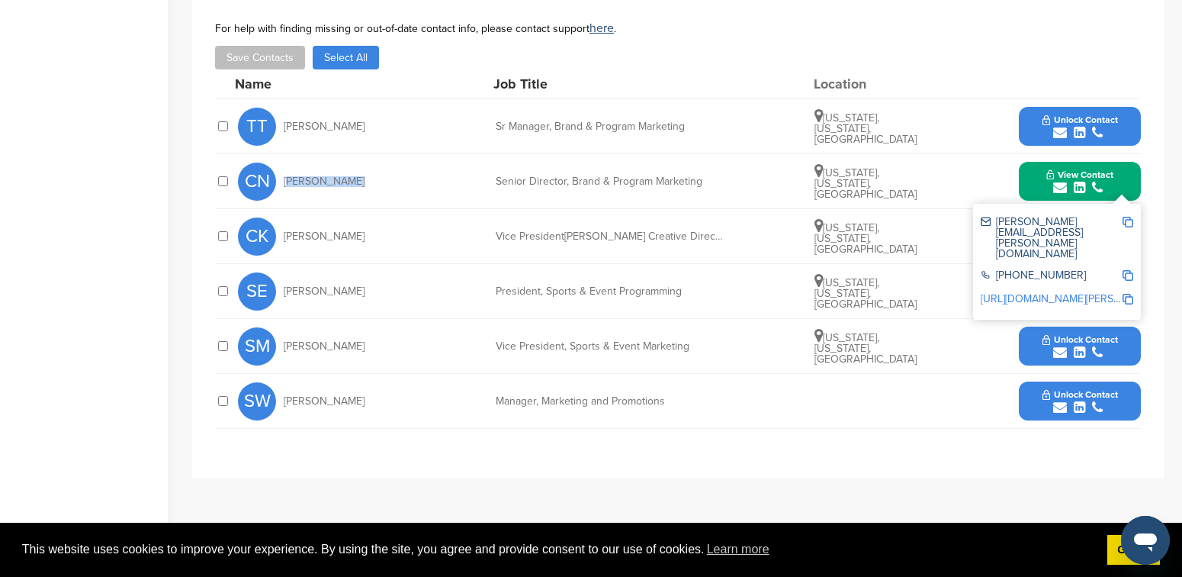
click at [1127, 223] on img at bounding box center [1128, 222] width 11 height 11
copy span "[PERSON_NAME]"
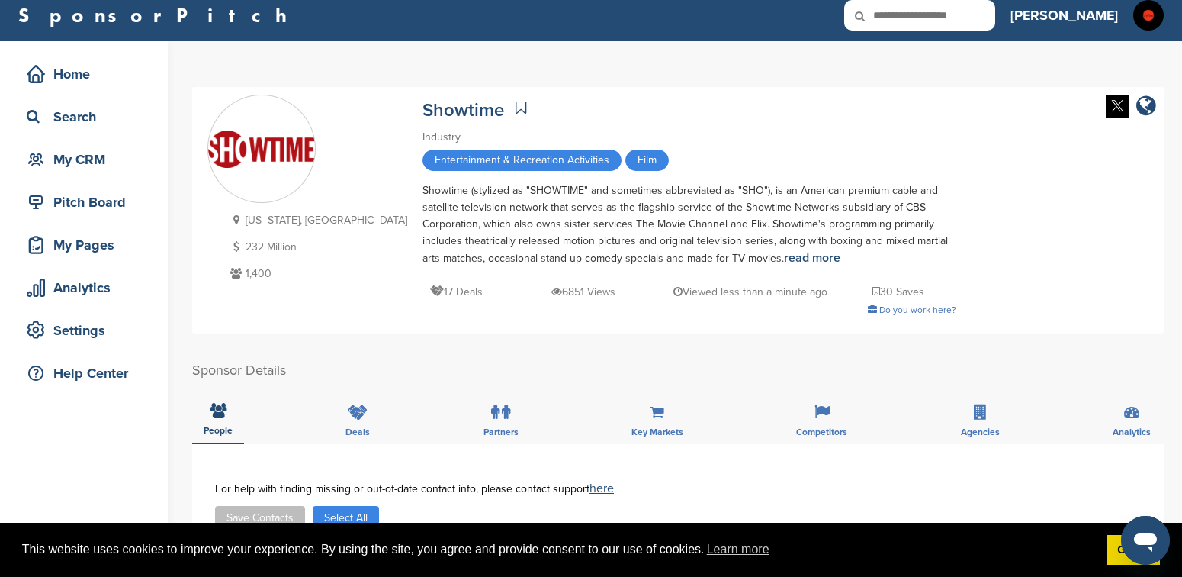
scroll to position [8, 0]
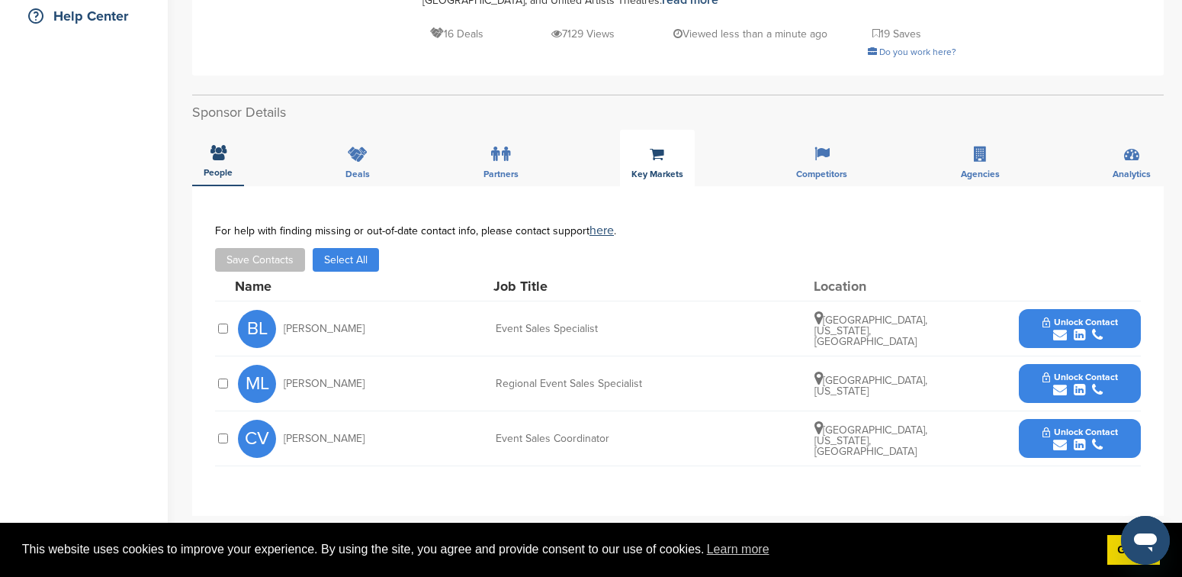
scroll to position [485, 0]
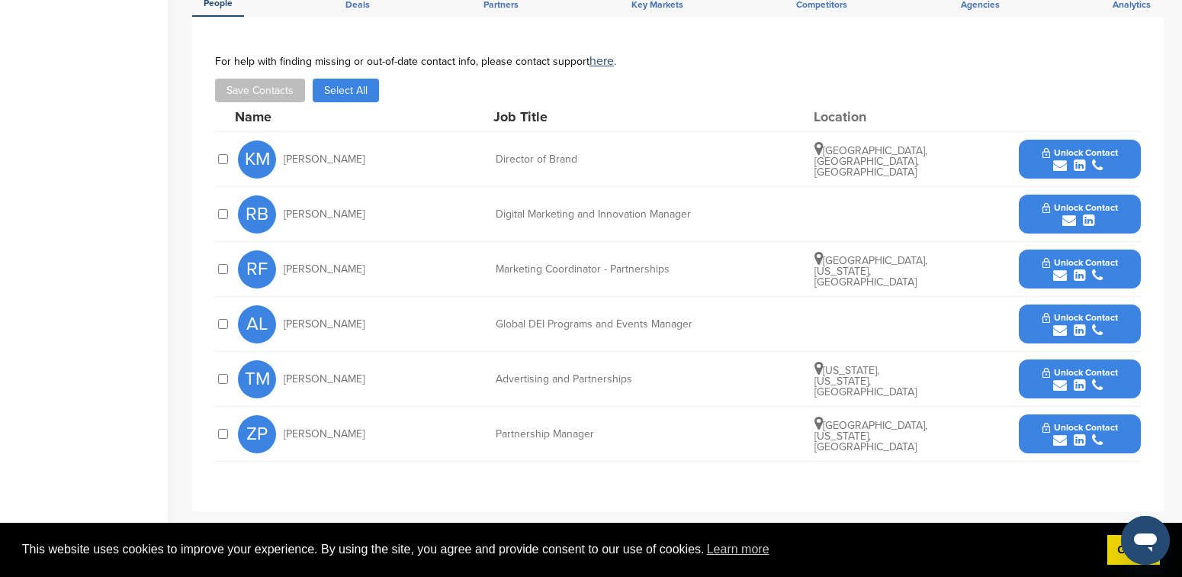
scroll to position [625, 0]
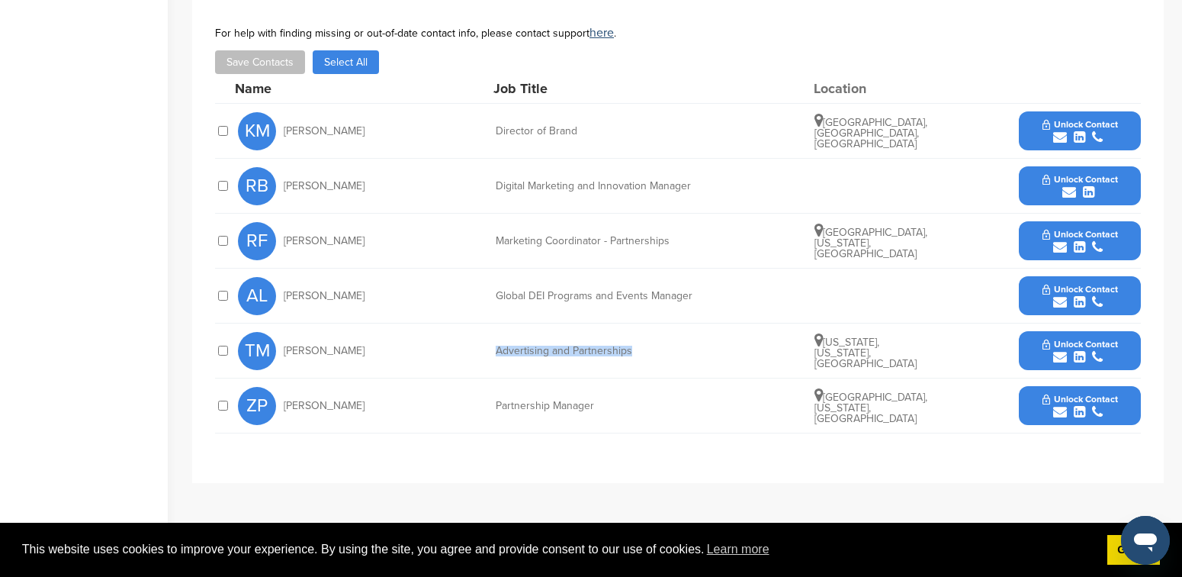
drag, startPoint x: 633, startPoint y: 334, endPoint x: 493, endPoint y: 335, distance: 139.6
click at [493, 335] on div "TM [PERSON_NAME] Advertising and Partnerships [US_STATE], [US_STATE], [GEOGRAPH…" at bounding box center [689, 350] width 903 height 54
click at [606, 400] on div "Partnership Manager" at bounding box center [610, 405] width 229 height 11
drag, startPoint x: 595, startPoint y: 387, endPoint x: 519, endPoint y: 383, distance: 75.6
click at [494, 386] on div "ZP [PERSON_NAME] Partnership Manager [GEOGRAPHIC_DATA], [US_STATE], [GEOGRAPHIC…" at bounding box center [689, 405] width 903 height 54
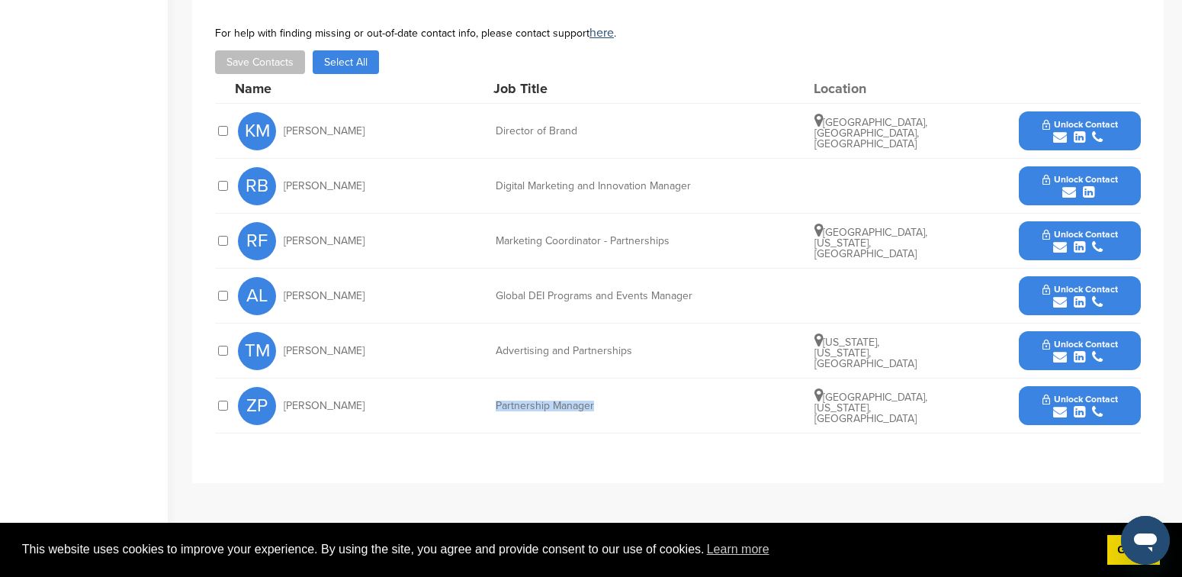
copy div "Partnership Manager"
drag, startPoint x: 354, startPoint y: 393, endPoint x: 284, endPoint y: 390, distance: 69.5
click at [284, 390] on div "ZP [PERSON_NAME]" at bounding box center [322, 406] width 168 height 38
copy span "[PERSON_NAME]"
click at [1078, 405] on icon "submit" at bounding box center [1079, 412] width 11 height 14
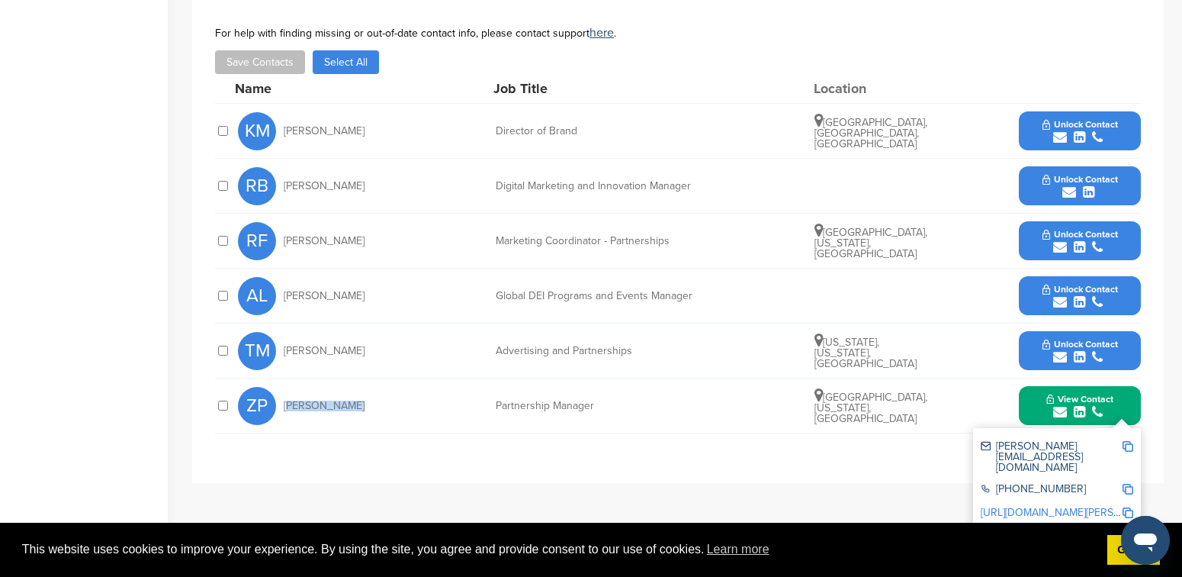
click at [1125, 441] on img at bounding box center [1128, 446] width 11 height 11
copy span "[PERSON_NAME]"
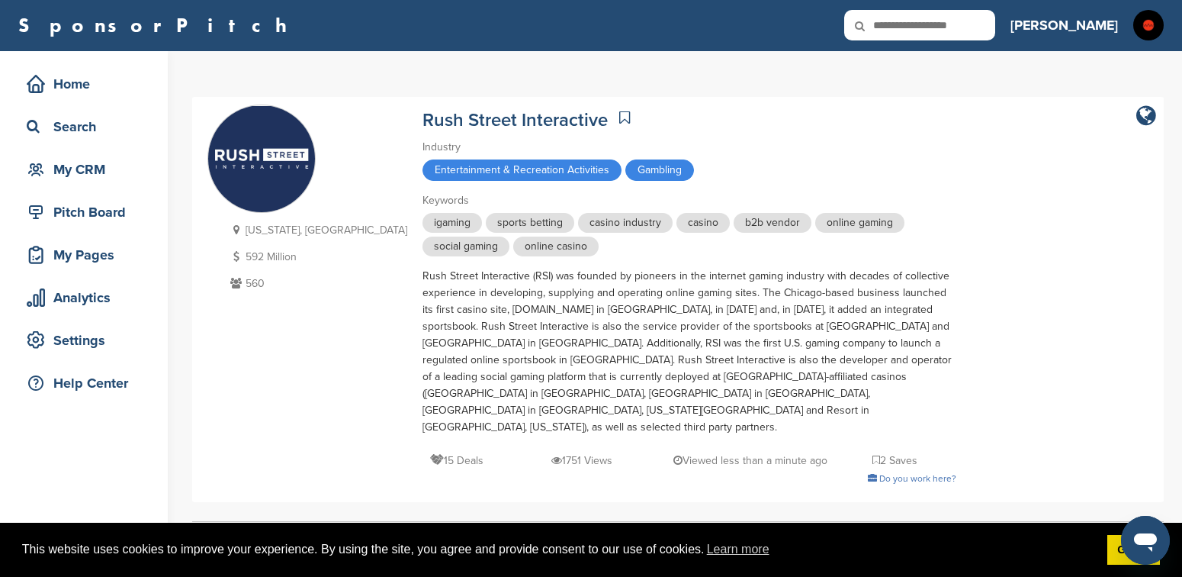
scroll to position [0, 0]
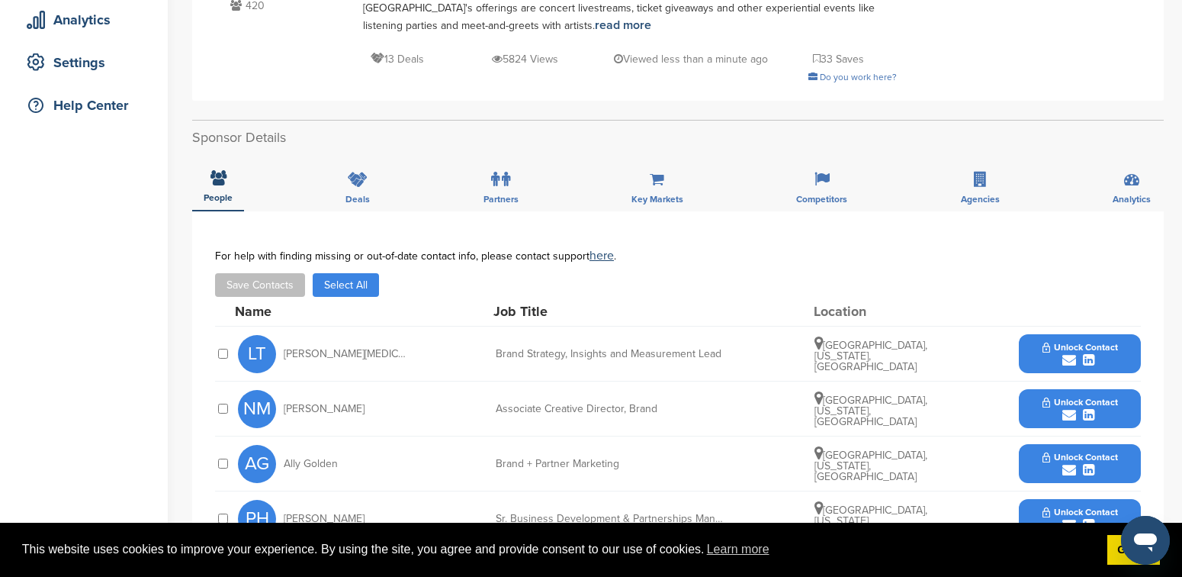
scroll to position [467, 0]
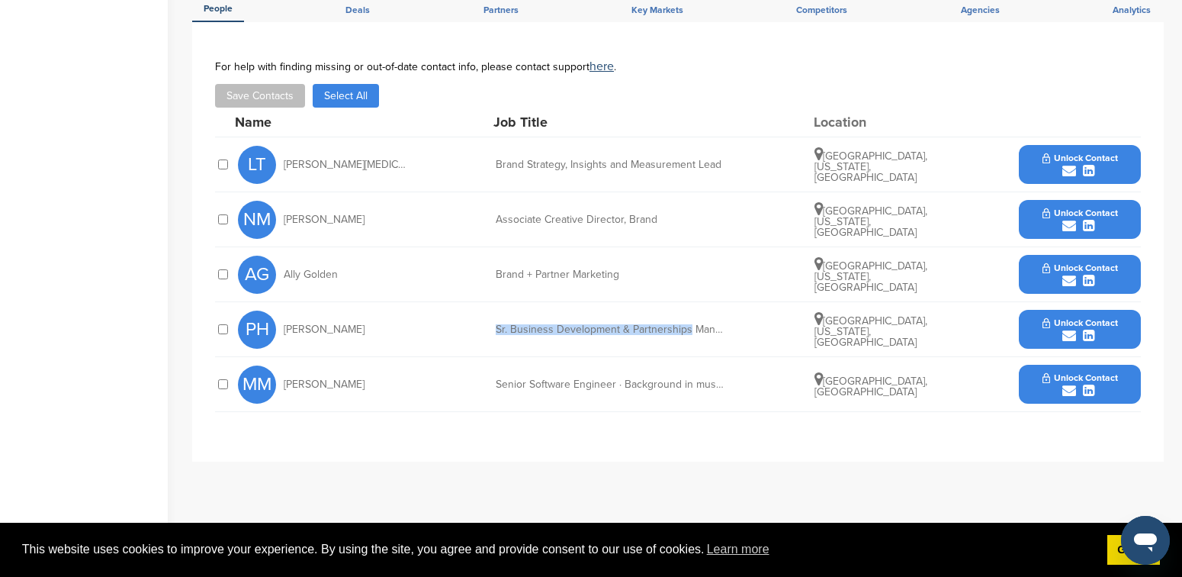
drag, startPoint x: 687, startPoint y: 328, endPoint x: 509, endPoint y: 321, distance: 178.6
click at [509, 321] on div "PH [PERSON_NAME] Business Development & Partnerships Manager [GEOGRAPHIC_DATA],…" at bounding box center [689, 329] width 903 height 54
copy div "Sr. Business Development & Partnerships"
drag, startPoint x: 339, startPoint y: 329, endPoint x: 284, endPoint y: 331, distance: 54.9
click at [284, 331] on div "PH [PERSON_NAME]" at bounding box center [322, 329] width 168 height 38
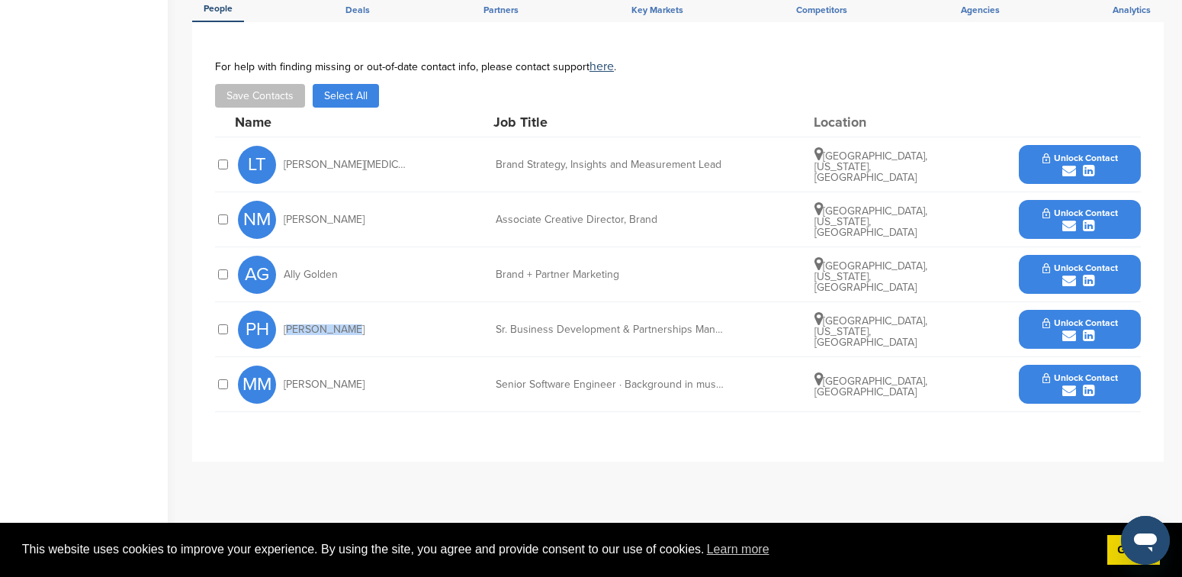
copy span "[PERSON_NAME]"
click at [1088, 330] on icon "submit" at bounding box center [1088, 336] width 11 height 14
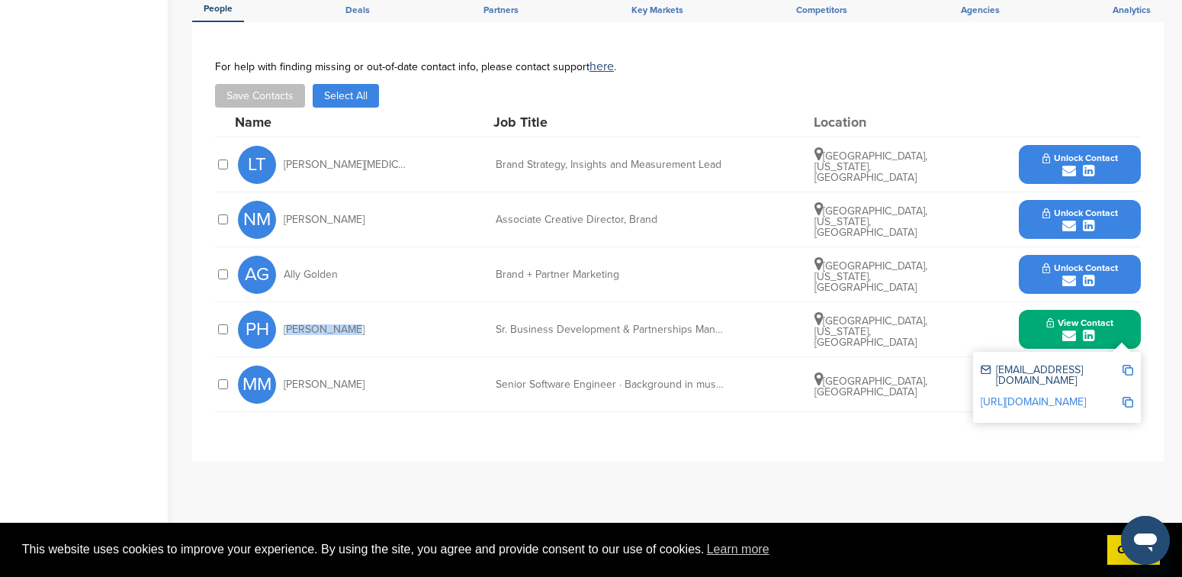
click at [1127, 369] on img at bounding box center [1128, 370] width 11 height 11
copy span "[PERSON_NAME]"
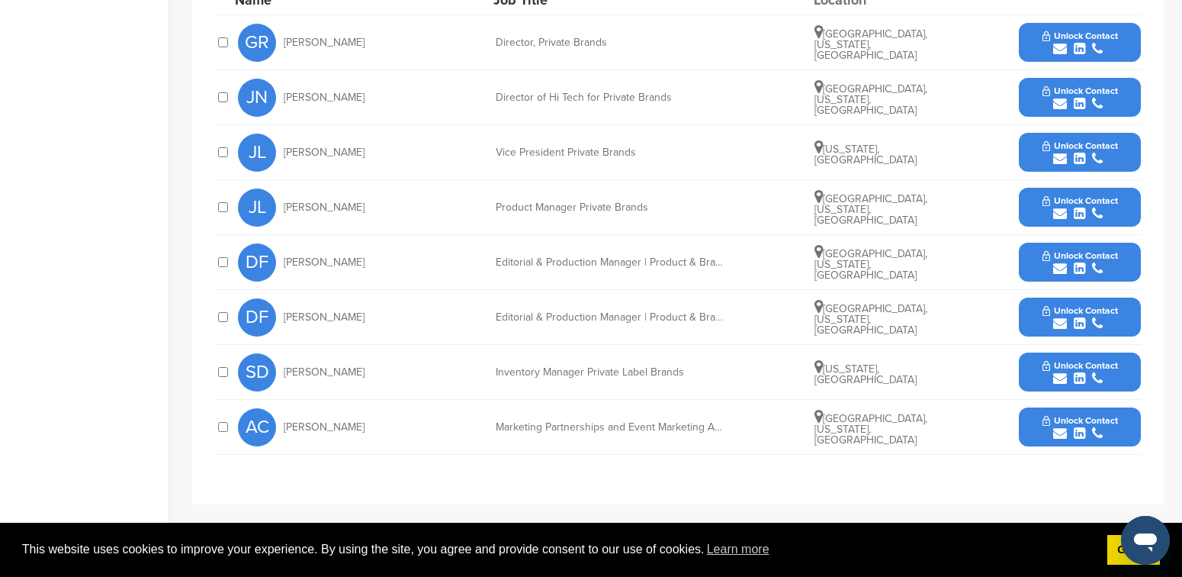
scroll to position [731, 0]
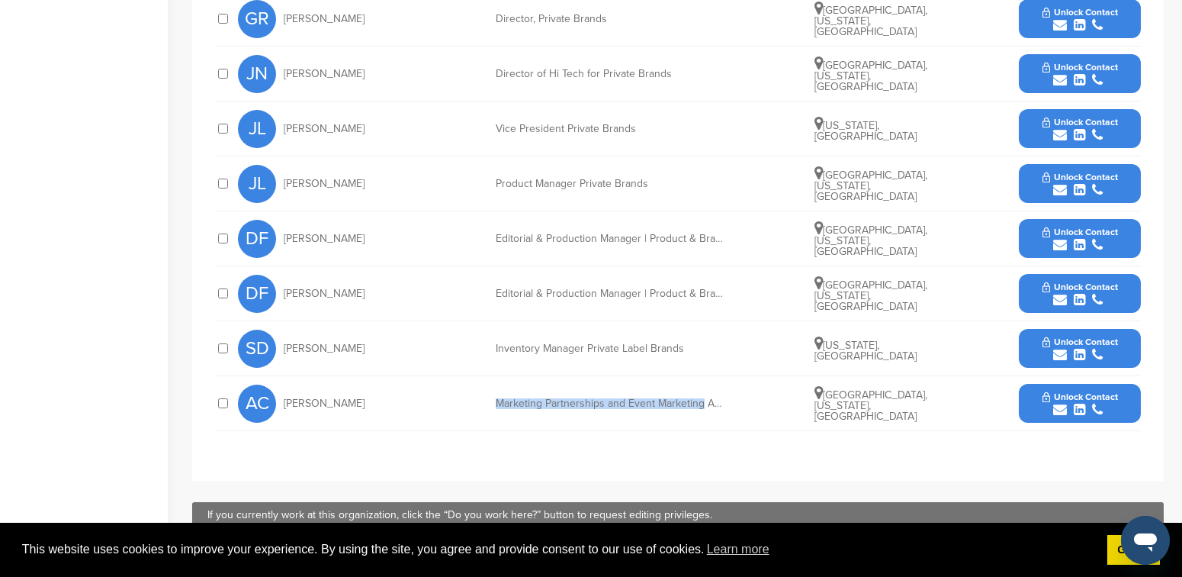
drag, startPoint x: 701, startPoint y: 402, endPoint x: 493, endPoint y: 406, distance: 207.5
click at [493, 406] on div "AC [PERSON_NAME] Marketing Partnerships and Event Marketing Analyst [GEOGRAPHIC…" at bounding box center [689, 403] width 903 height 54
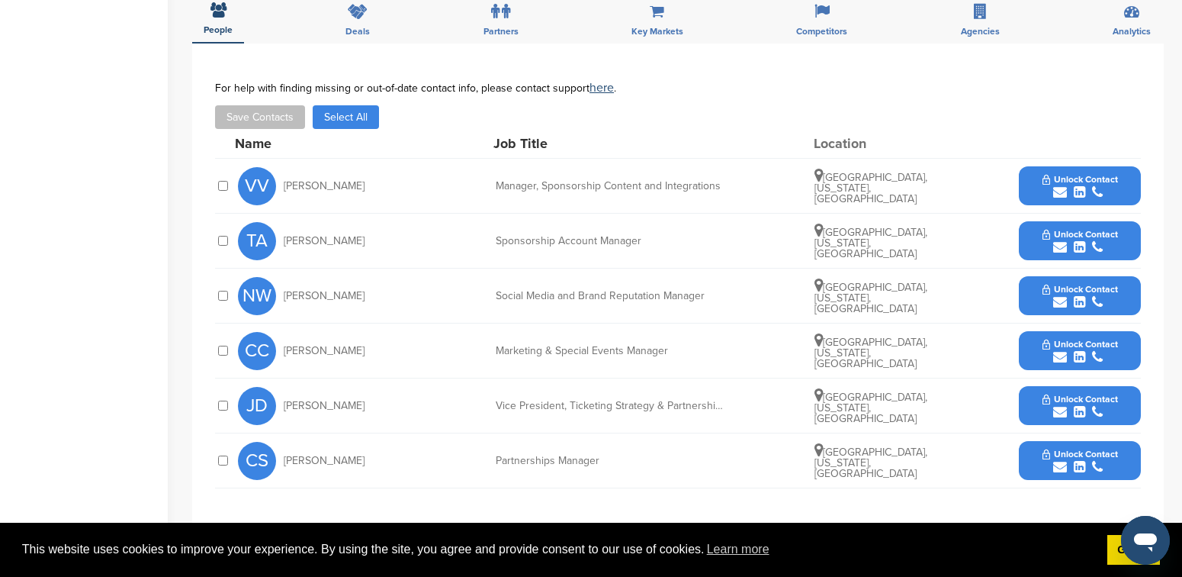
scroll to position [503, 0]
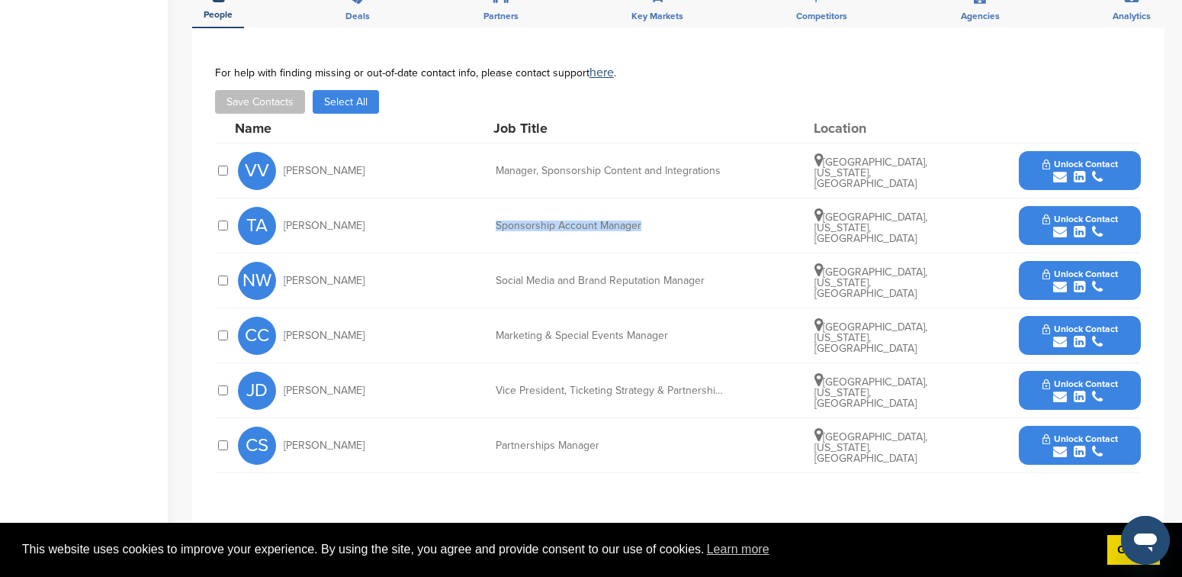
drag, startPoint x: 644, startPoint y: 205, endPoint x: 489, endPoint y: 207, distance: 155.6
click at [489, 207] on div "[PERSON_NAME] Sponsorship Account Manager [GEOGRAPHIC_DATA], [US_STATE], [GEOGR…" at bounding box center [689, 225] width 903 height 54
copy div "Sponsorship Account Manager"
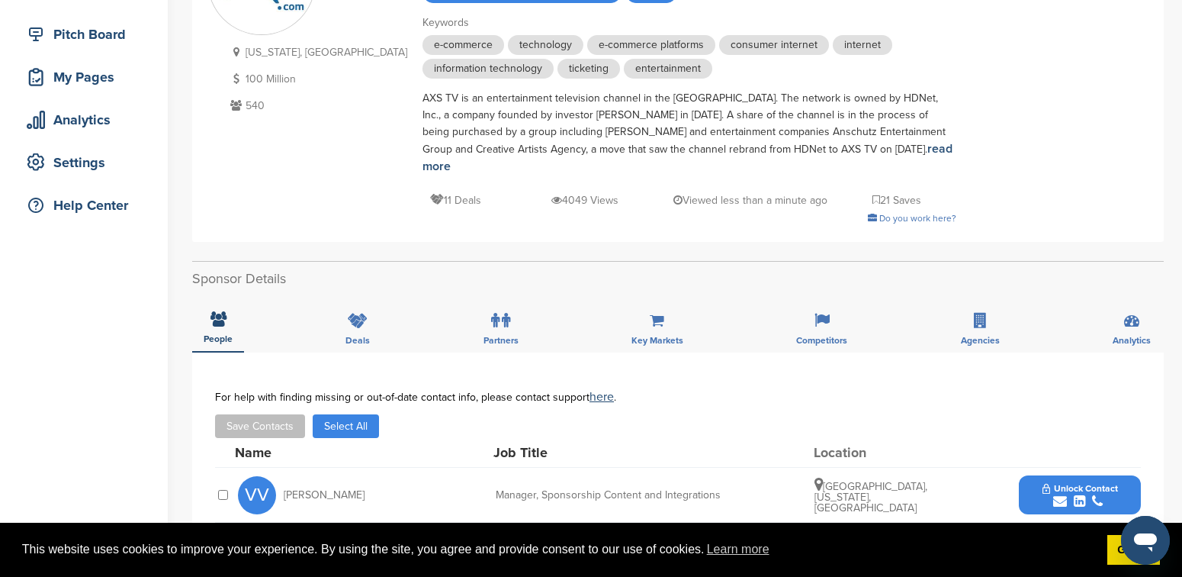
scroll to position [548, 0]
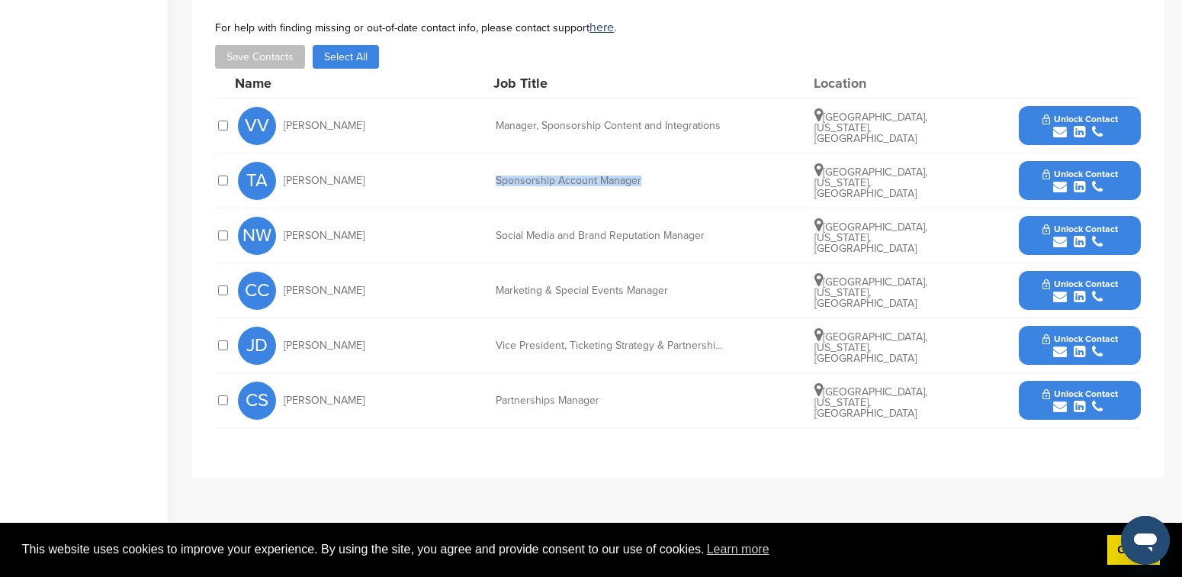
copy div "Sponsorship Account Manager"
drag, startPoint x: 352, startPoint y: 161, endPoint x: 284, endPoint y: 163, distance: 67.2
click at [284, 163] on div "[PERSON_NAME]" at bounding box center [322, 181] width 168 height 38
copy span "[PERSON_NAME]"
click at [1093, 180] on icon "submit" at bounding box center [1097, 187] width 11 height 14
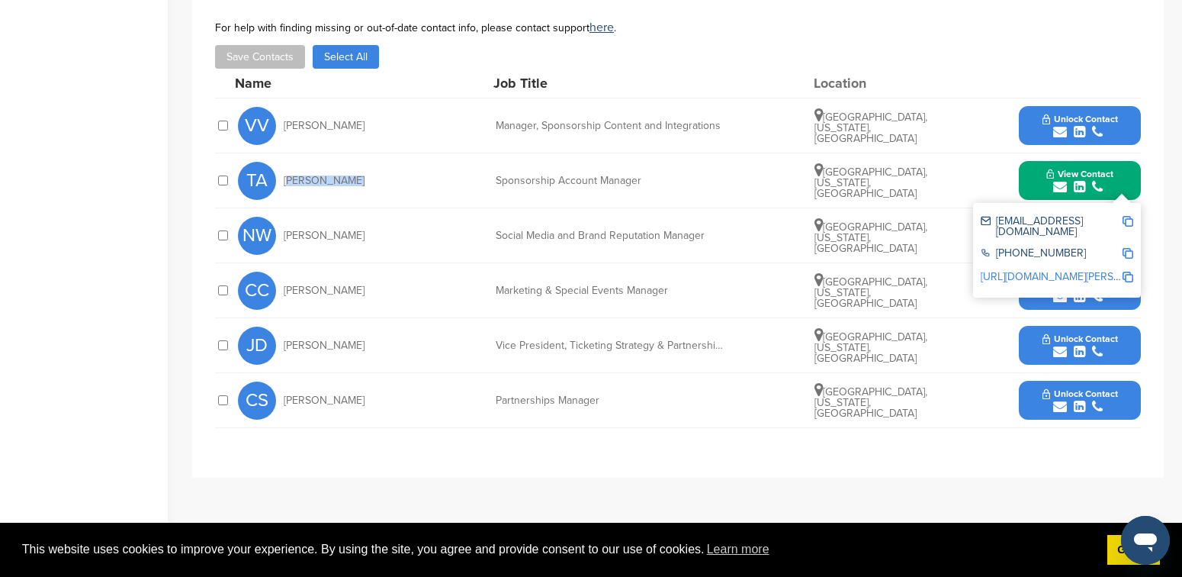
click at [1129, 216] on img at bounding box center [1128, 221] width 11 height 11
copy span "[PERSON_NAME]"
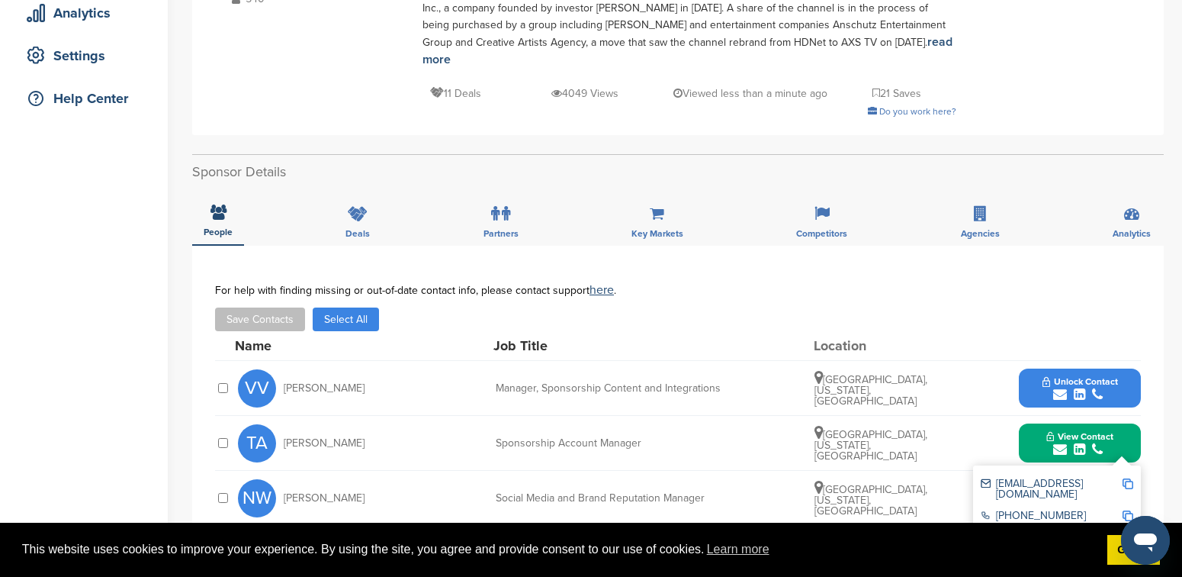
scroll to position [0, 0]
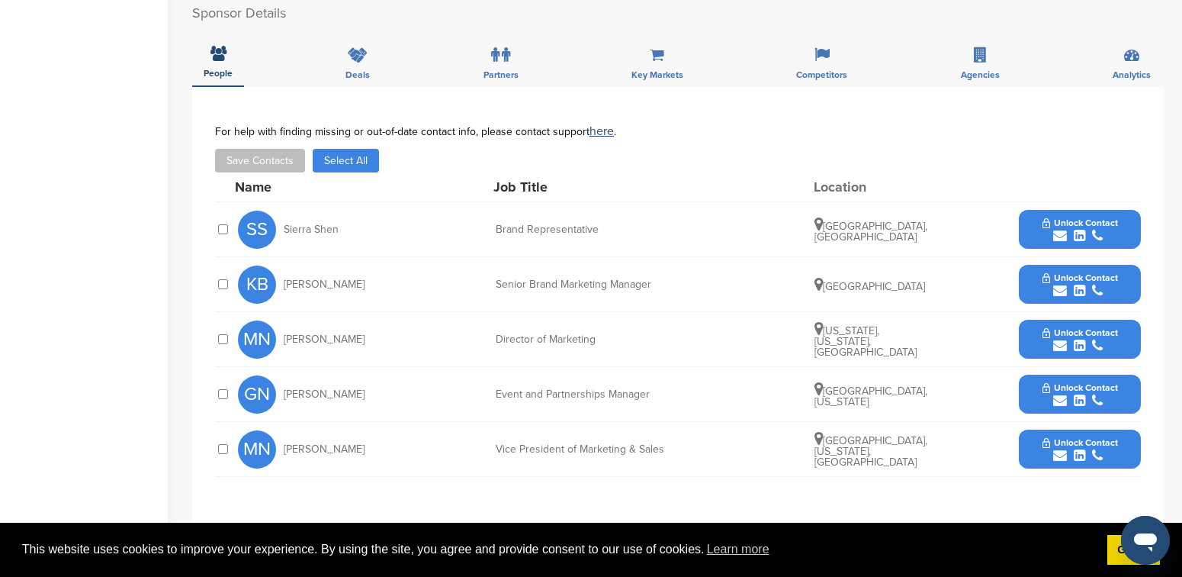
scroll to position [621, 0]
drag, startPoint x: 649, startPoint y: 377, endPoint x: 490, endPoint y: 380, distance: 159.4
click at [490, 380] on div "GN Greg Noll Event and Partnerships Manager Nazareth, Pennsylvania Unlock Conta…" at bounding box center [689, 393] width 903 height 54
copy div "Event and Partnerships Manager"
drag, startPoint x: 335, startPoint y: 374, endPoint x: 284, endPoint y: 375, distance: 51.1
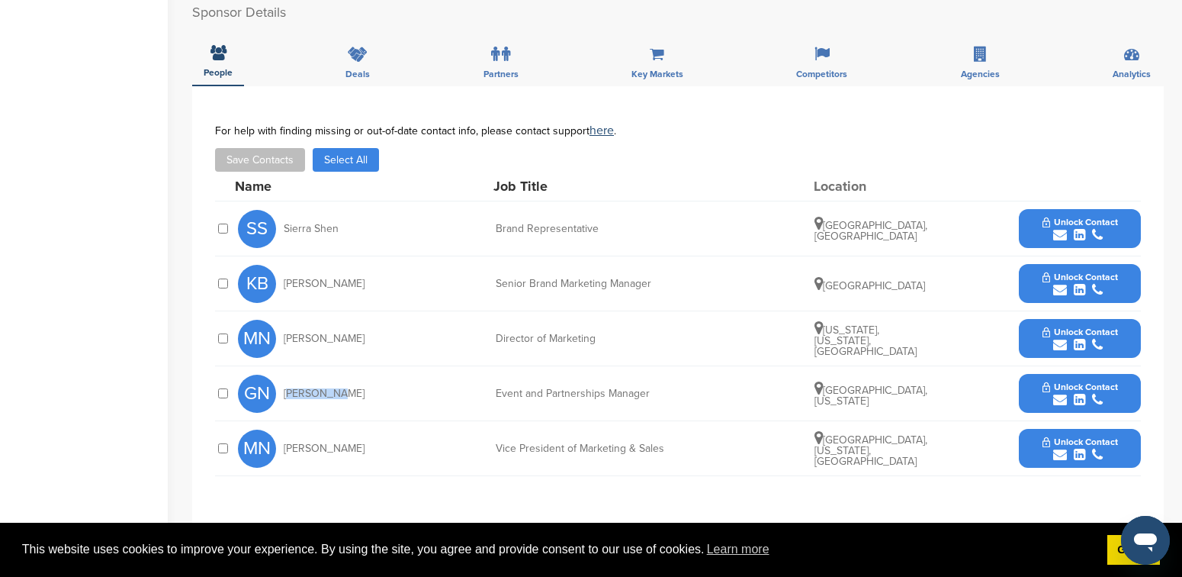
click at [284, 375] on div "GN Greg Noll" at bounding box center [322, 393] width 168 height 38
copy span "Greg Noll"
click at [1088, 381] on span "Unlock Contact" at bounding box center [1081, 386] width 76 height 11
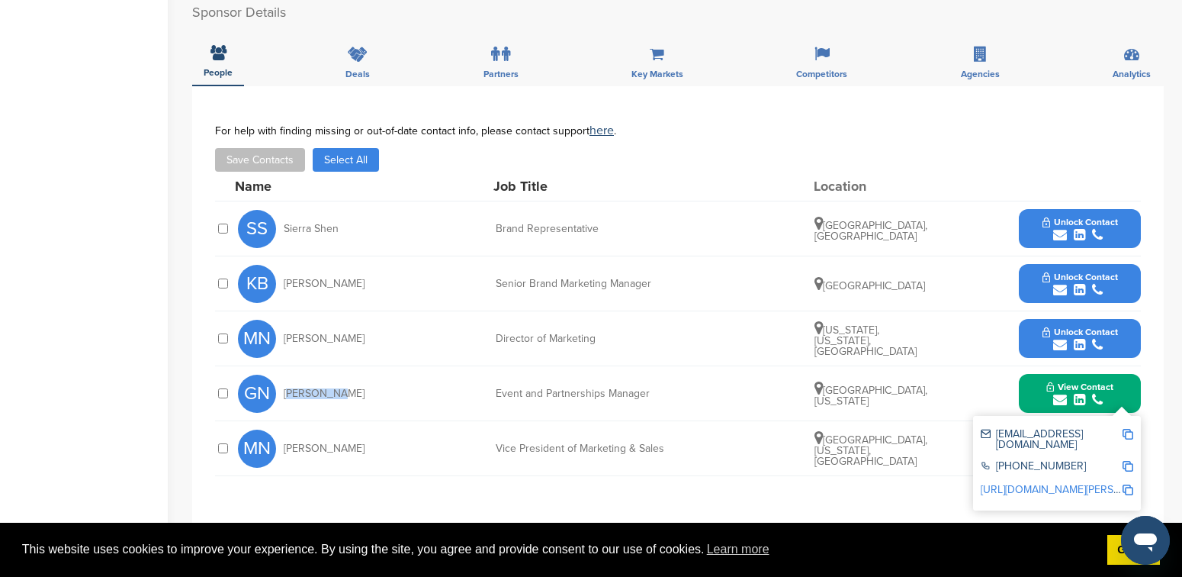
click at [1132, 429] on img at bounding box center [1128, 434] width 11 height 11
copy span "Greg Noll"
click at [1129, 461] on img at bounding box center [1128, 466] width 11 height 11
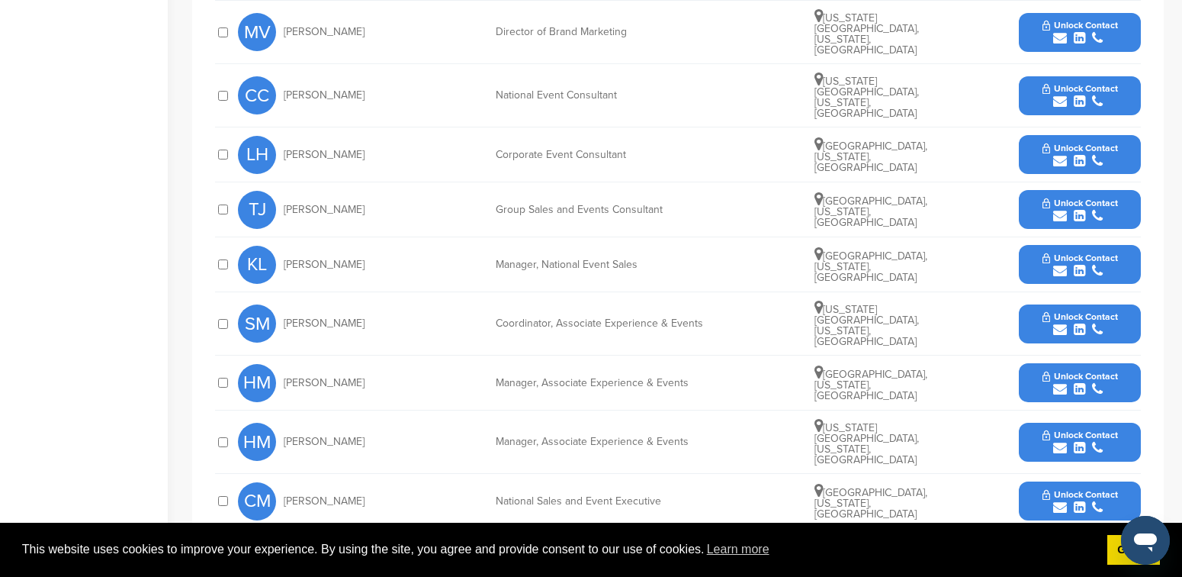
scroll to position [715, 0]
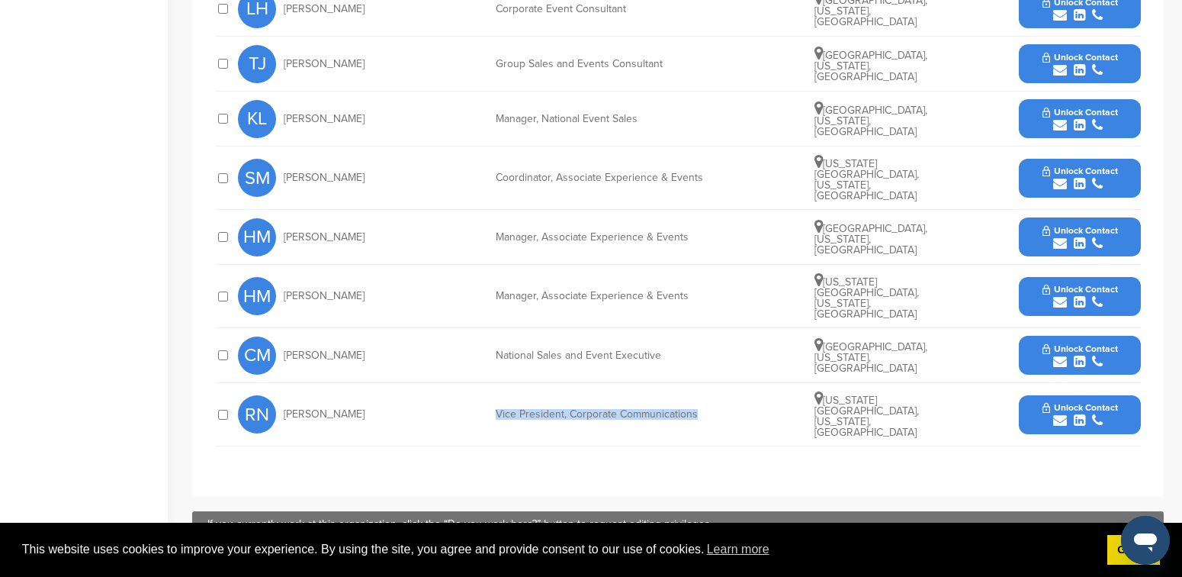
drag, startPoint x: 699, startPoint y: 358, endPoint x: 494, endPoint y: 362, distance: 205.2
click at [494, 383] on div "RN [PERSON_NAME] Vice President, Corporate Communications [US_STATE][GEOGRAPHIC…" at bounding box center [689, 414] width 903 height 63
copy div "Vice President, Corporate Communications"
drag, startPoint x: 338, startPoint y: 360, endPoint x: 283, endPoint y: 361, distance: 54.9
click at [283, 395] on div "RN [PERSON_NAME]" at bounding box center [322, 414] width 168 height 38
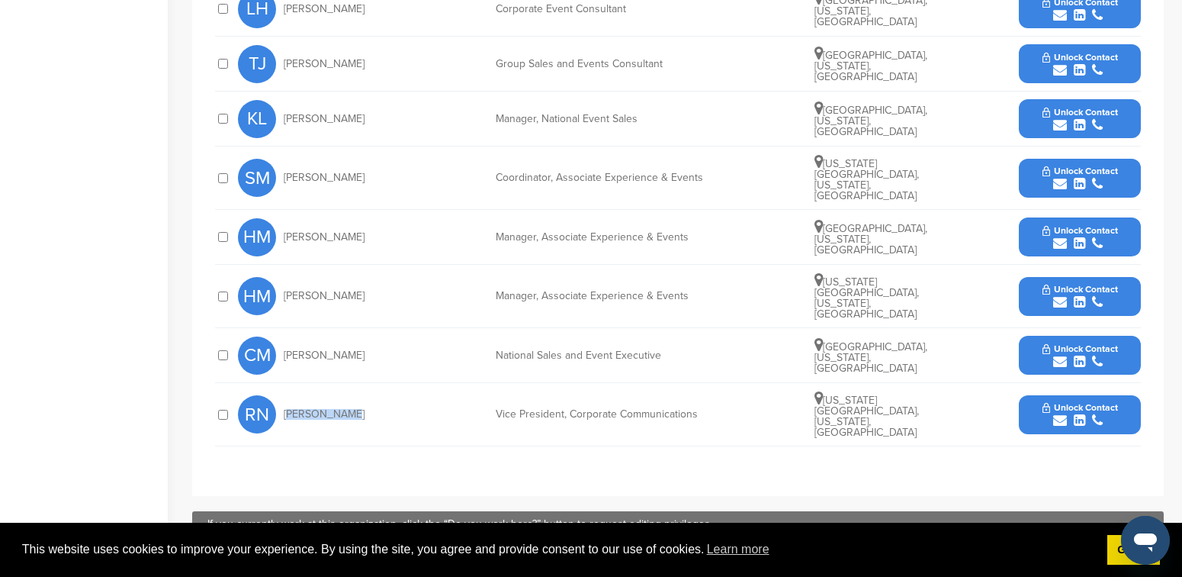
copy span "[PERSON_NAME]"
click at [1084, 413] on icon "submit" at bounding box center [1079, 420] width 11 height 14
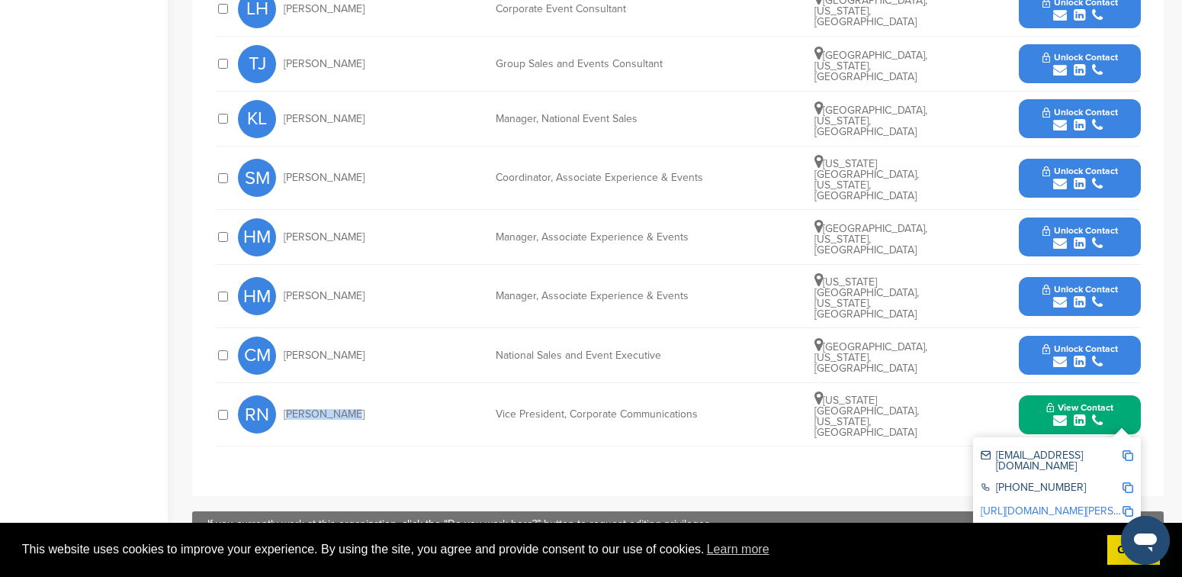
click at [1129, 450] on img at bounding box center [1128, 455] width 11 height 11
copy span "[PERSON_NAME]"
click at [1129, 482] on img at bounding box center [1128, 487] width 11 height 11
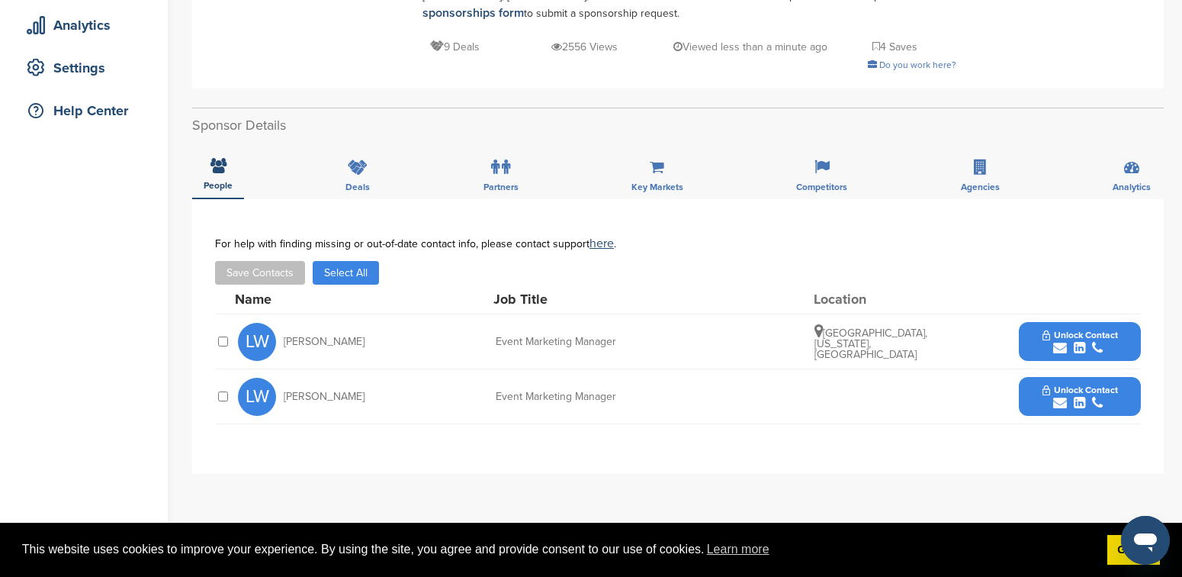
scroll to position [365, 0]
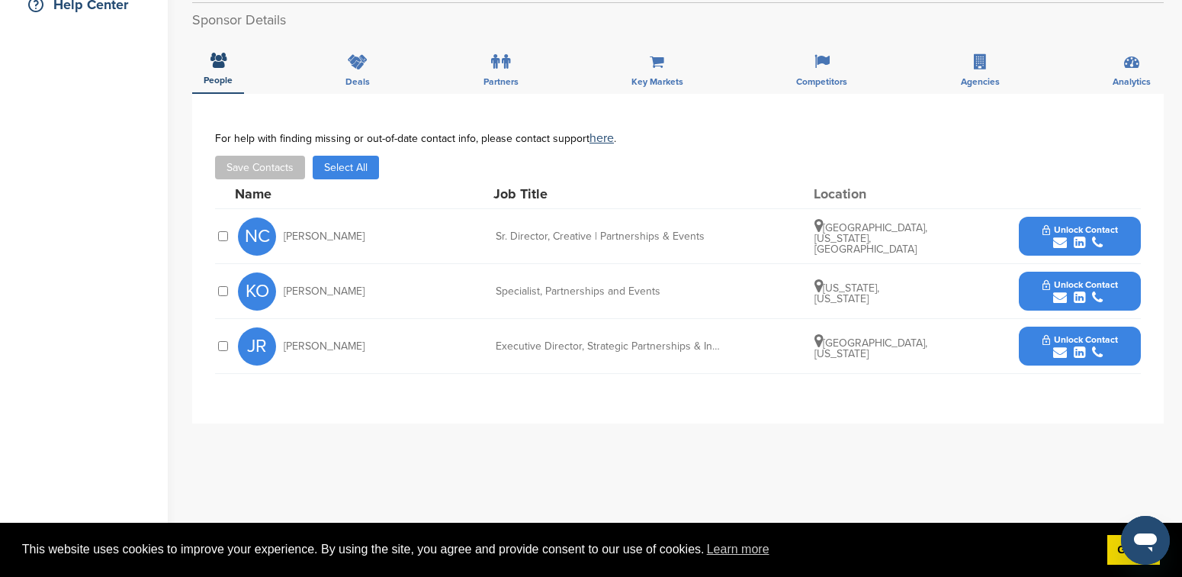
scroll to position [461, 0]
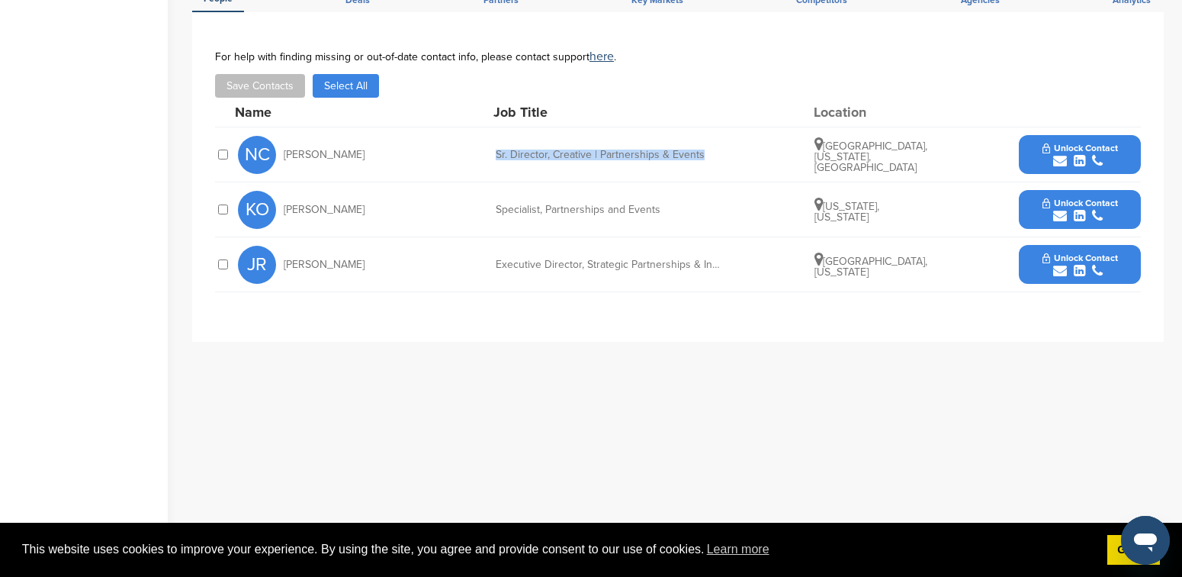
drag, startPoint x: 703, startPoint y: 150, endPoint x: 489, endPoint y: 151, distance: 214.3
click at [489, 151] on div "NC Nina Carter Sr. Director, Creative | Partnerships & Events Nashville, Tennes…" at bounding box center [689, 154] width 903 height 54
copy div "Sr. Director, Creative | Partnerships & Events"
drag, startPoint x: 342, startPoint y: 153, endPoint x: 282, endPoint y: 153, distance: 59.5
click at [282, 153] on div "NC Nina Carter" at bounding box center [322, 155] width 168 height 38
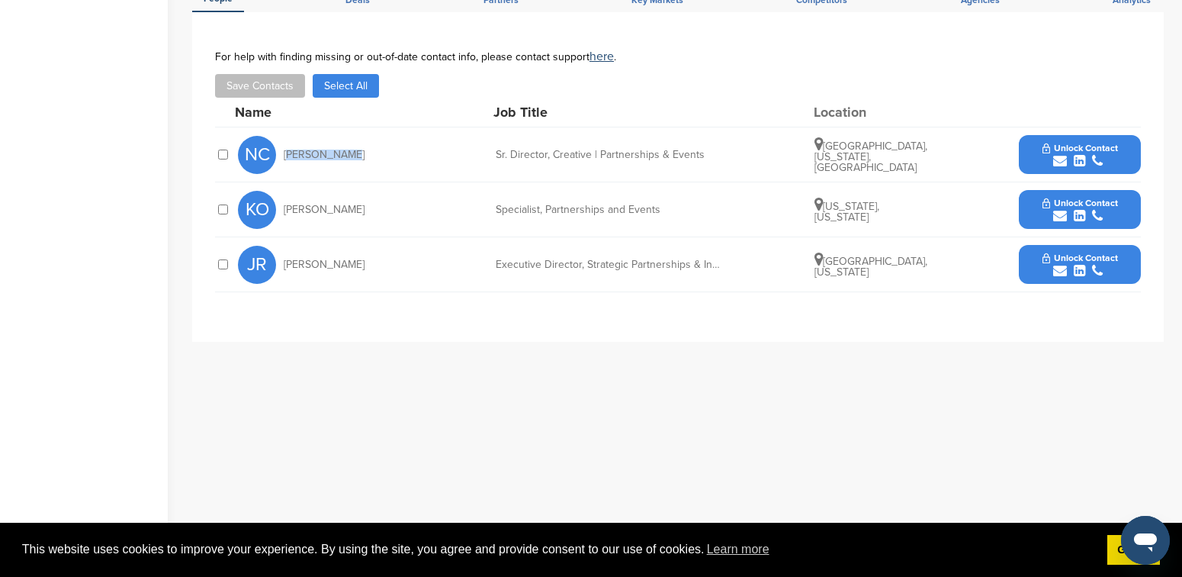
copy span "Nina Carter"
click at [1084, 149] on span "Unlock Contact" at bounding box center [1081, 148] width 76 height 11
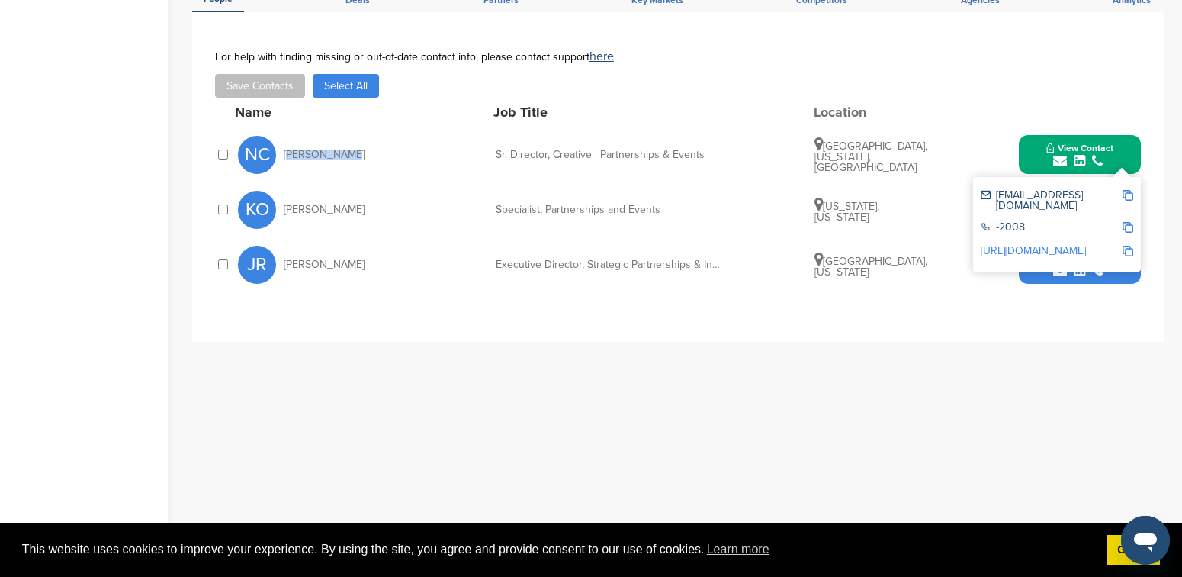
click at [1126, 194] on img at bounding box center [1128, 195] width 11 height 11
copy span "Nina Carter"
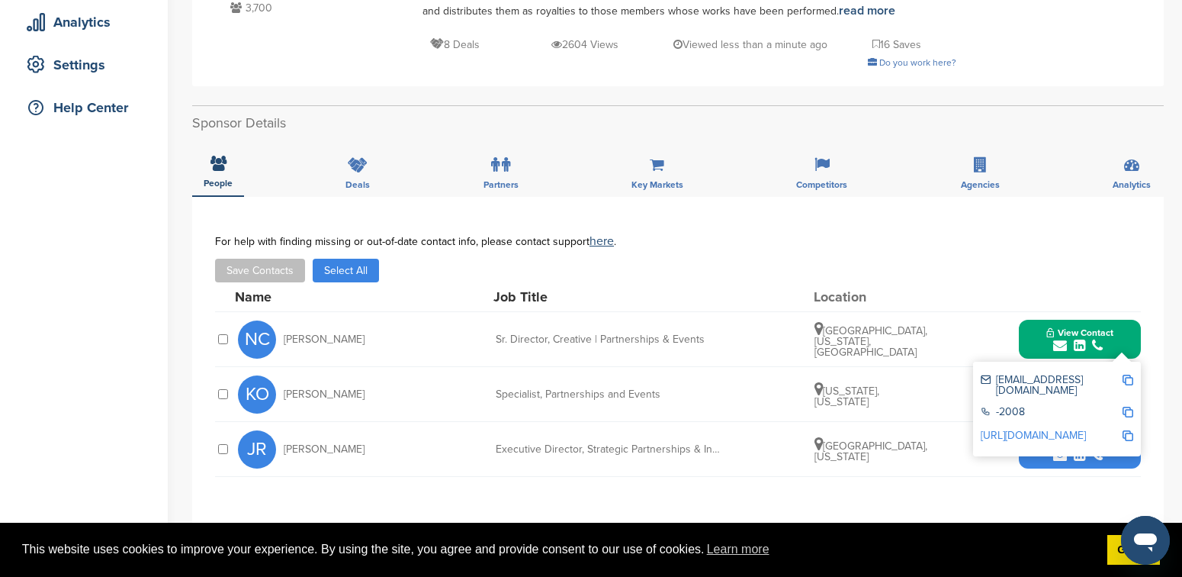
scroll to position [0, 0]
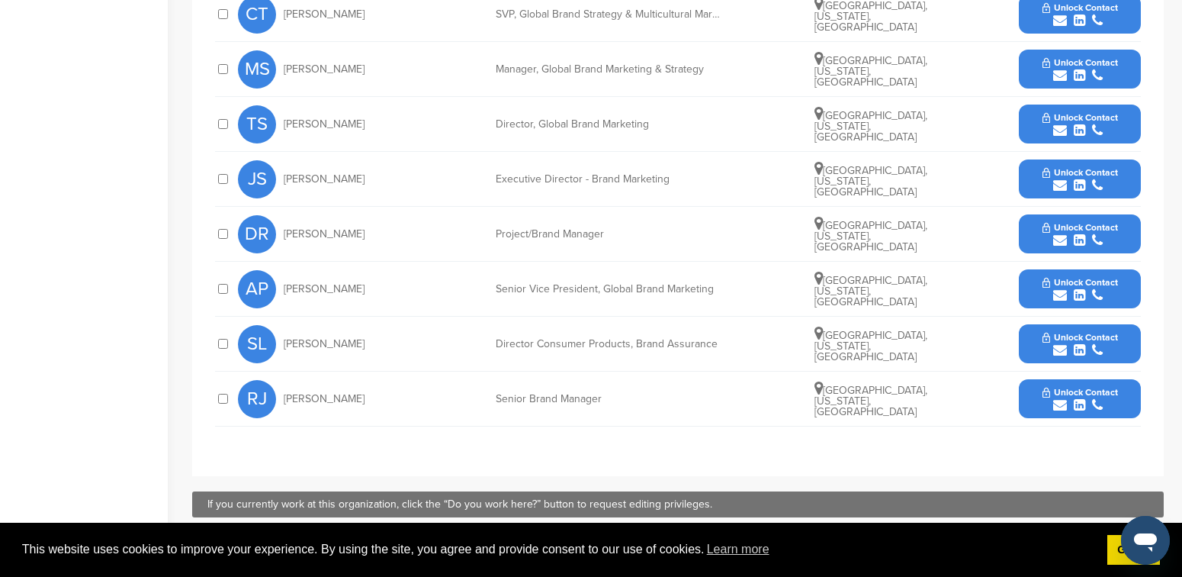
scroll to position [757, 0]
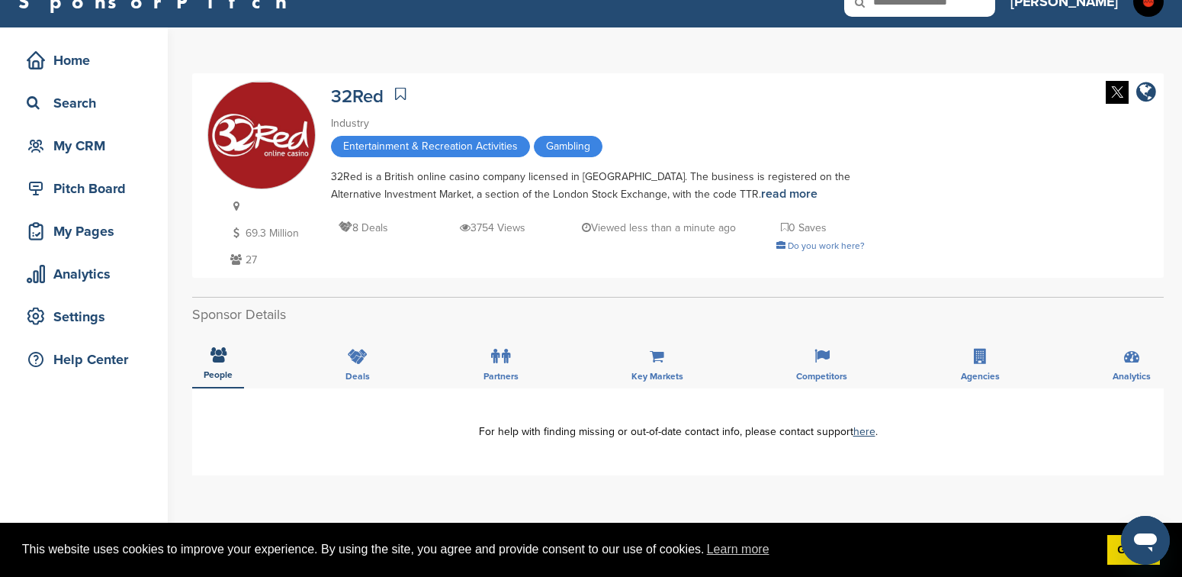
scroll to position [18, 0]
